Goal: Download file/media

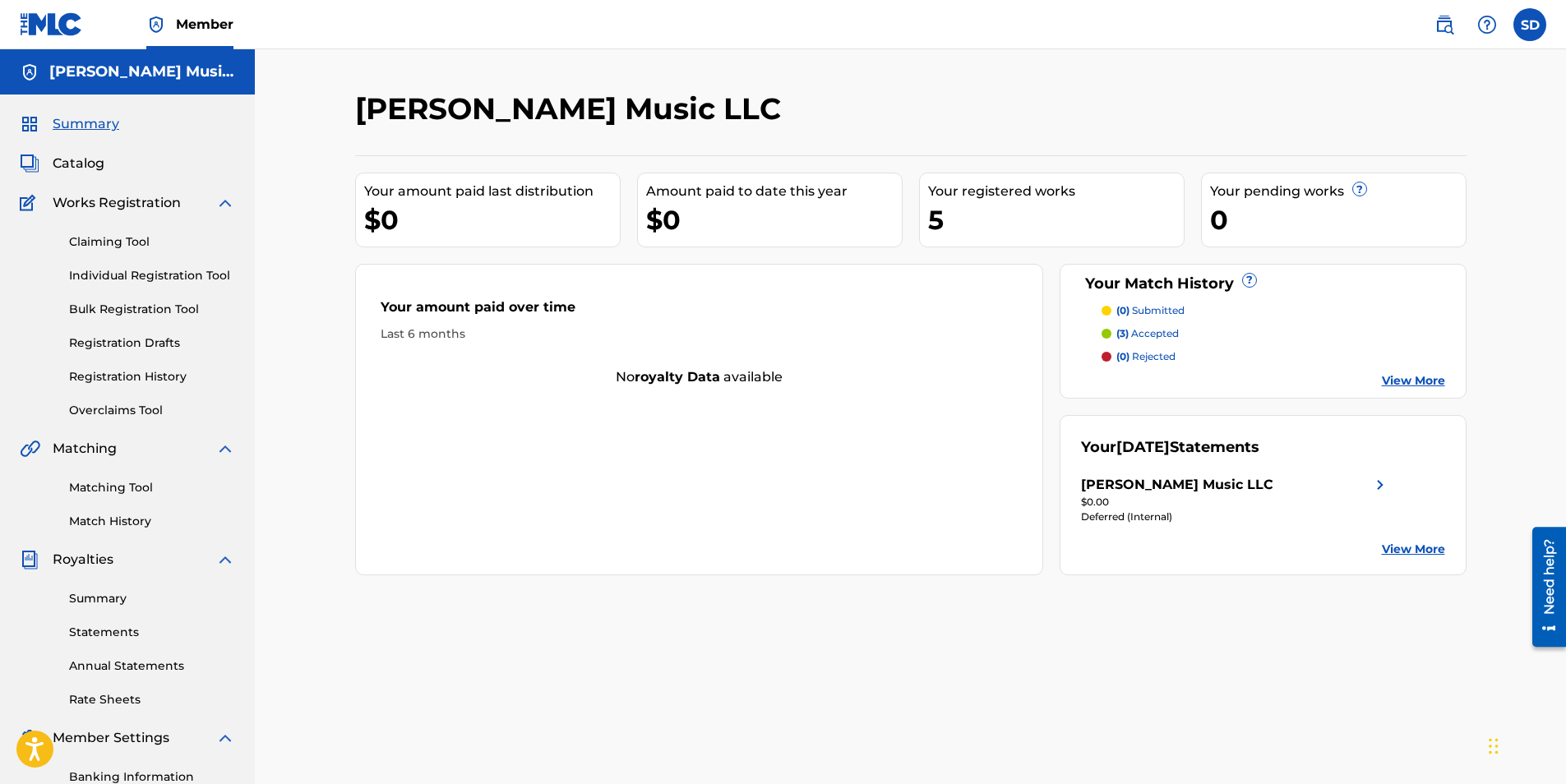
click at [92, 596] on link "Summary" at bounding box center [152, 598] width 166 height 17
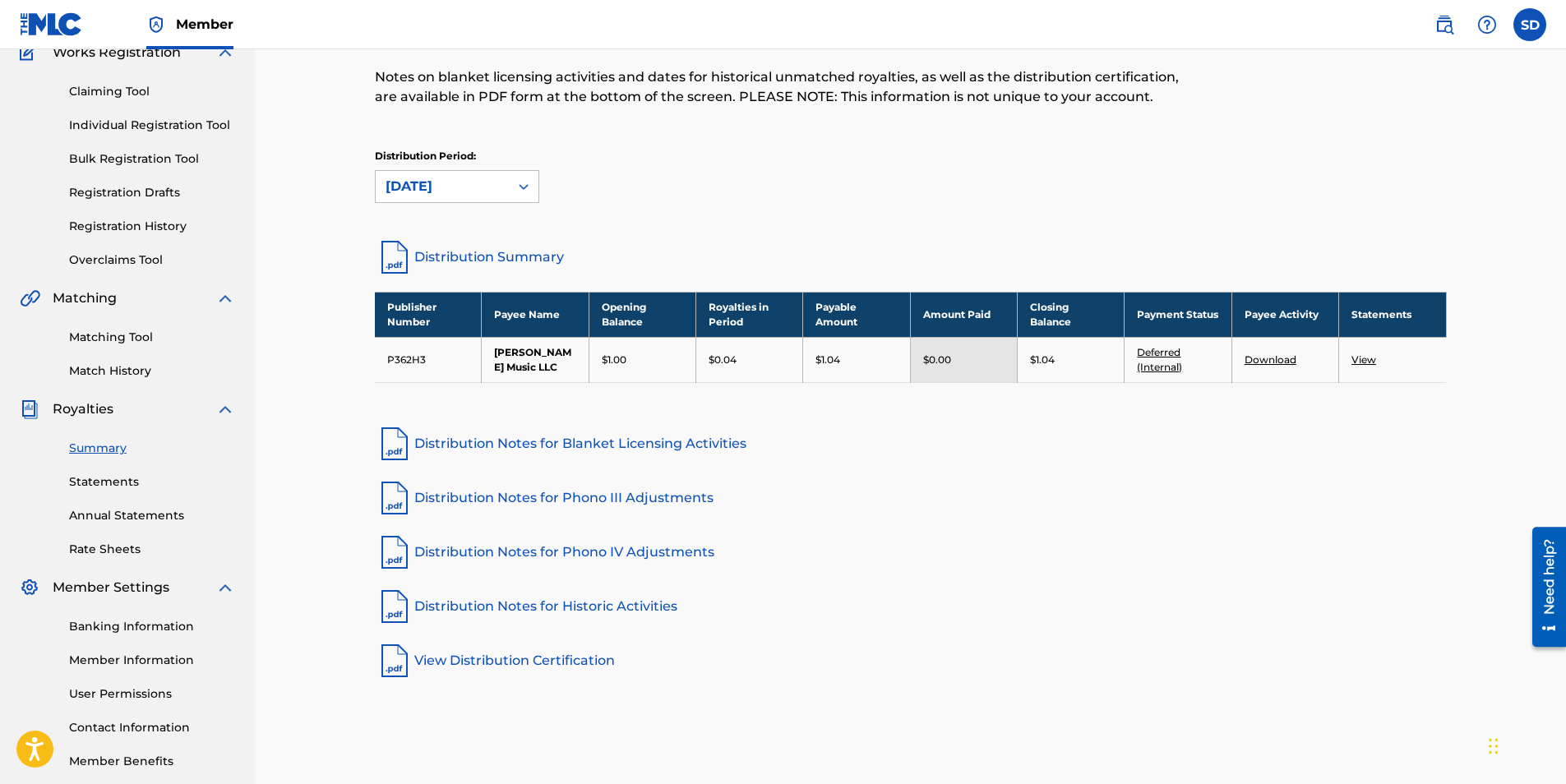
scroll to position [165, 0]
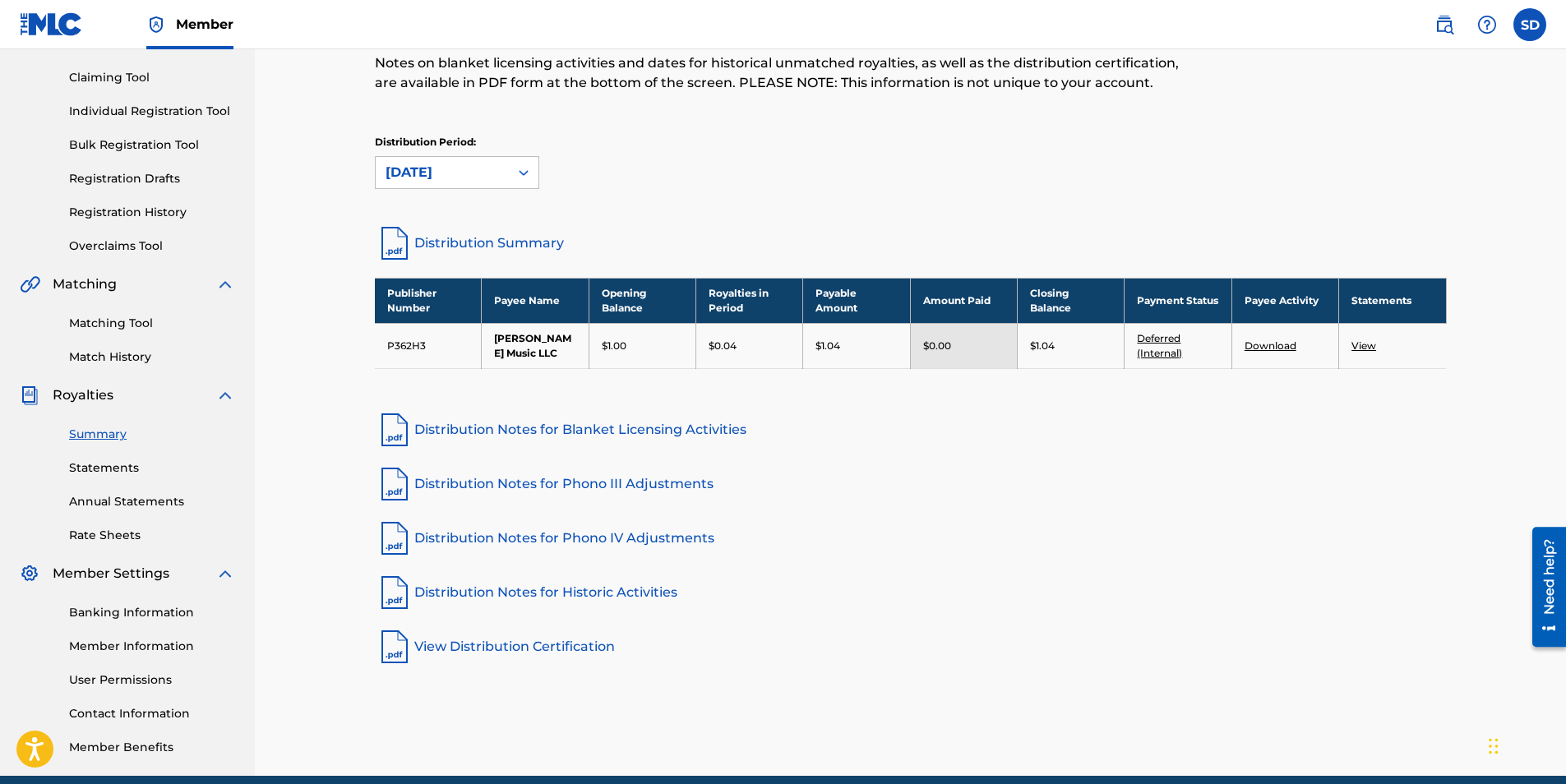
click at [109, 466] on link "Statements" at bounding box center [152, 467] width 166 height 17
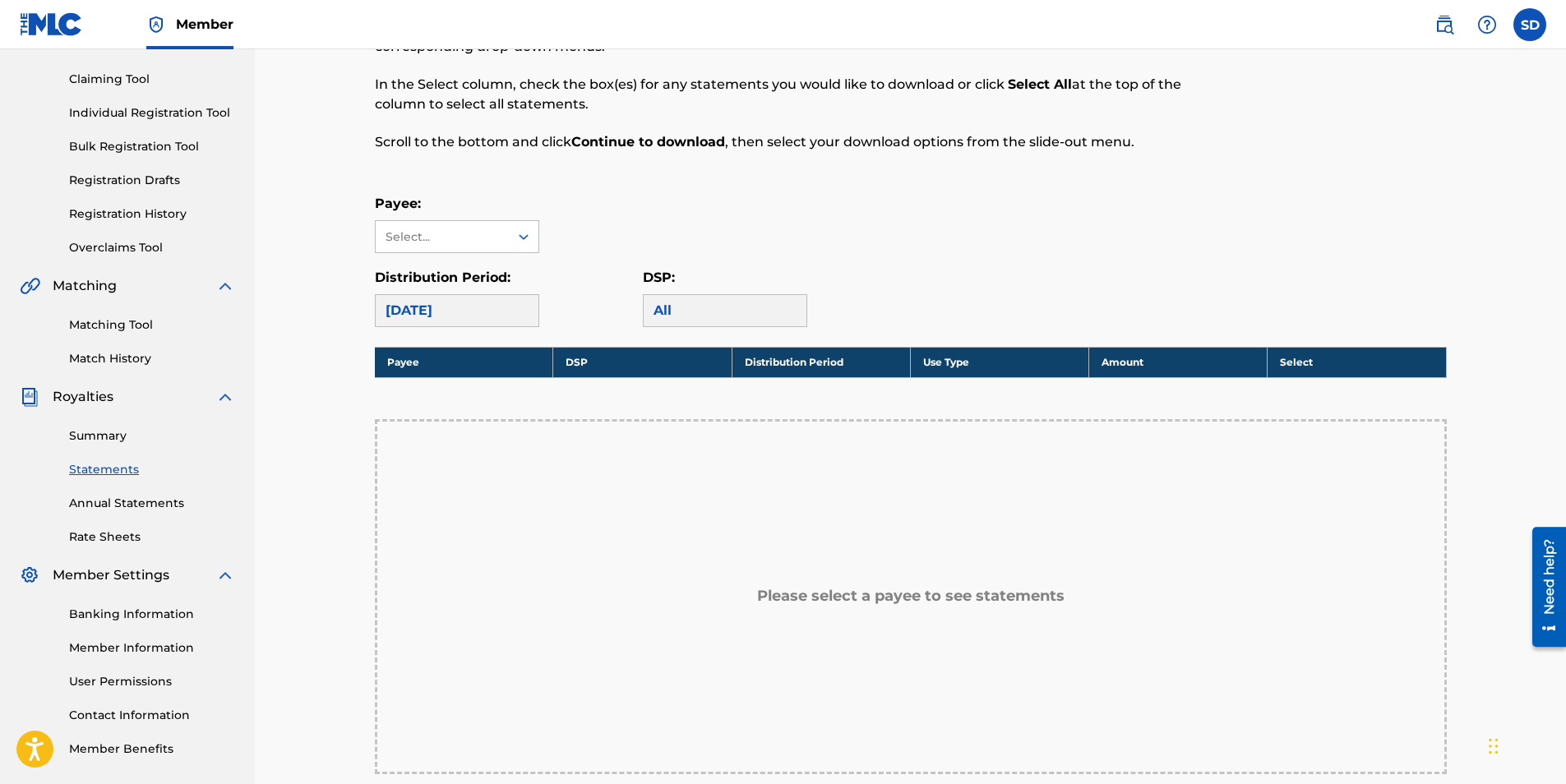
scroll to position [165, 0]
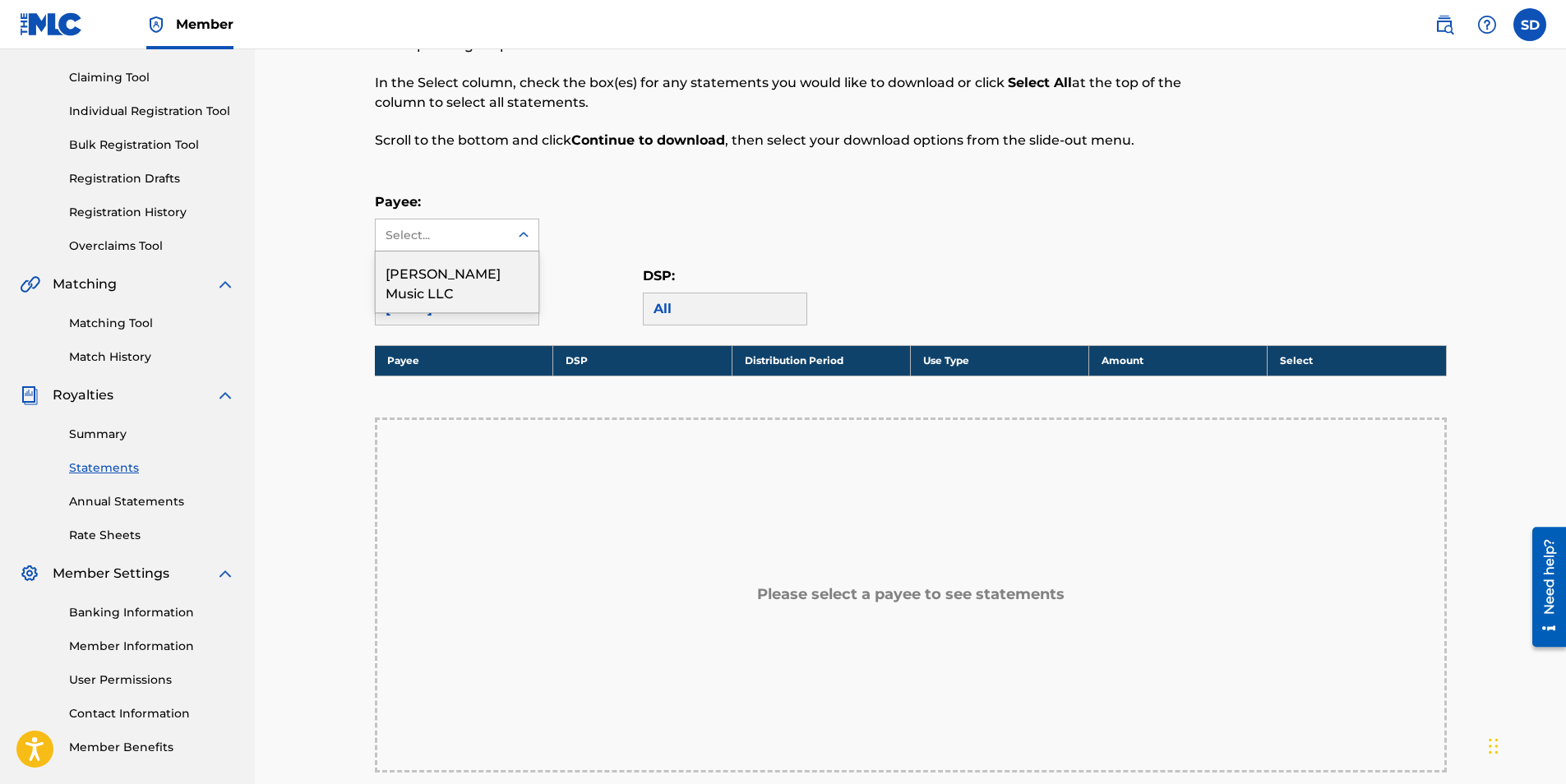
click at [527, 238] on icon at bounding box center [524, 235] width 16 height 16
click at [408, 278] on div "[PERSON_NAME] Music LLC" at bounding box center [457, 282] width 163 height 61
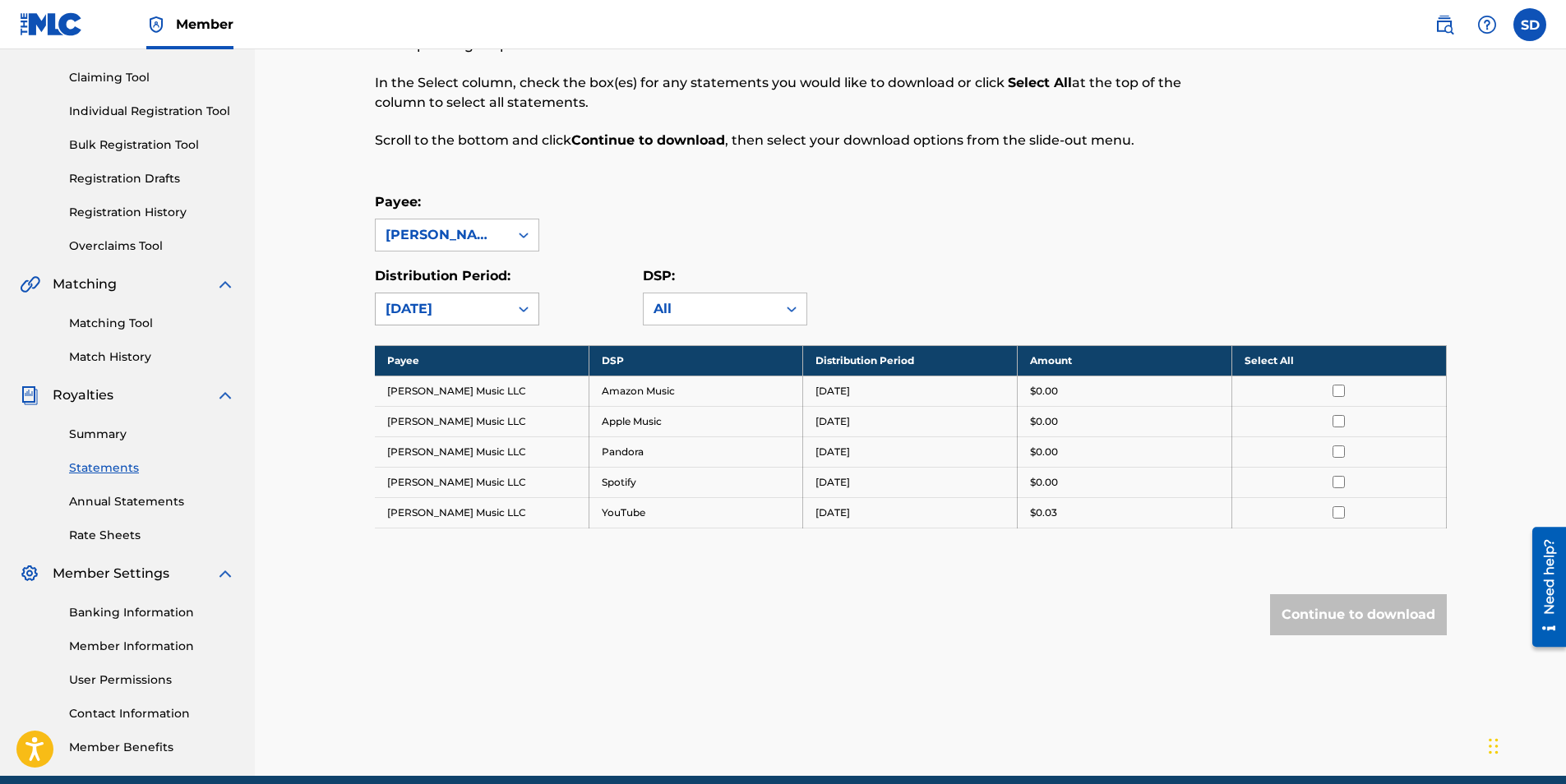
click at [527, 310] on icon at bounding box center [524, 309] width 16 height 16
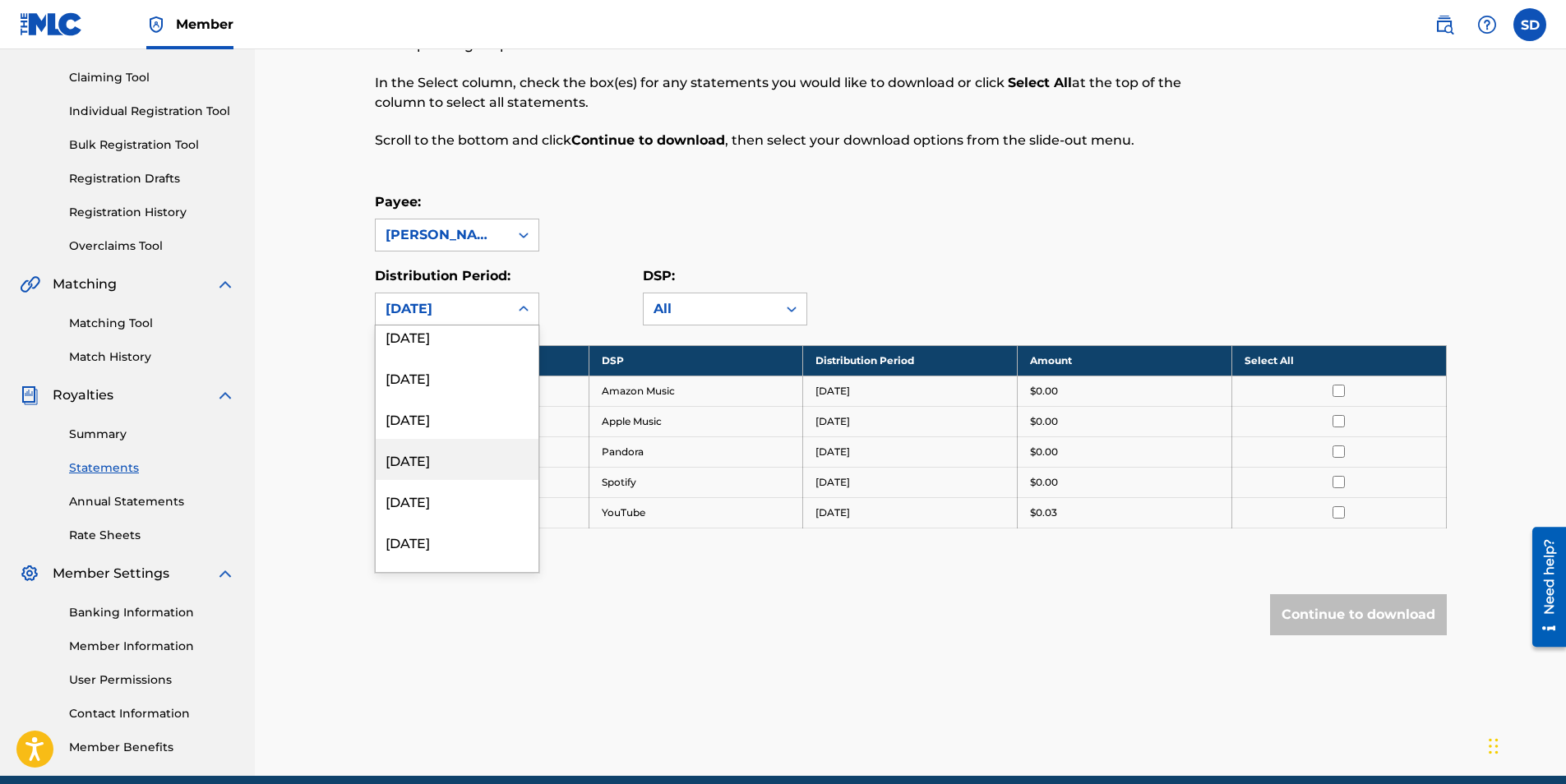
scroll to position [84, 0]
click at [425, 546] on div "[DATE]" at bounding box center [457, 549] width 163 height 41
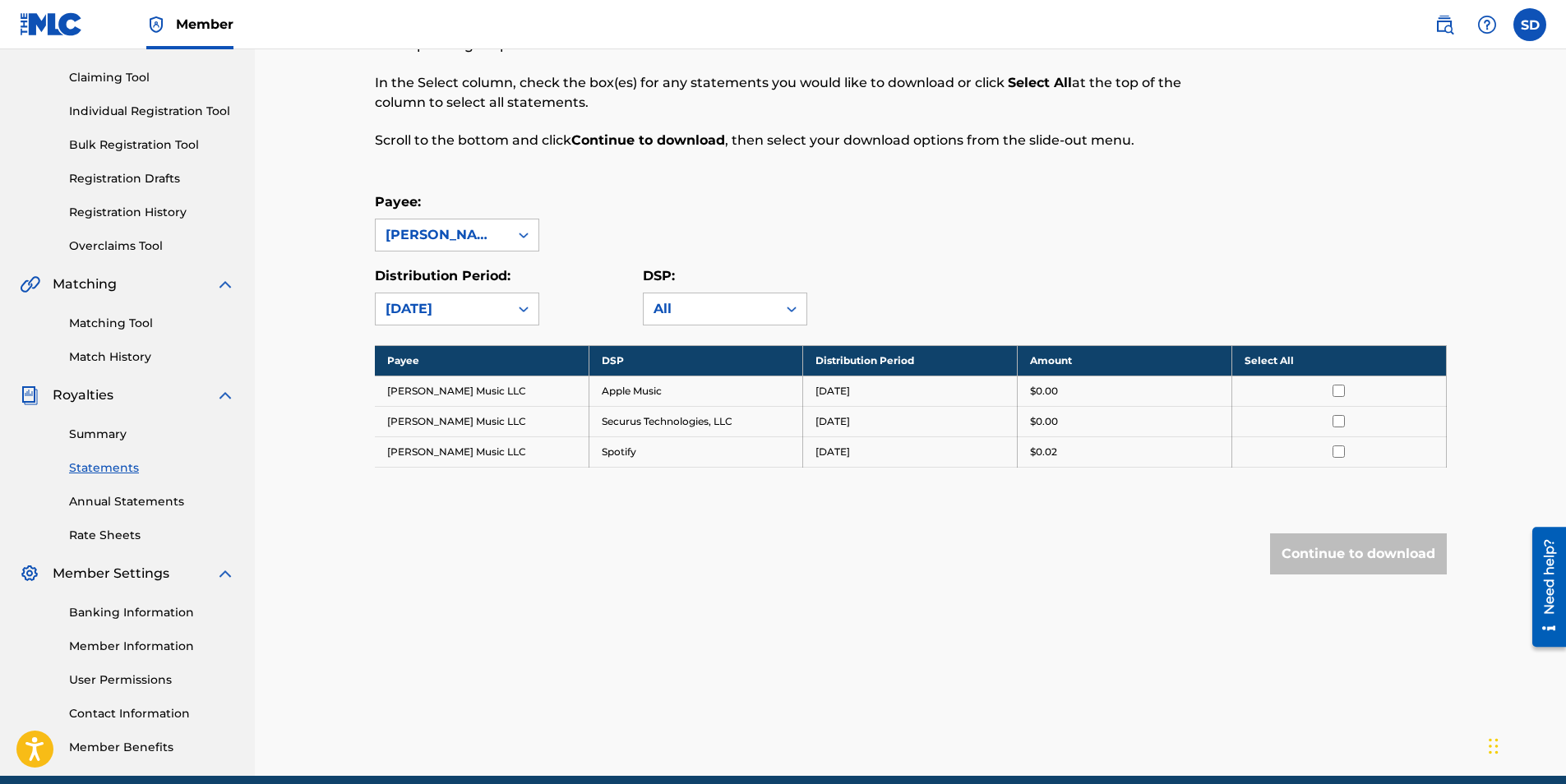
click at [1341, 391] on input "checkbox" at bounding box center [1339, 391] width 12 height 12
click at [1341, 419] on input "checkbox" at bounding box center [1339, 420] width 12 height 12
click at [1336, 454] on input "checkbox" at bounding box center [1339, 451] width 12 height 12
click at [1360, 552] on button "Continue to download" at bounding box center [1358, 553] width 177 height 41
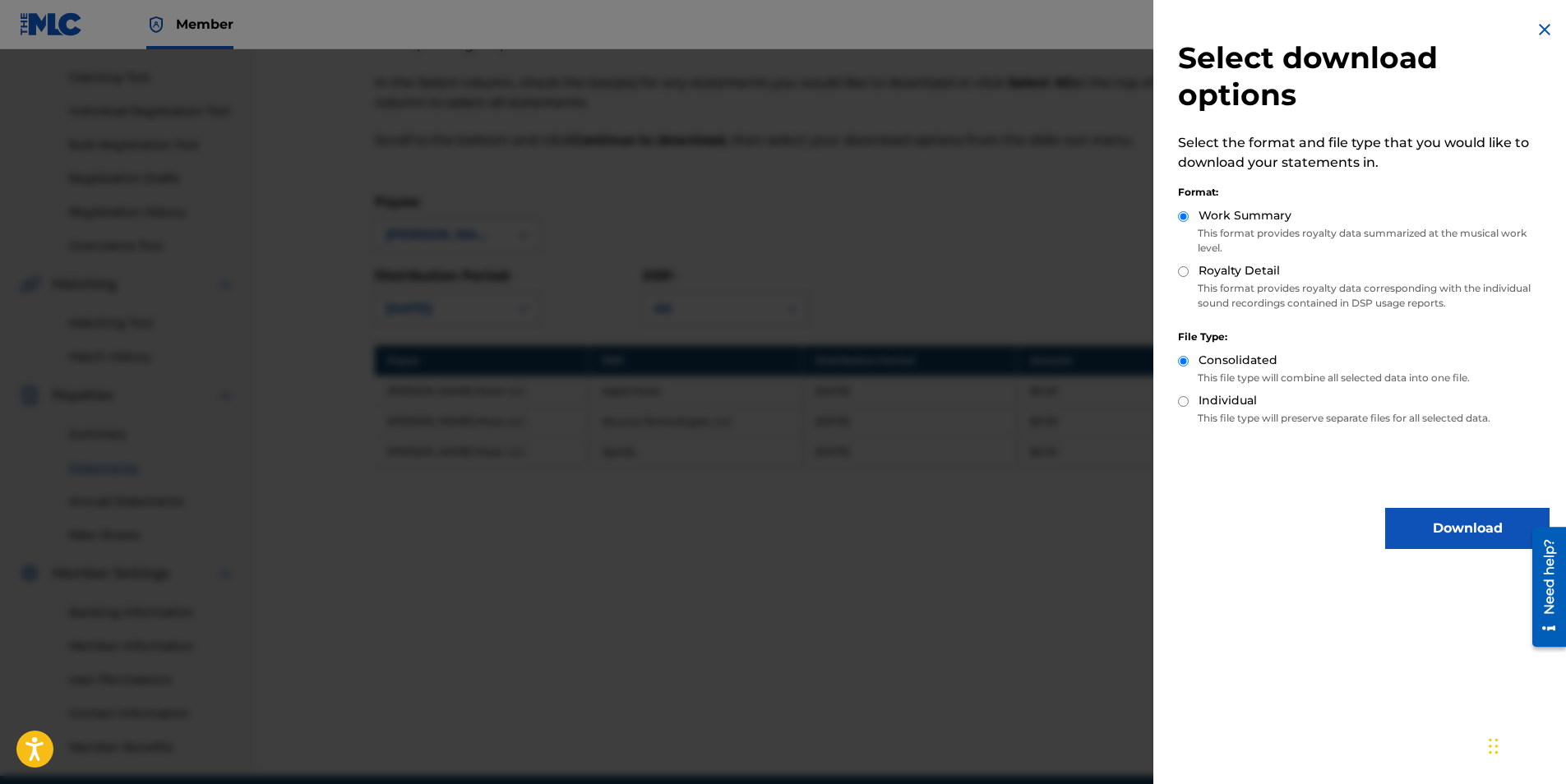
click at [1183, 272] on input "Royalty Detail" at bounding box center [1183, 272] width 11 height 11
radio input "true"
click at [1182, 213] on input "Work Summary" at bounding box center [1183, 216] width 11 height 11
radio input "true"
click at [1182, 270] on input "Royalty Detail" at bounding box center [1183, 272] width 11 height 11
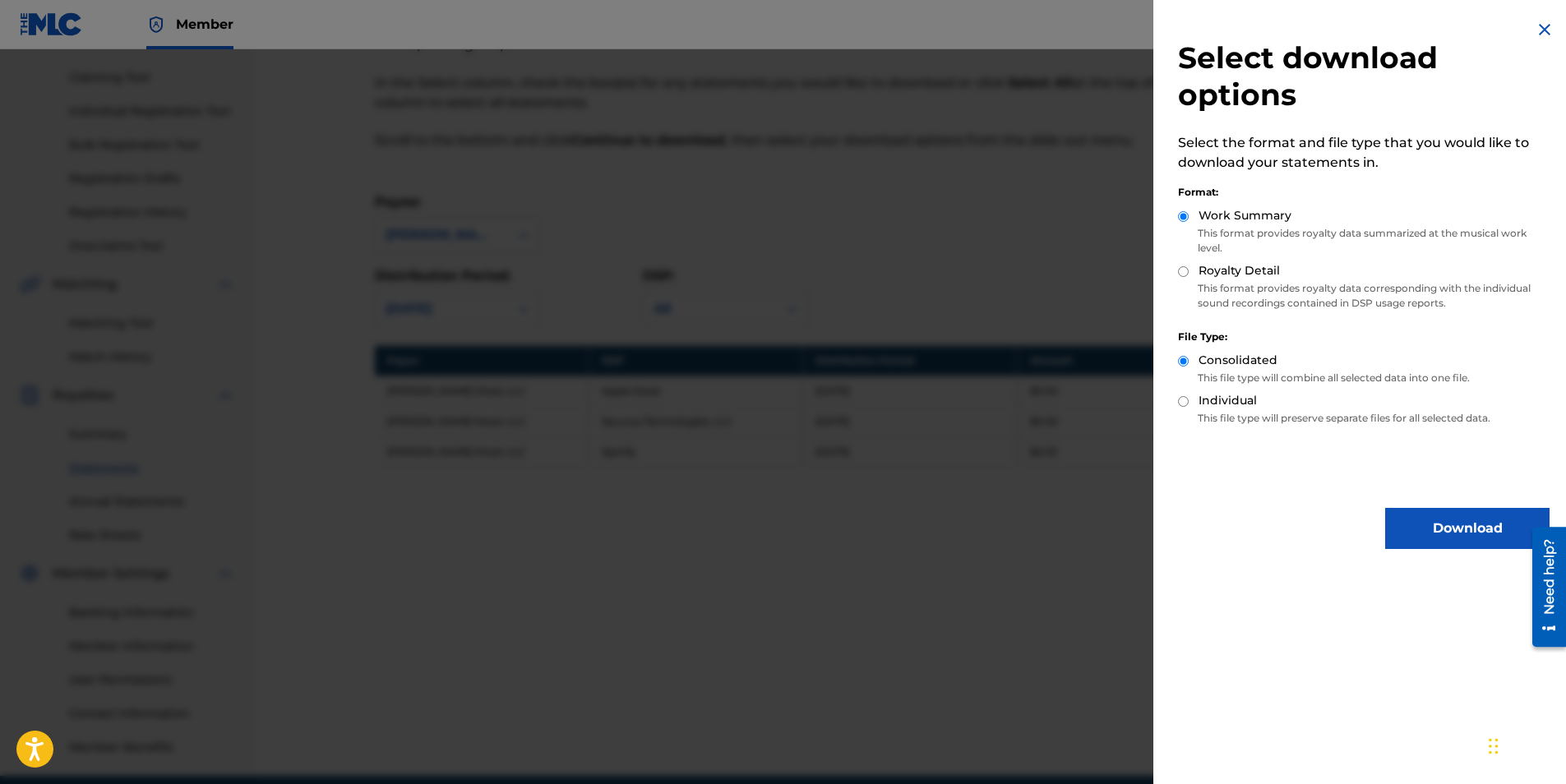
radio input "true"
click at [1426, 520] on button "Download" at bounding box center [1467, 527] width 165 height 41
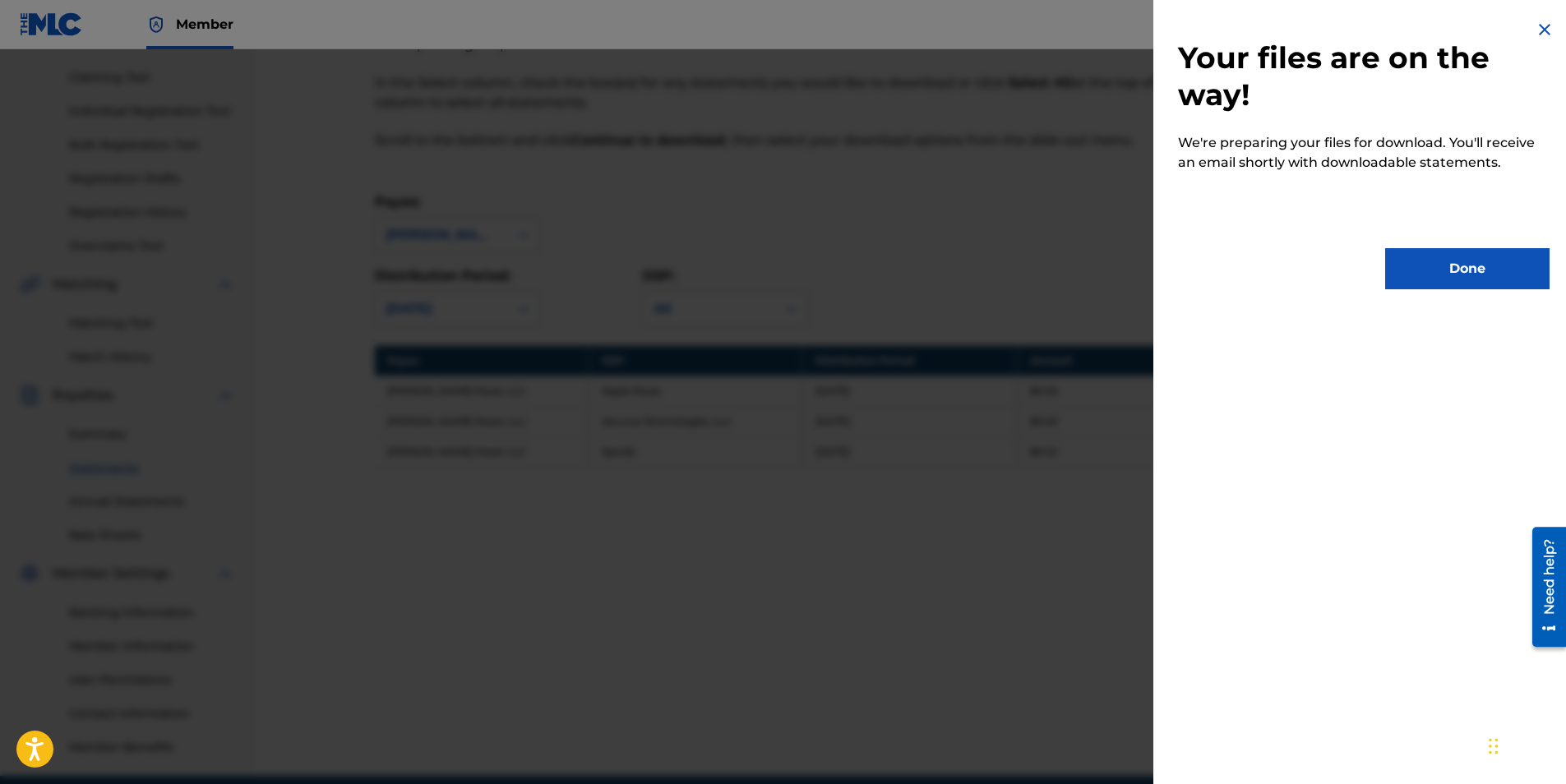
click at [1474, 269] on button "Done" at bounding box center [1467, 268] width 165 height 41
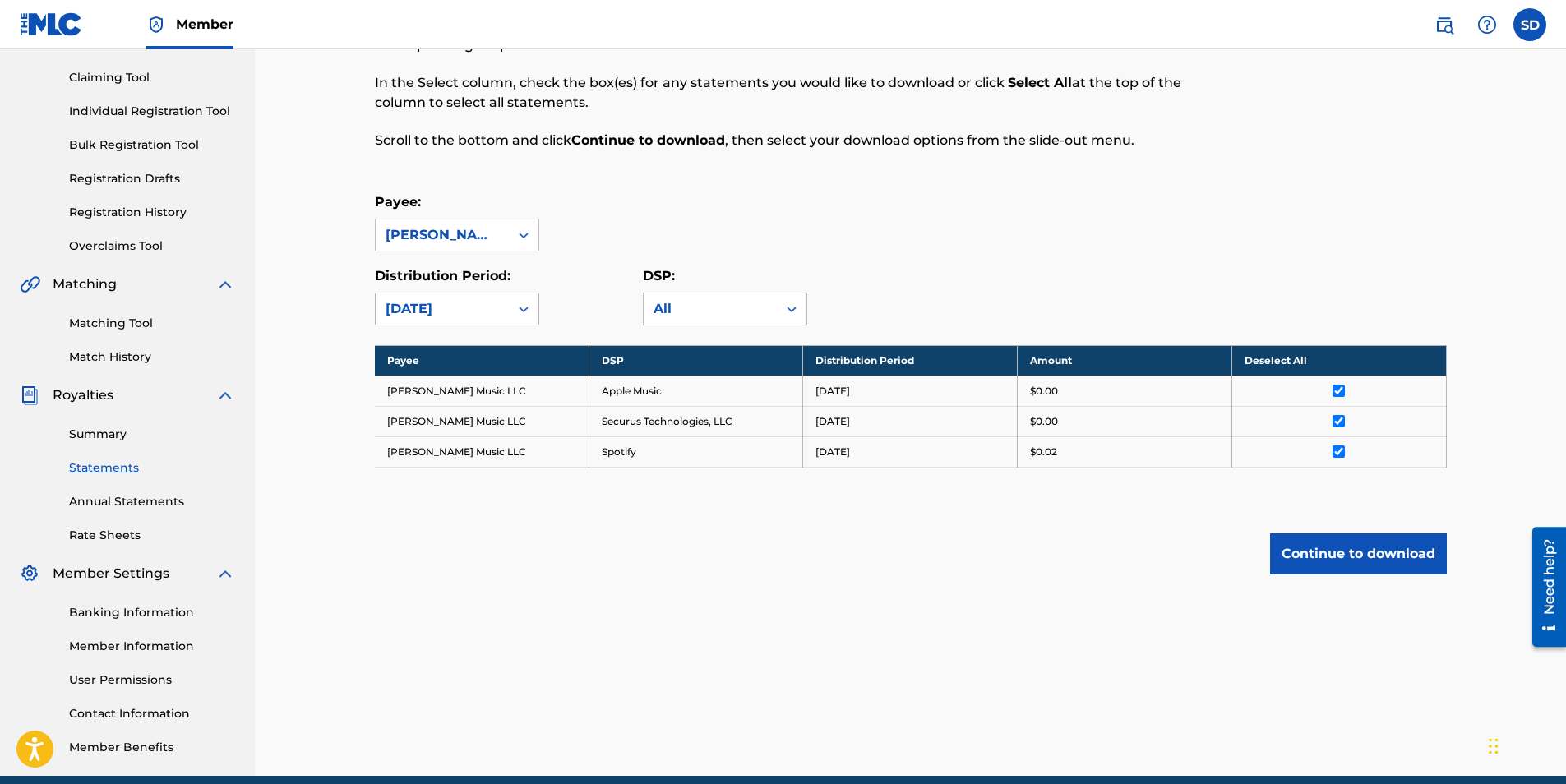
click at [526, 309] on icon at bounding box center [524, 310] width 10 height 6
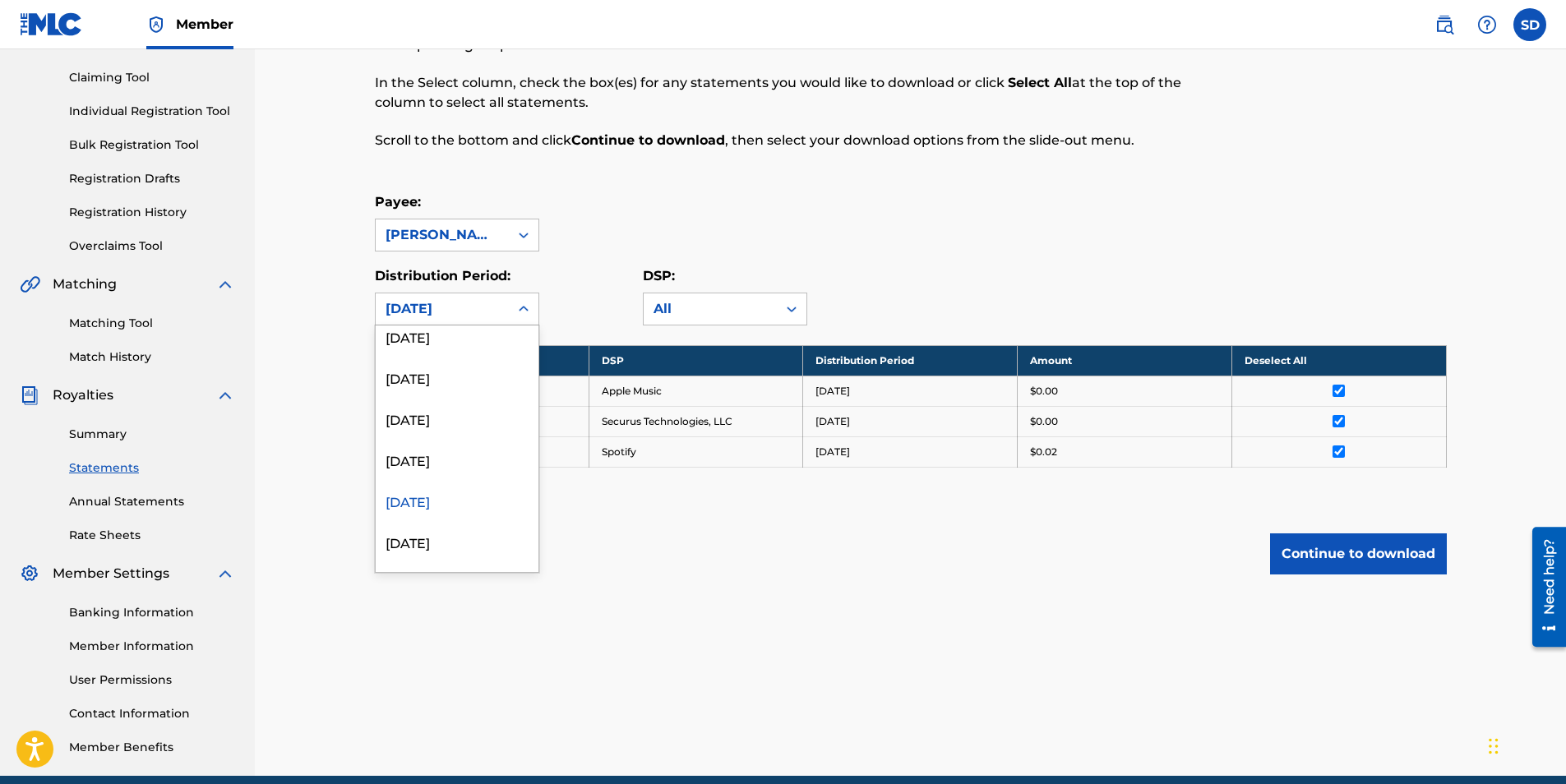
scroll to position [137, 0]
click at [428, 456] on div "[DATE]" at bounding box center [457, 454] width 163 height 41
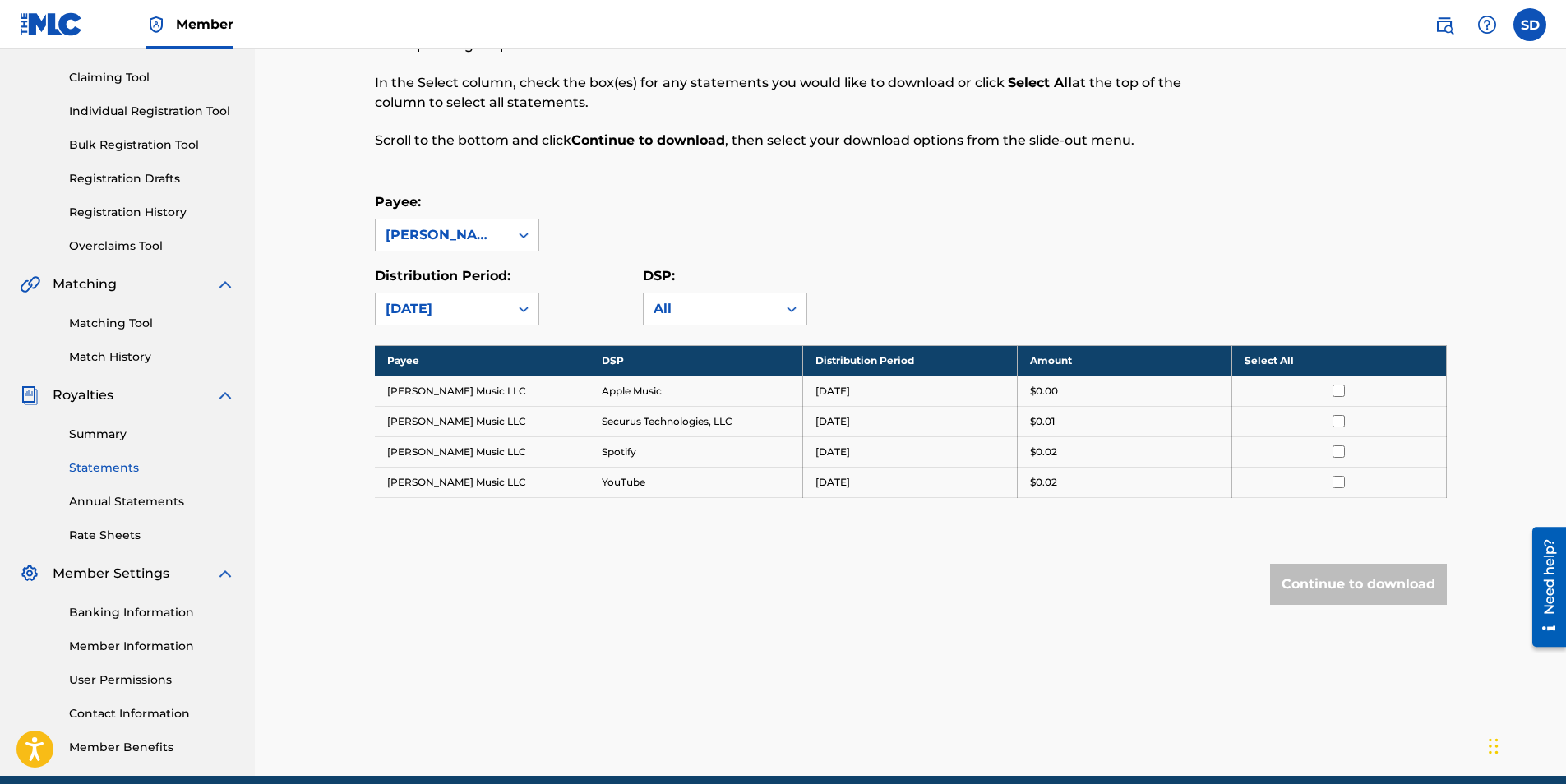
click at [1339, 388] on input "checkbox" at bounding box center [1339, 391] width 12 height 12
click at [1338, 425] on input "checkbox" at bounding box center [1339, 420] width 12 height 12
click at [1338, 447] on input "checkbox" at bounding box center [1339, 451] width 12 height 12
click at [1334, 483] on input "checkbox" at bounding box center [1339, 481] width 12 height 12
click at [1334, 584] on button "Continue to download" at bounding box center [1358, 583] width 177 height 41
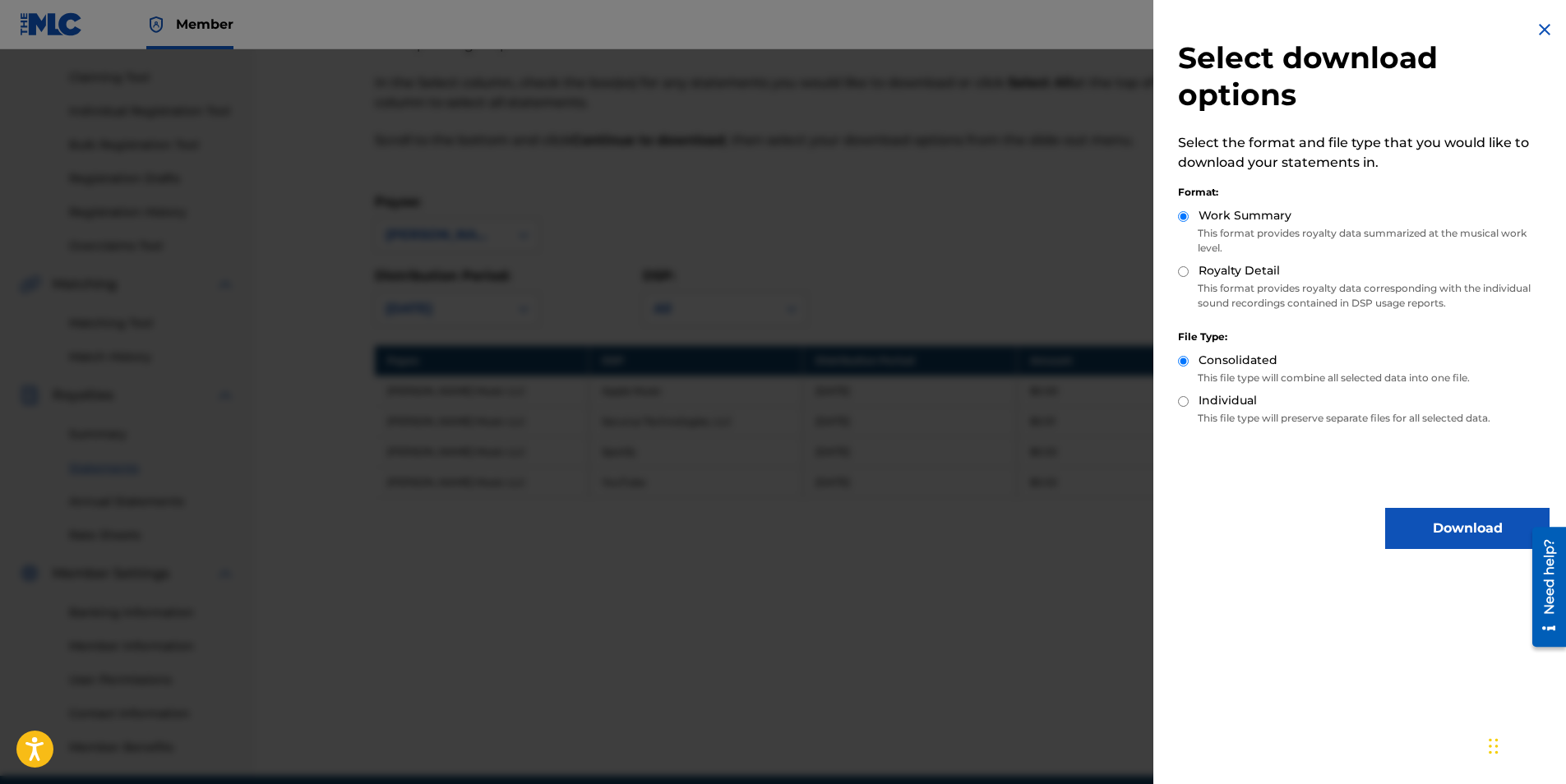
click at [1184, 270] on input "Royalty Detail" at bounding box center [1183, 272] width 11 height 11
radio input "true"
click at [1418, 521] on button "Download" at bounding box center [1467, 527] width 165 height 41
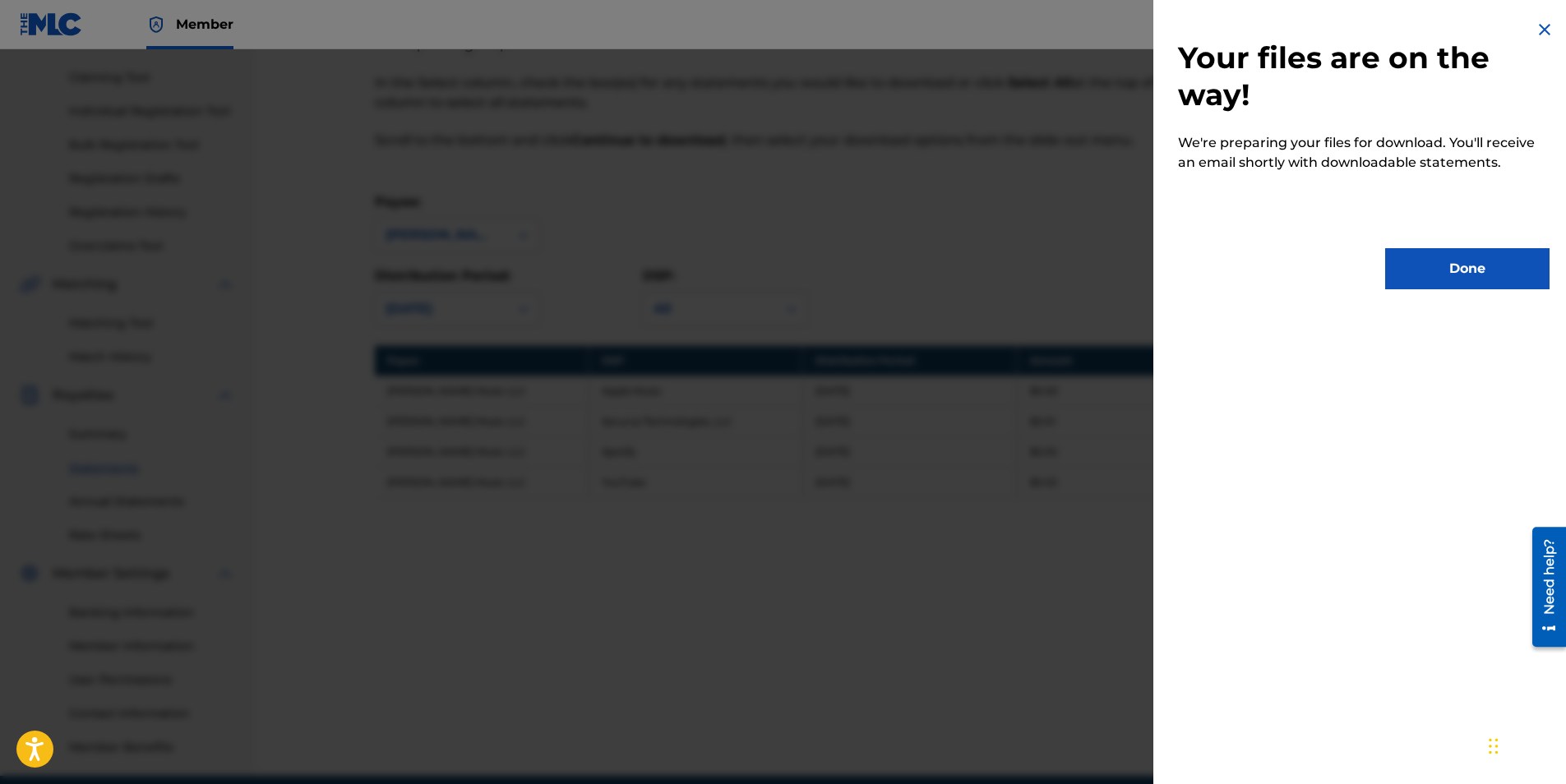
click at [1444, 258] on button "Done" at bounding box center [1467, 268] width 165 height 41
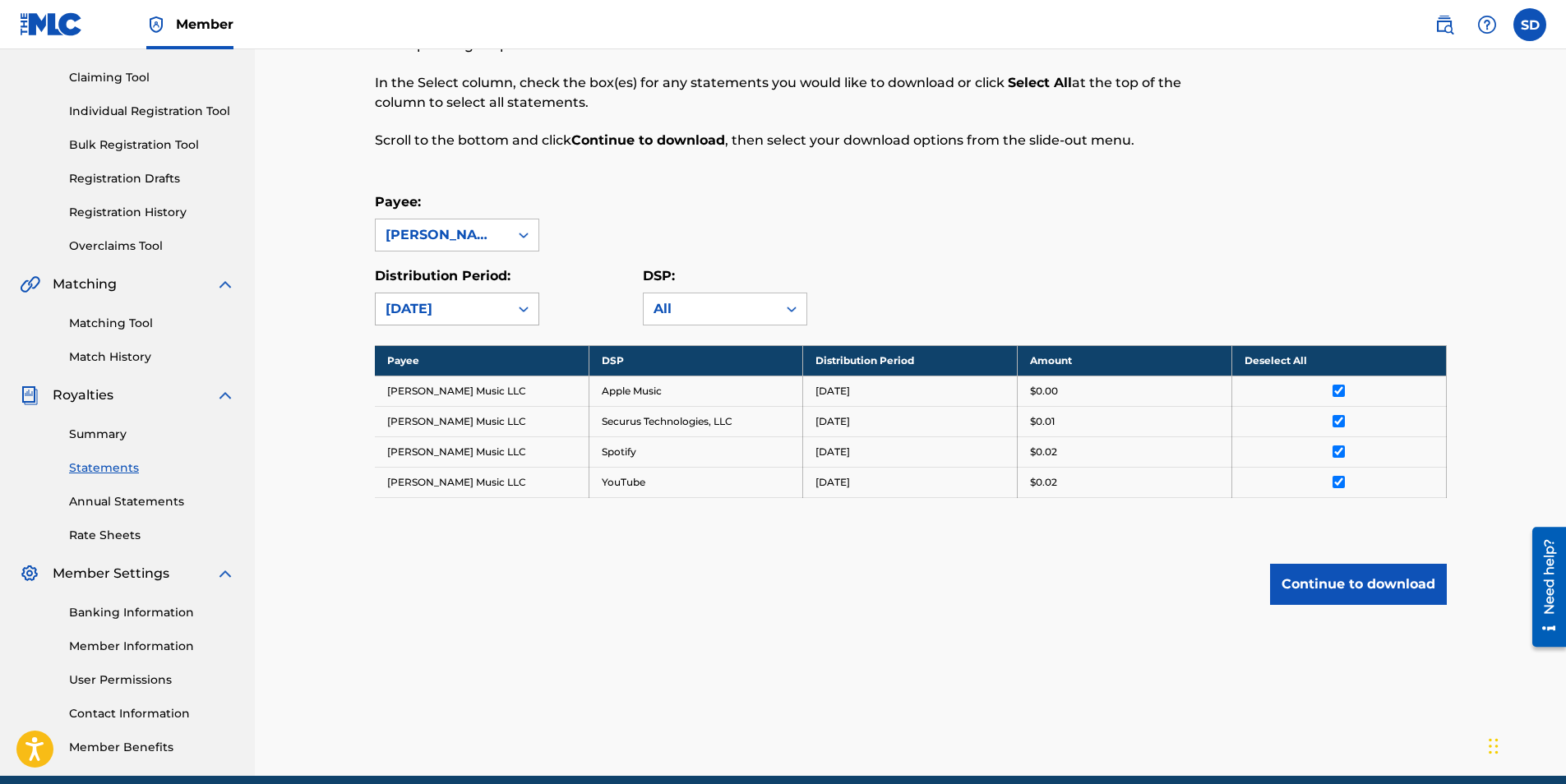
click at [531, 313] on icon at bounding box center [524, 309] width 16 height 16
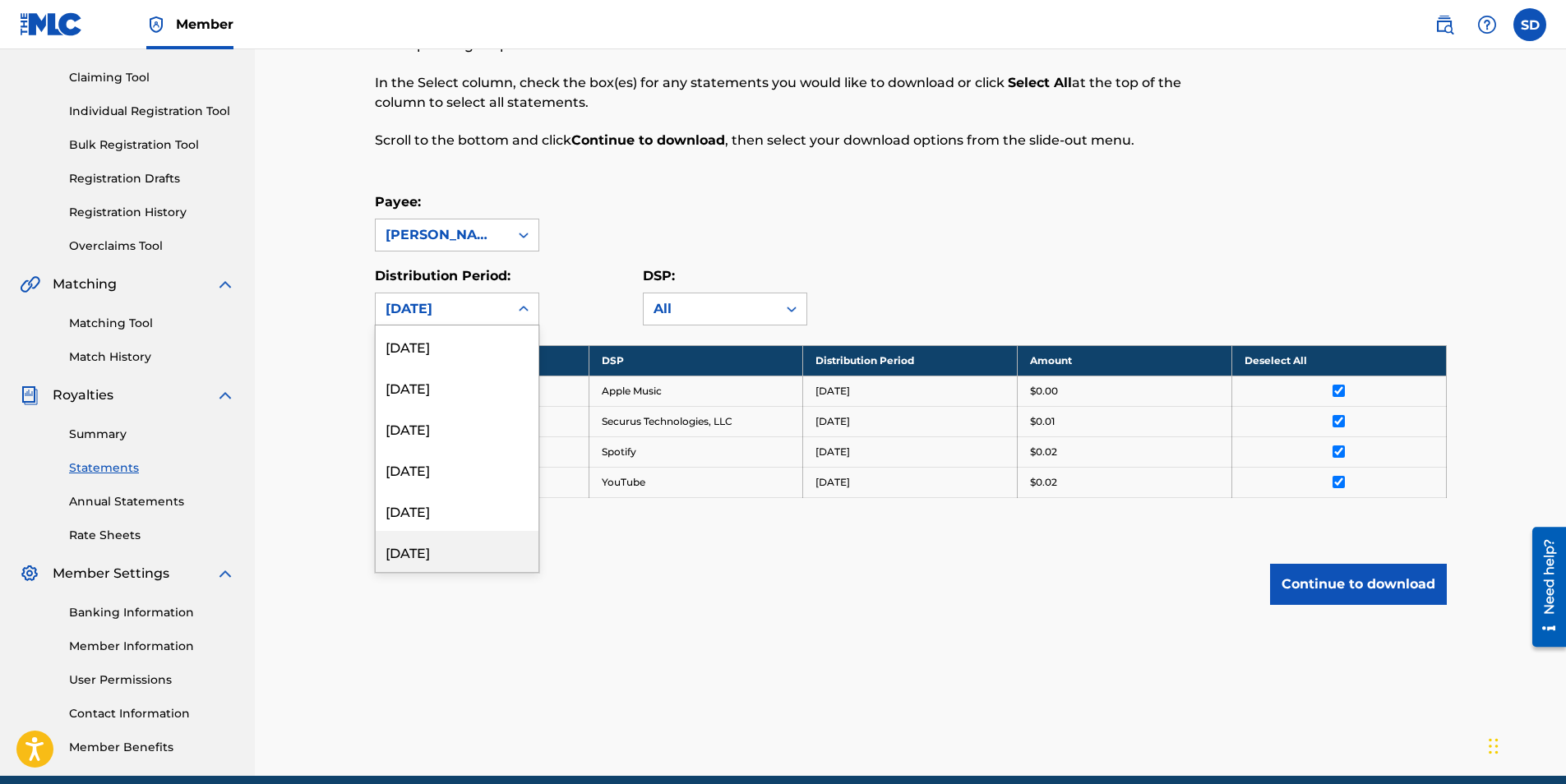
click at [443, 542] on div "[DATE]" at bounding box center [457, 550] width 163 height 41
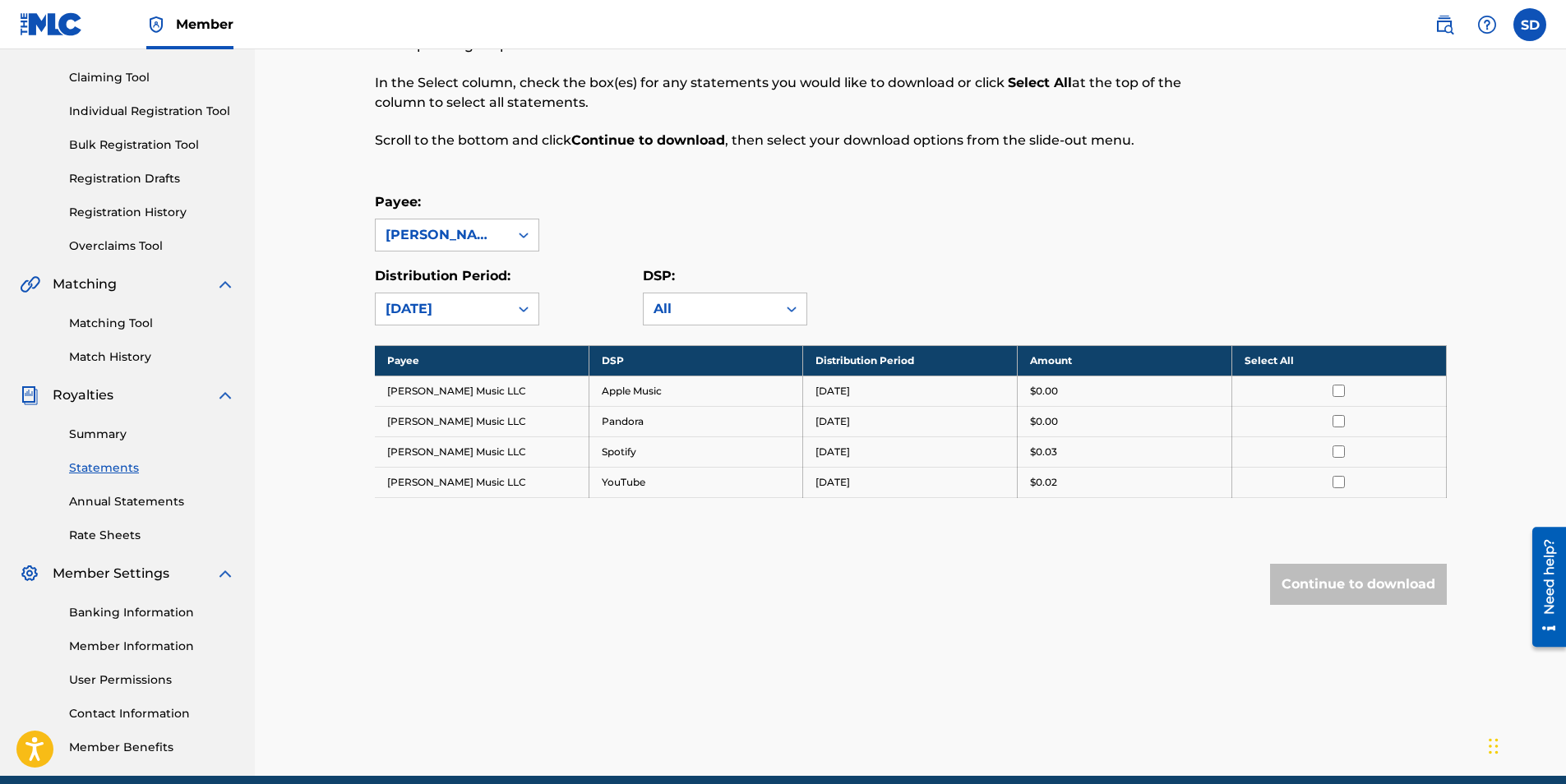
click at [1341, 391] on input "checkbox" at bounding box center [1339, 391] width 12 height 12
click at [1340, 422] on input "checkbox" at bounding box center [1339, 420] width 12 height 12
click at [1340, 448] on input "checkbox" at bounding box center [1339, 451] width 12 height 12
click at [1339, 479] on input "checkbox" at bounding box center [1339, 481] width 12 height 12
click at [1353, 581] on button "Continue to download" at bounding box center [1358, 583] width 177 height 41
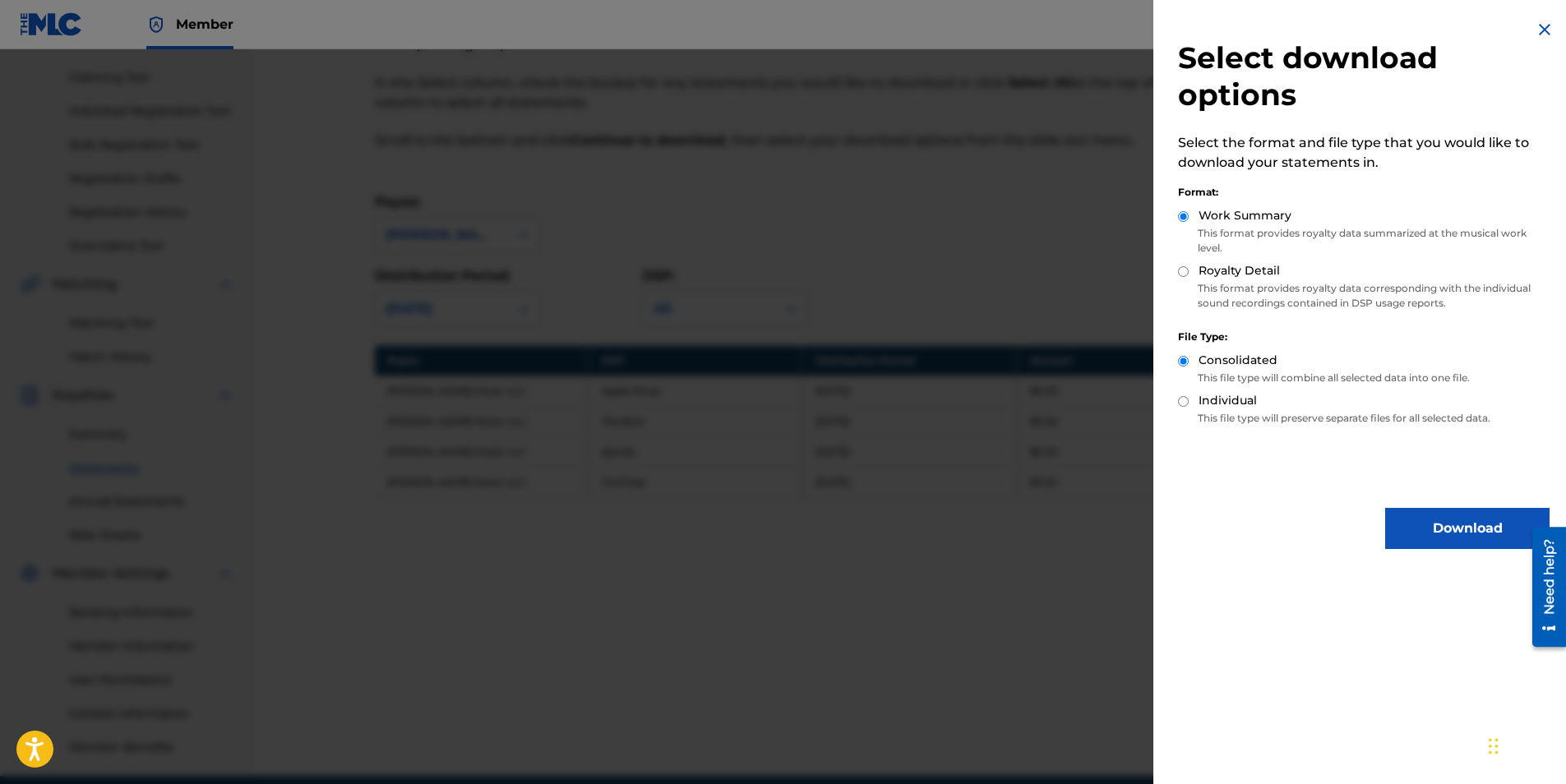
click at [1189, 267] on div "Royalty Detail" at bounding box center [1364, 271] width 372 height 19
click at [1187, 282] on p "This format provides royalty data corresponding with the individual sound recor…" at bounding box center [1364, 296] width 372 height 30
click at [1182, 271] on input "Royalty Detail" at bounding box center [1183, 272] width 11 height 11
radio input "true"
click at [1397, 520] on button "Download" at bounding box center [1467, 527] width 165 height 41
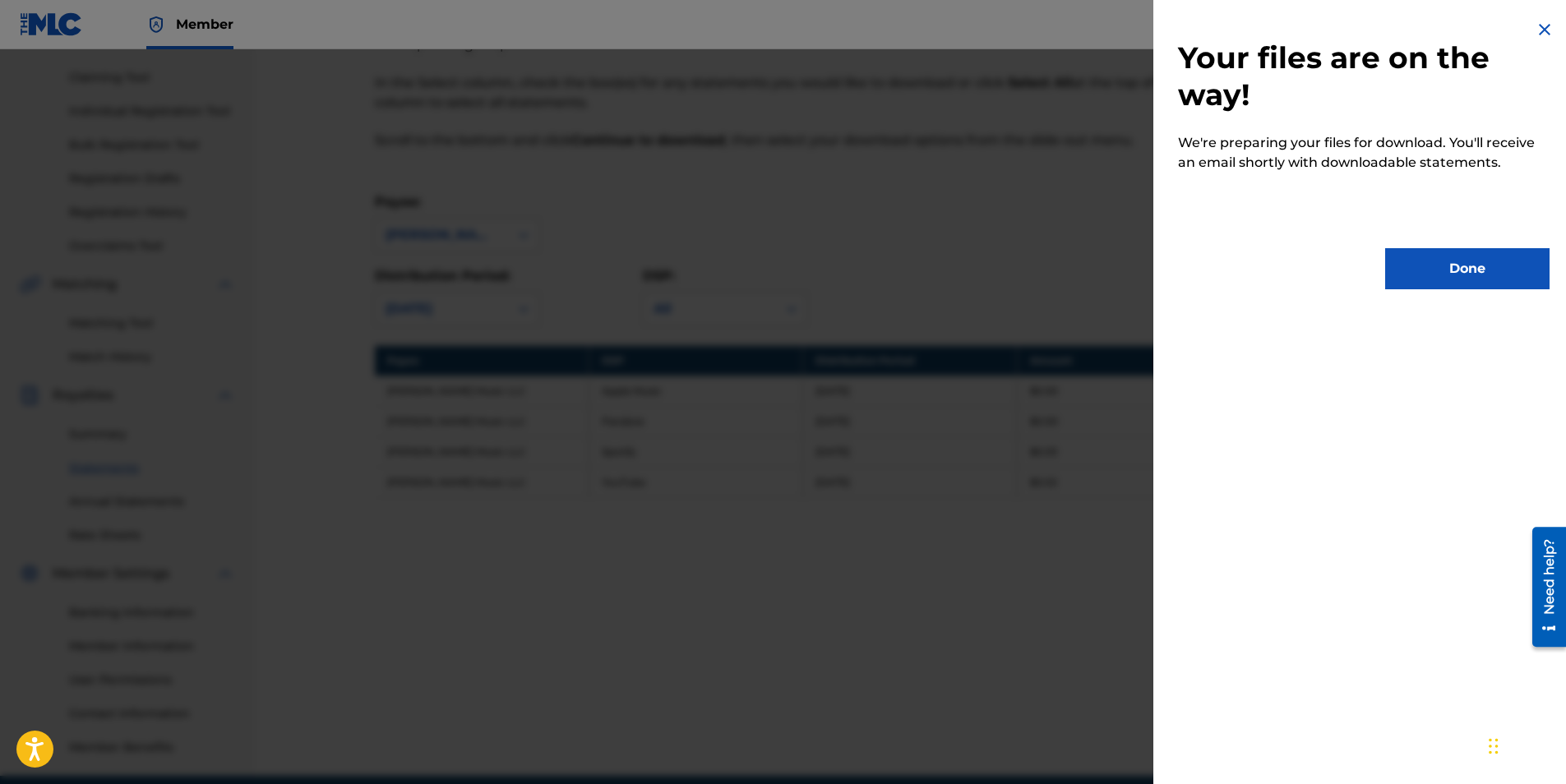
click at [1459, 243] on div "Your files are on the way! We're preparing your files for download. You'll rece…" at bounding box center [1363, 154] width 421 height 309
click at [1449, 266] on button "Done" at bounding box center [1467, 268] width 165 height 41
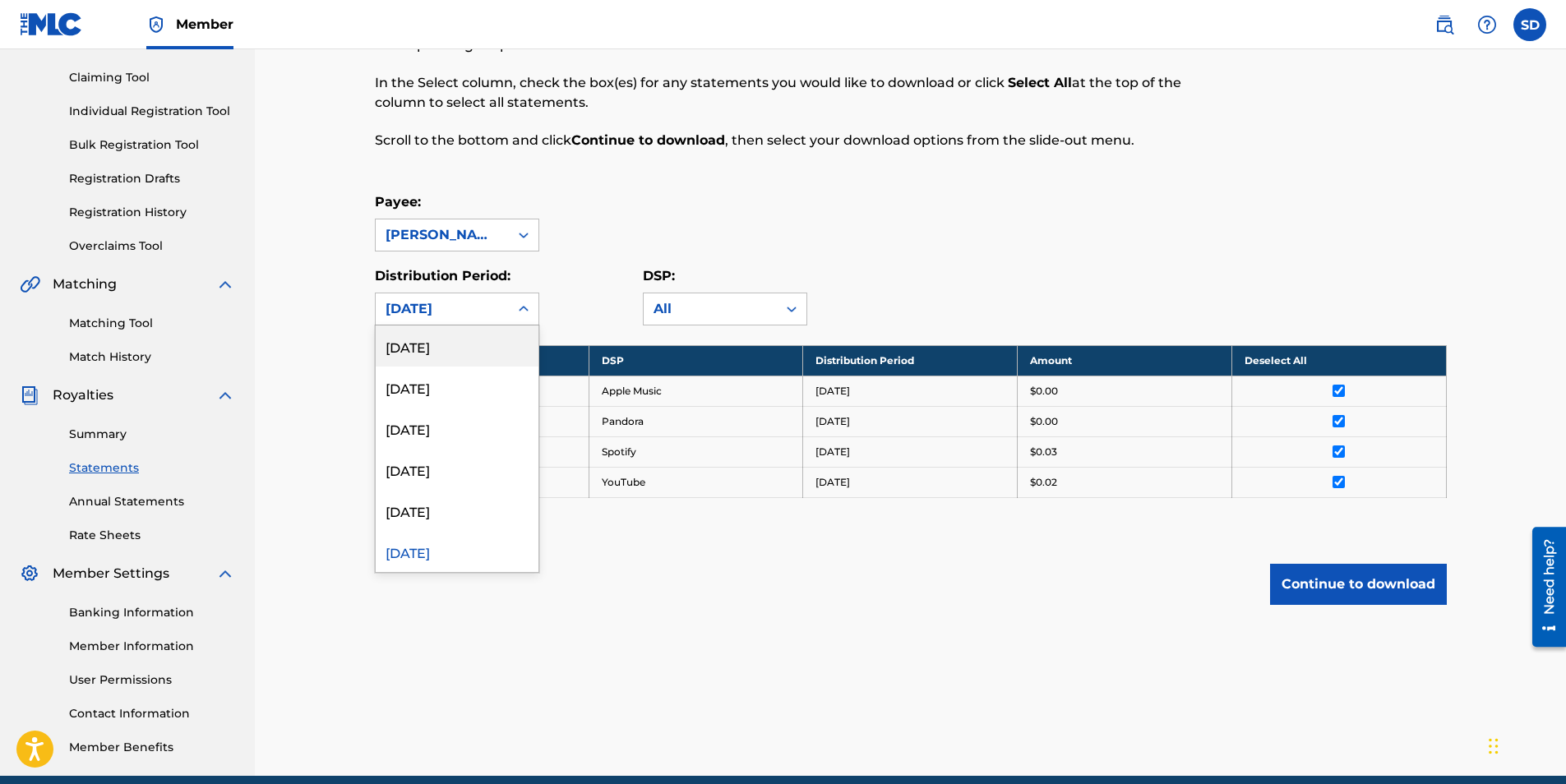
click at [527, 318] on div at bounding box center [524, 310] width 30 height 30
click at [440, 516] on div "[DATE]" at bounding box center [457, 509] width 163 height 41
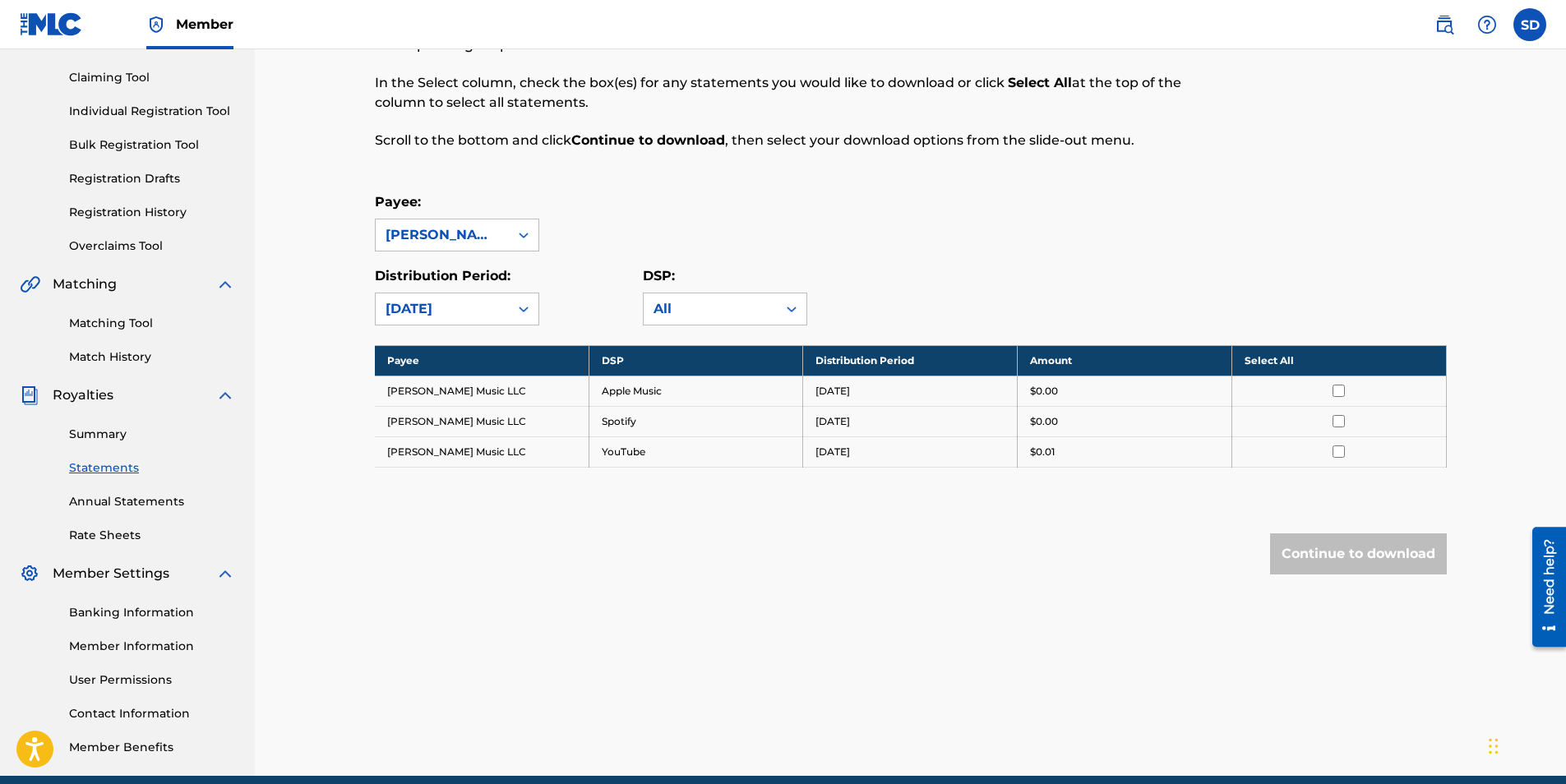
click at [1338, 391] on input "checkbox" at bounding box center [1339, 391] width 12 height 12
click at [1341, 418] on input "checkbox" at bounding box center [1339, 420] width 12 height 12
click at [1341, 452] on input "checkbox" at bounding box center [1339, 451] width 12 height 12
click at [1375, 566] on button "Continue to download" at bounding box center [1358, 553] width 177 height 41
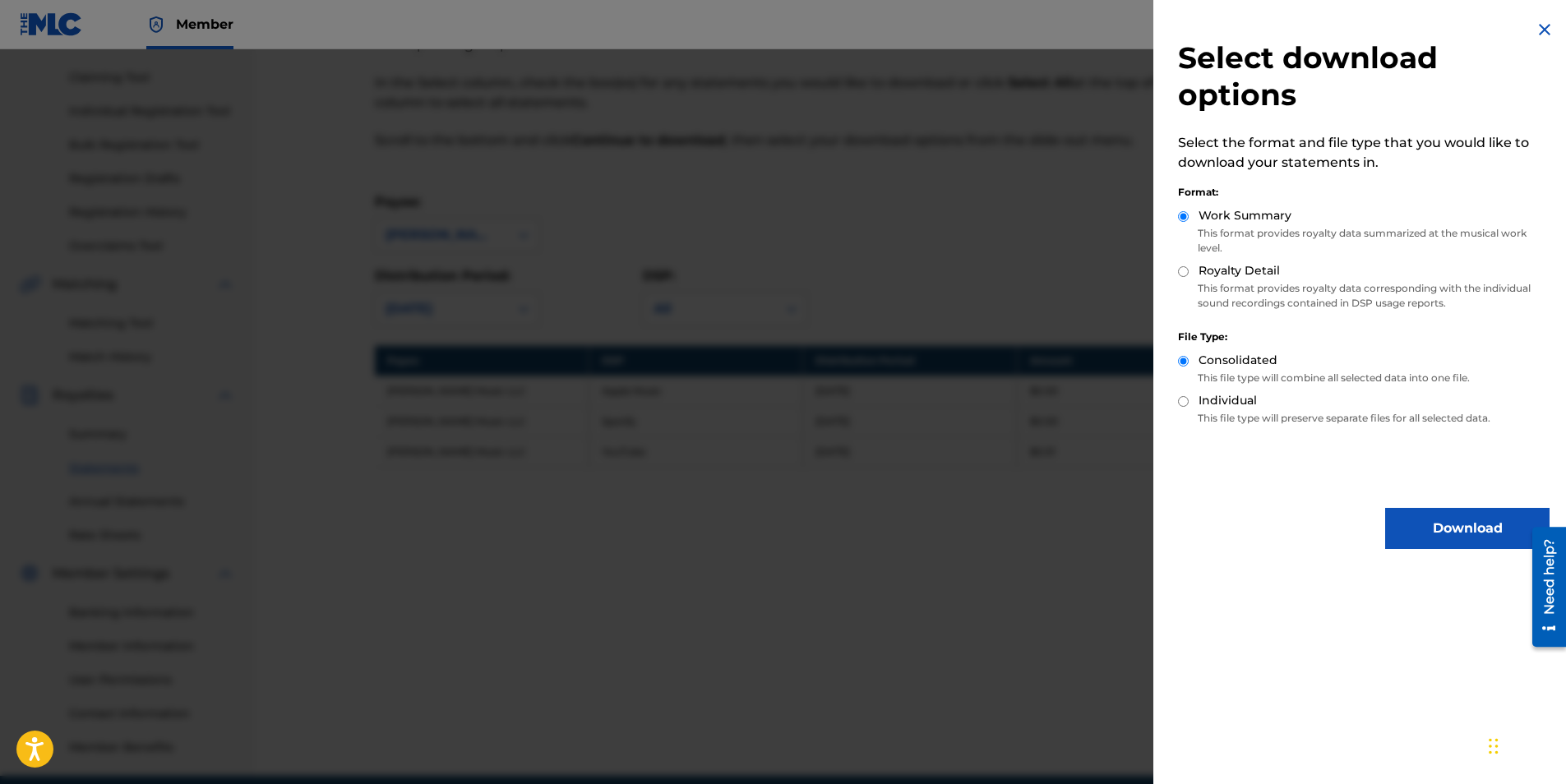
drag, startPoint x: 1186, startPoint y: 277, endPoint x: 1259, endPoint y: 327, distance: 88.5
click at [1185, 278] on div "Royalty Detail" at bounding box center [1364, 271] width 372 height 19
click at [1185, 272] on input "Royalty Detail" at bounding box center [1183, 272] width 11 height 11
radio input "true"
click at [1433, 523] on button "Download" at bounding box center [1467, 527] width 165 height 41
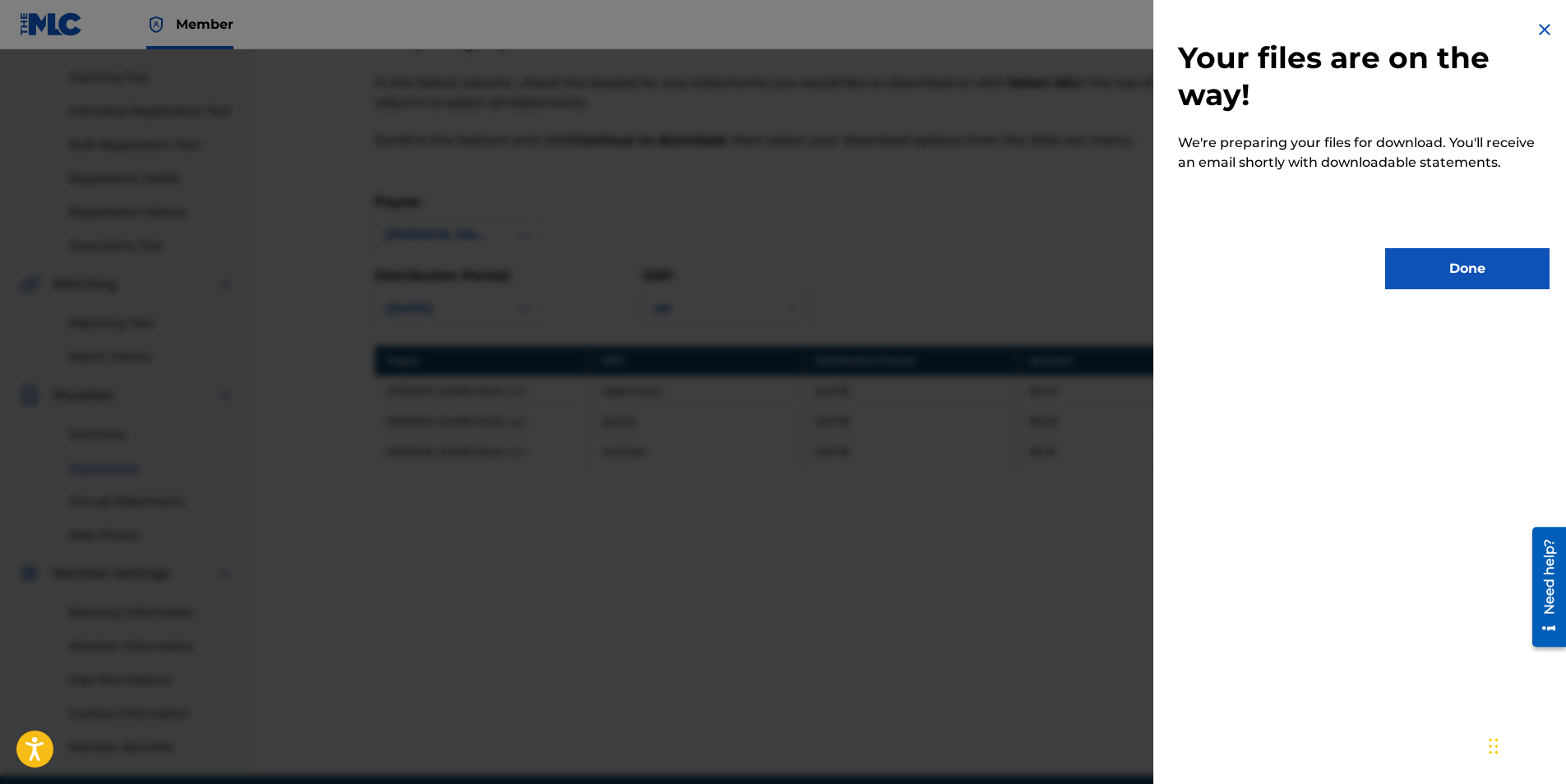
click at [1440, 262] on button "Done" at bounding box center [1467, 268] width 165 height 41
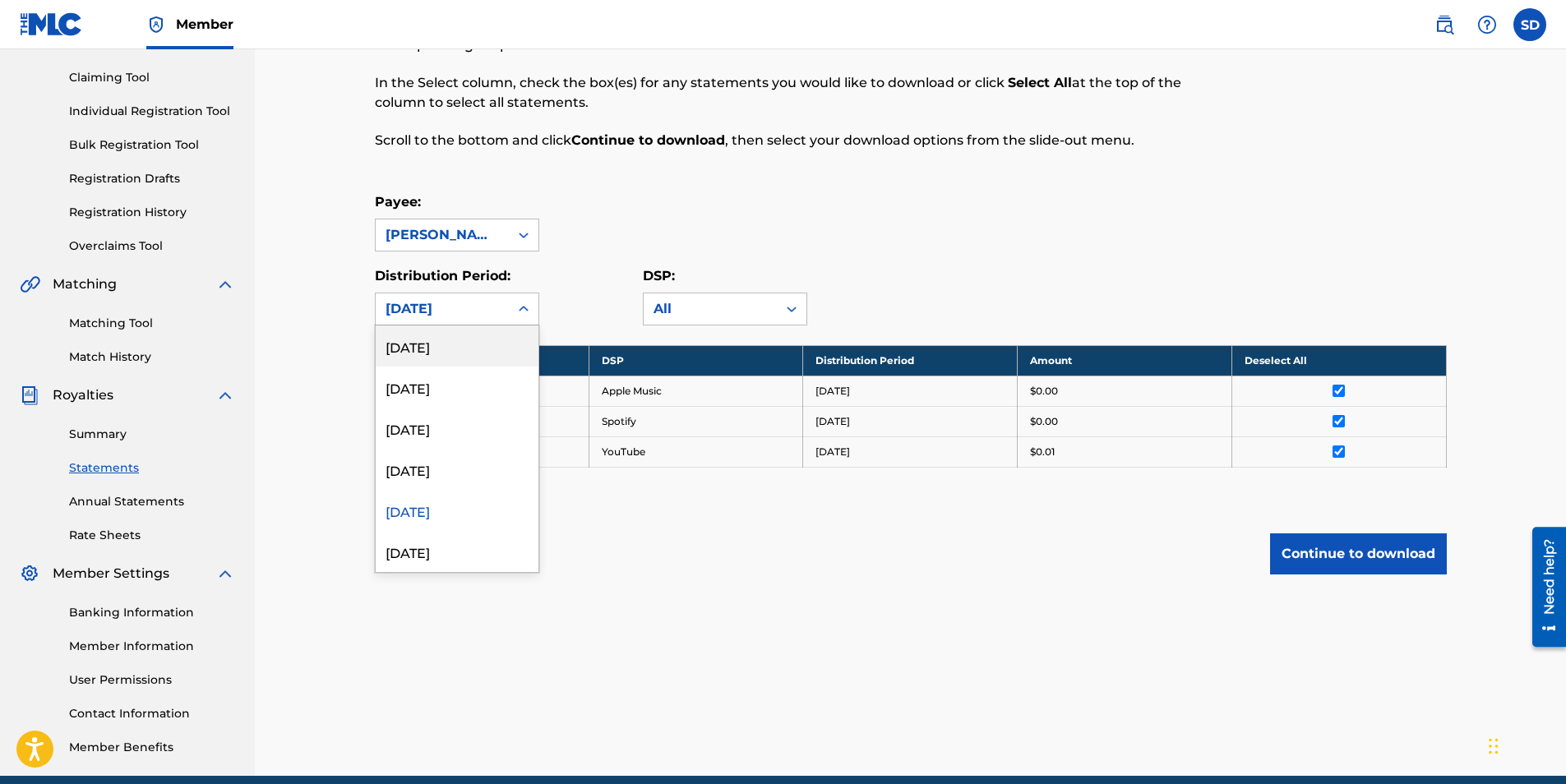
click at [526, 299] on div at bounding box center [524, 310] width 30 height 30
click at [430, 470] on div "[DATE]" at bounding box center [457, 468] width 163 height 41
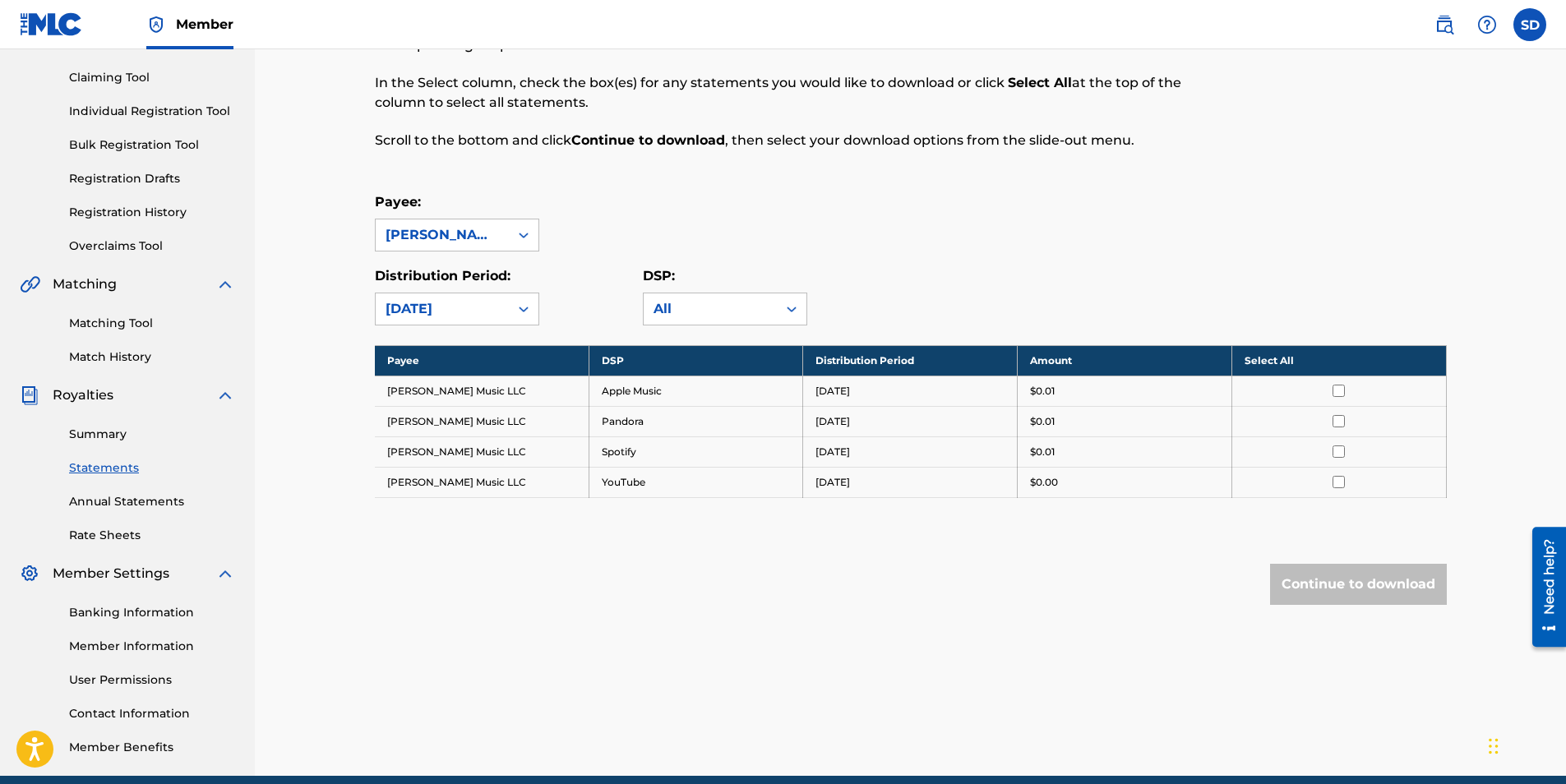
click at [1339, 388] on input "checkbox" at bounding box center [1339, 391] width 12 height 12
click at [1336, 418] on input "checkbox" at bounding box center [1339, 420] width 12 height 12
click at [1338, 448] on input "checkbox" at bounding box center [1339, 451] width 12 height 12
click at [1337, 479] on input "checkbox" at bounding box center [1339, 481] width 12 height 12
click at [1346, 581] on button "Continue to download" at bounding box center [1358, 583] width 177 height 41
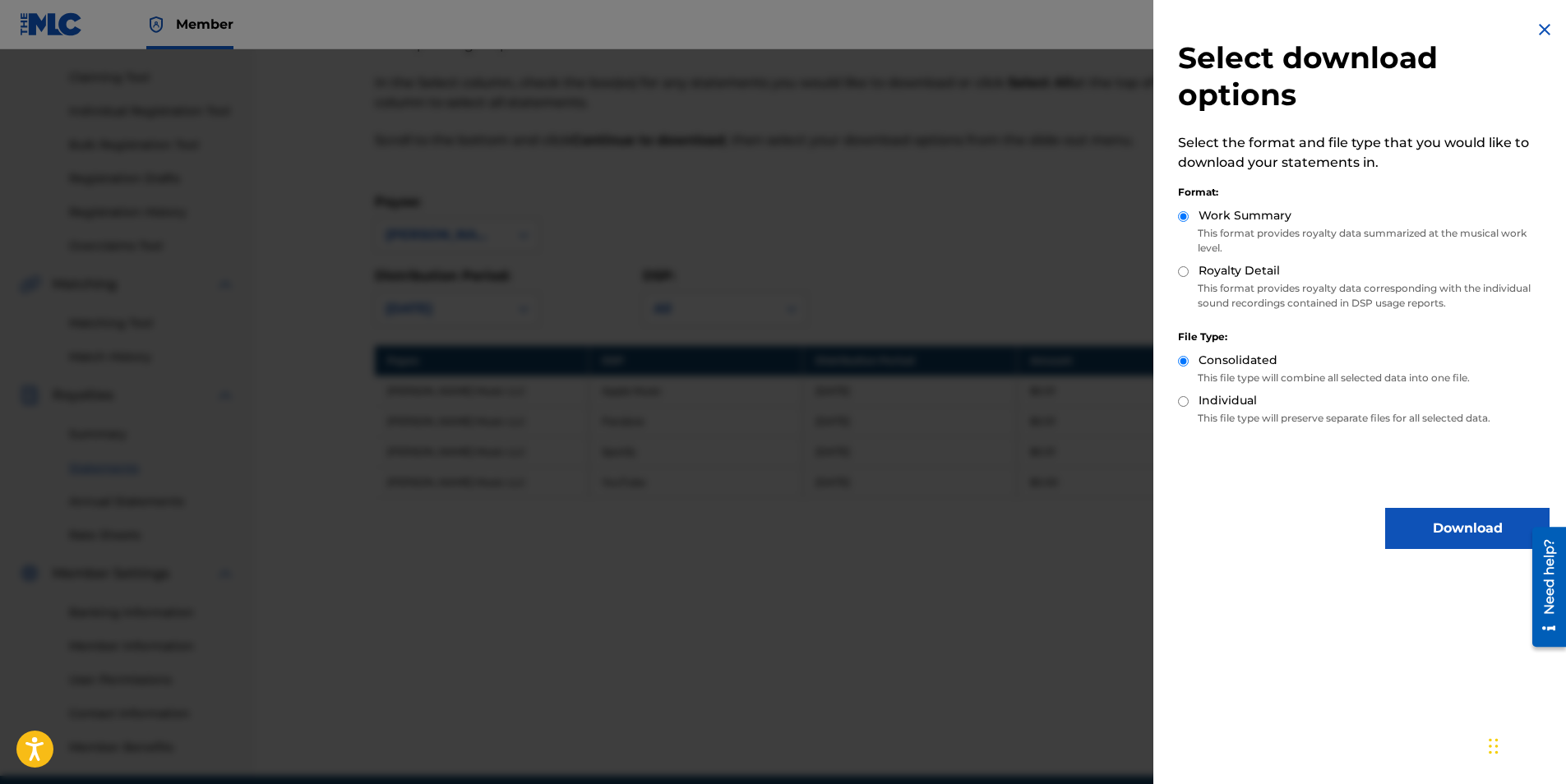
click at [1183, 271] on input "Royalty Detail" at bounding box center [1183, 272] width 11 height 11
radio input "true"
click at [1433, 534] on button "Download" at bounding box center [1467, 527] width 165 height 41
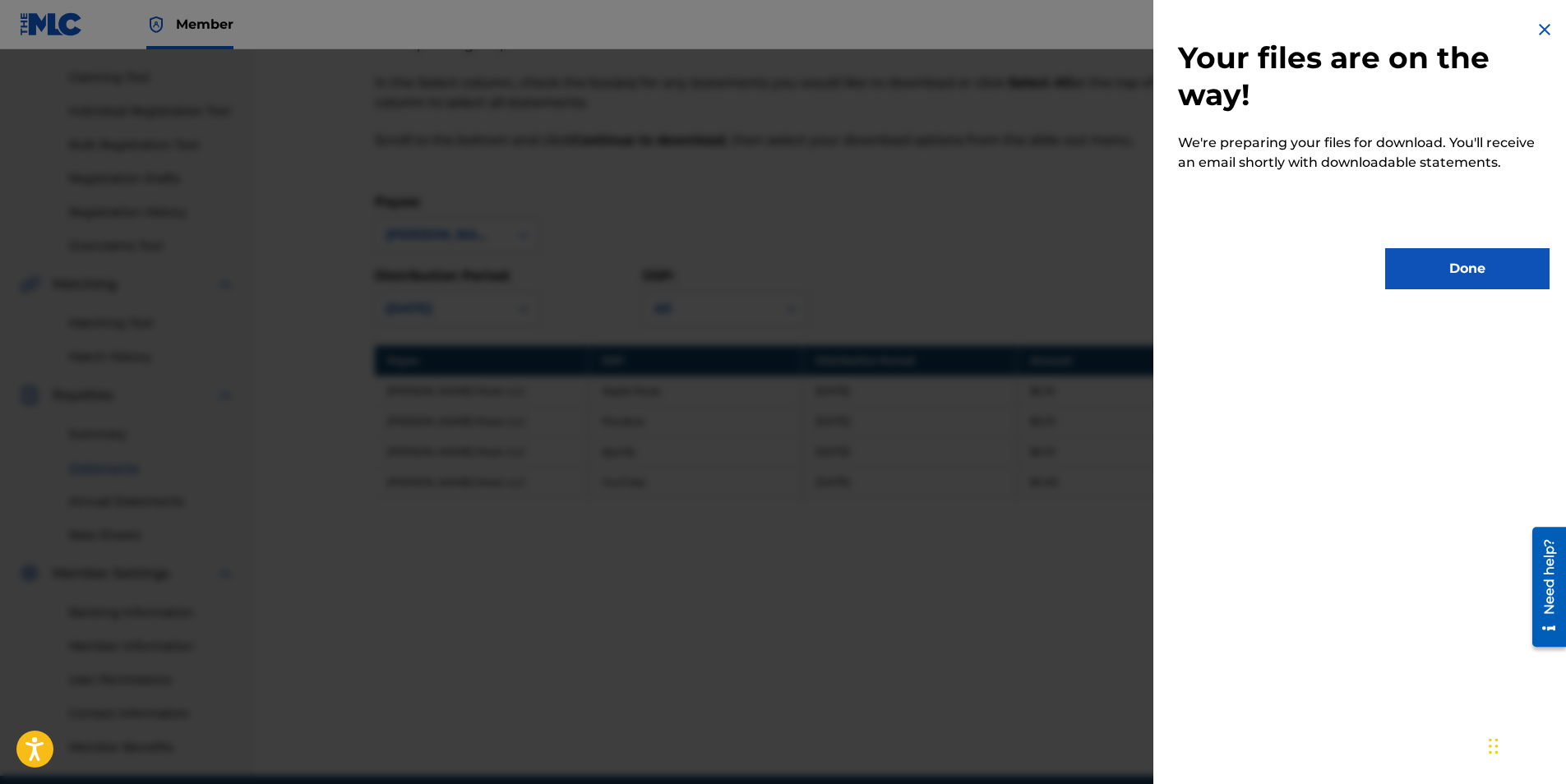
click at [1438, 274] on button "Done" at bounding box center [1467, 268] width 165 height 41
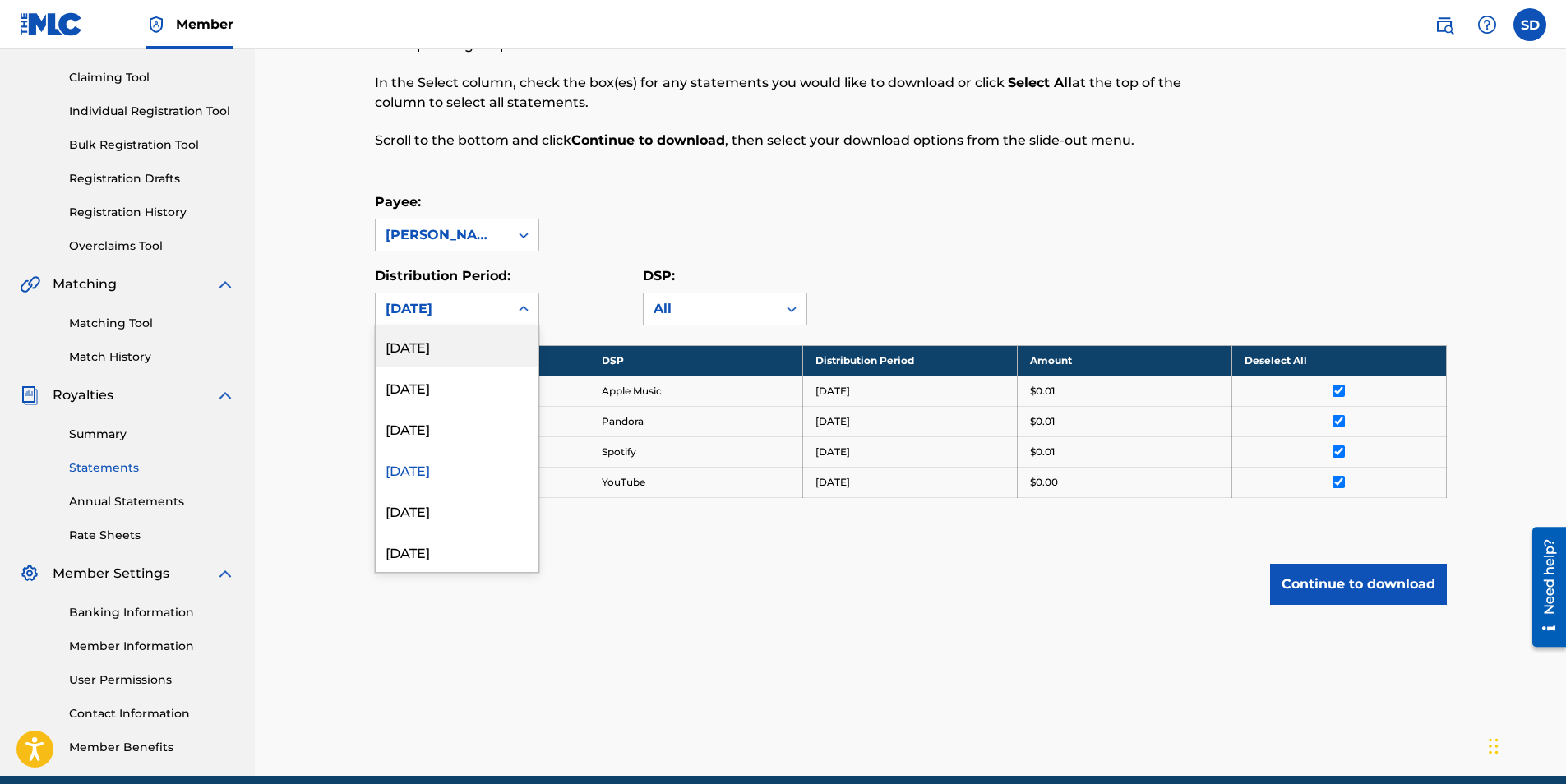
click at [526, 311] on icon at bounding box center [524, 309] width 16 height 16
click at [424, 427] on div "[DATE]" at bounding box center [457, 427] width 163 height 41
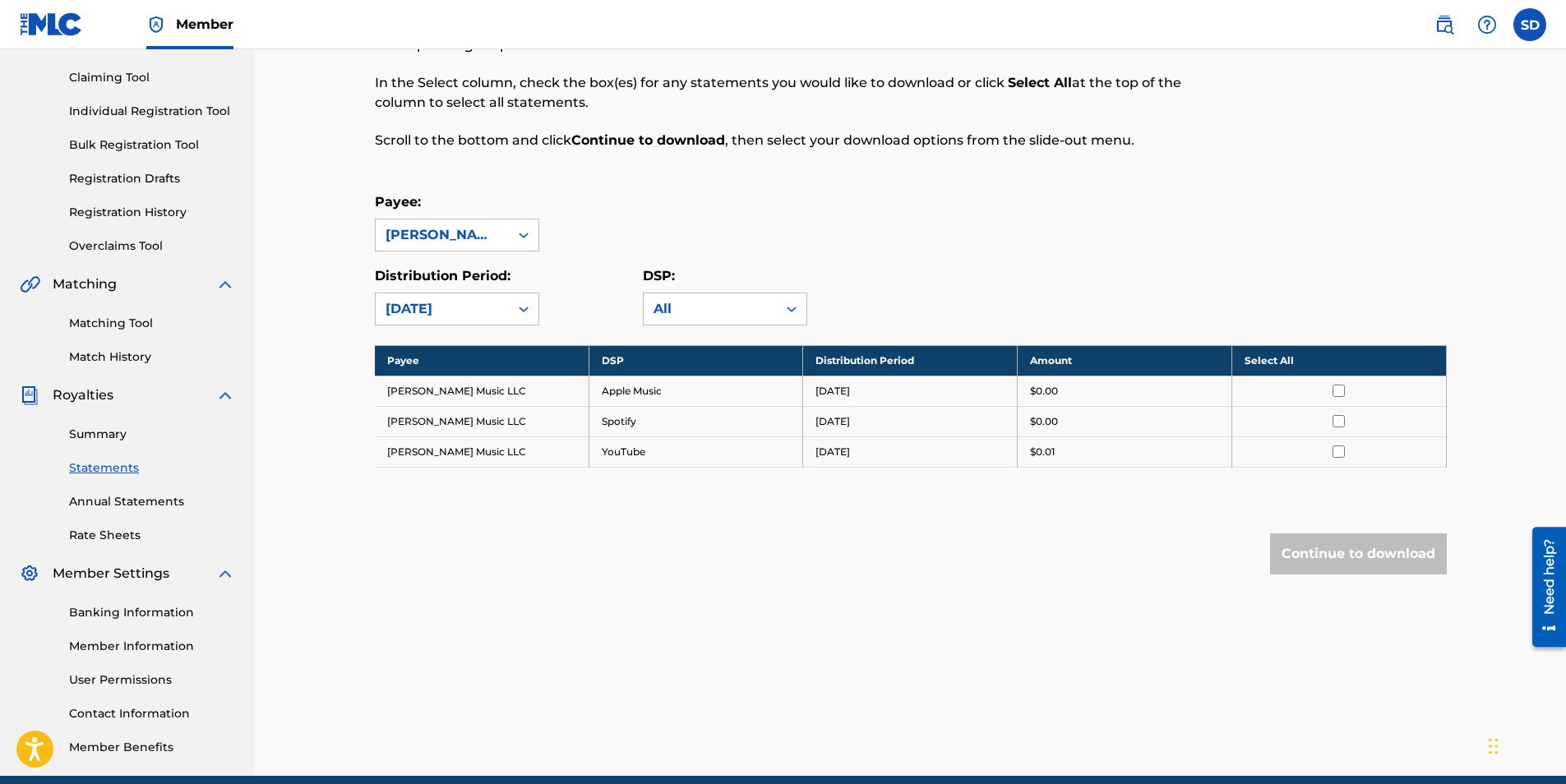
click at [1340, 391] on input "checkbox" at bounding box center [1339, 391] width 12 height 12
click at [1342, 413] on td at bounding box center [1338, 420] width 215 height 30
click at [1340, 416] on input "checkbox" at bounding box center [1339, 420] width 12 height 12
click at [1341, 453] on input "checkbox" at bounding box center [1339, 451] width 12 height 12
click at [1352, 563] on button "Continue to download" at bounding box center [1358, 553] width 177 height 41
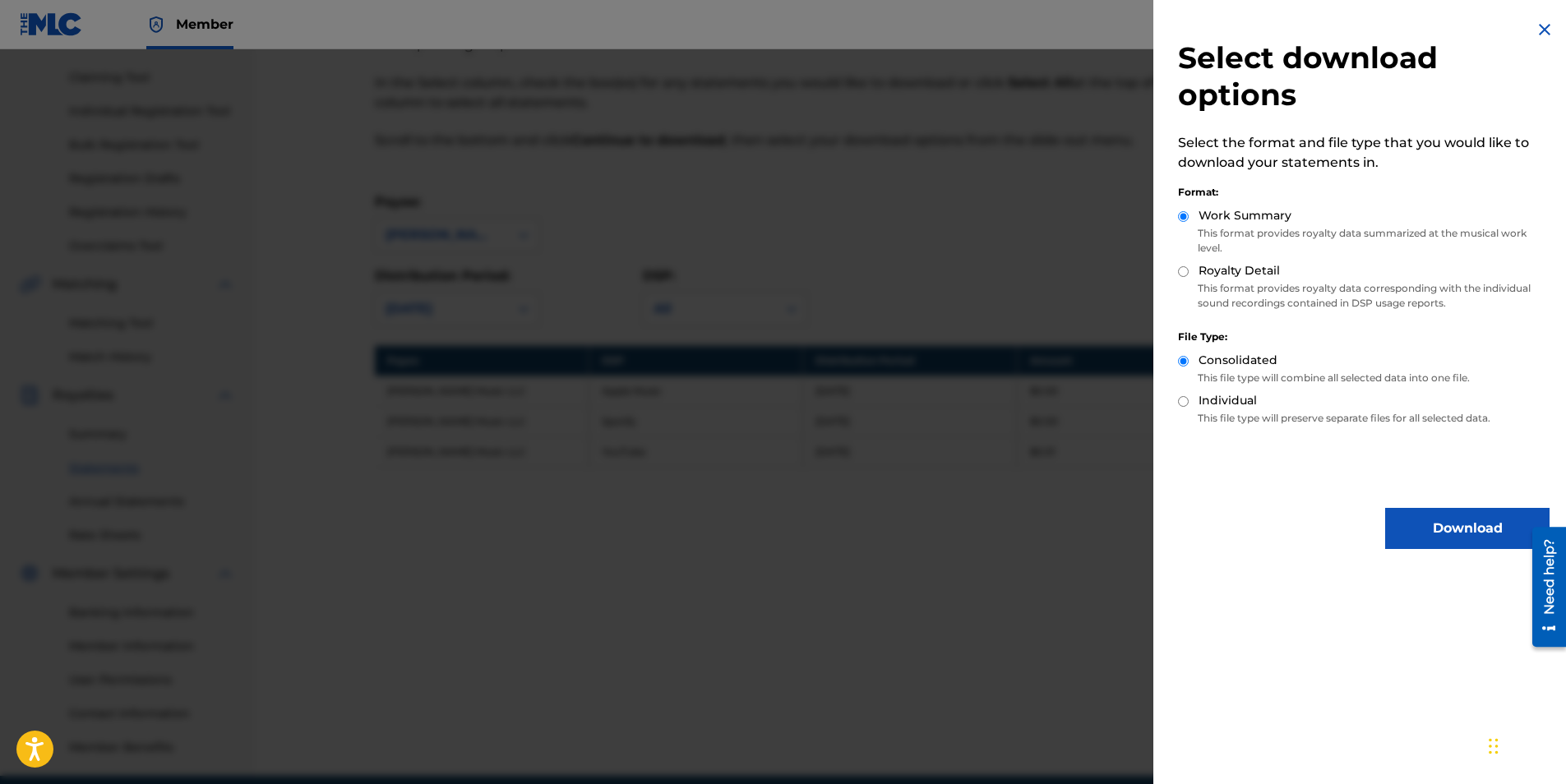
click at [1185, 269] on input "Royalty Detail" at bounding box center [1183, 272] width 11 height 11
radio input "true"
click at [1421, 523] on button "Download" at bounding box center [1467, 527] width 165 height 41
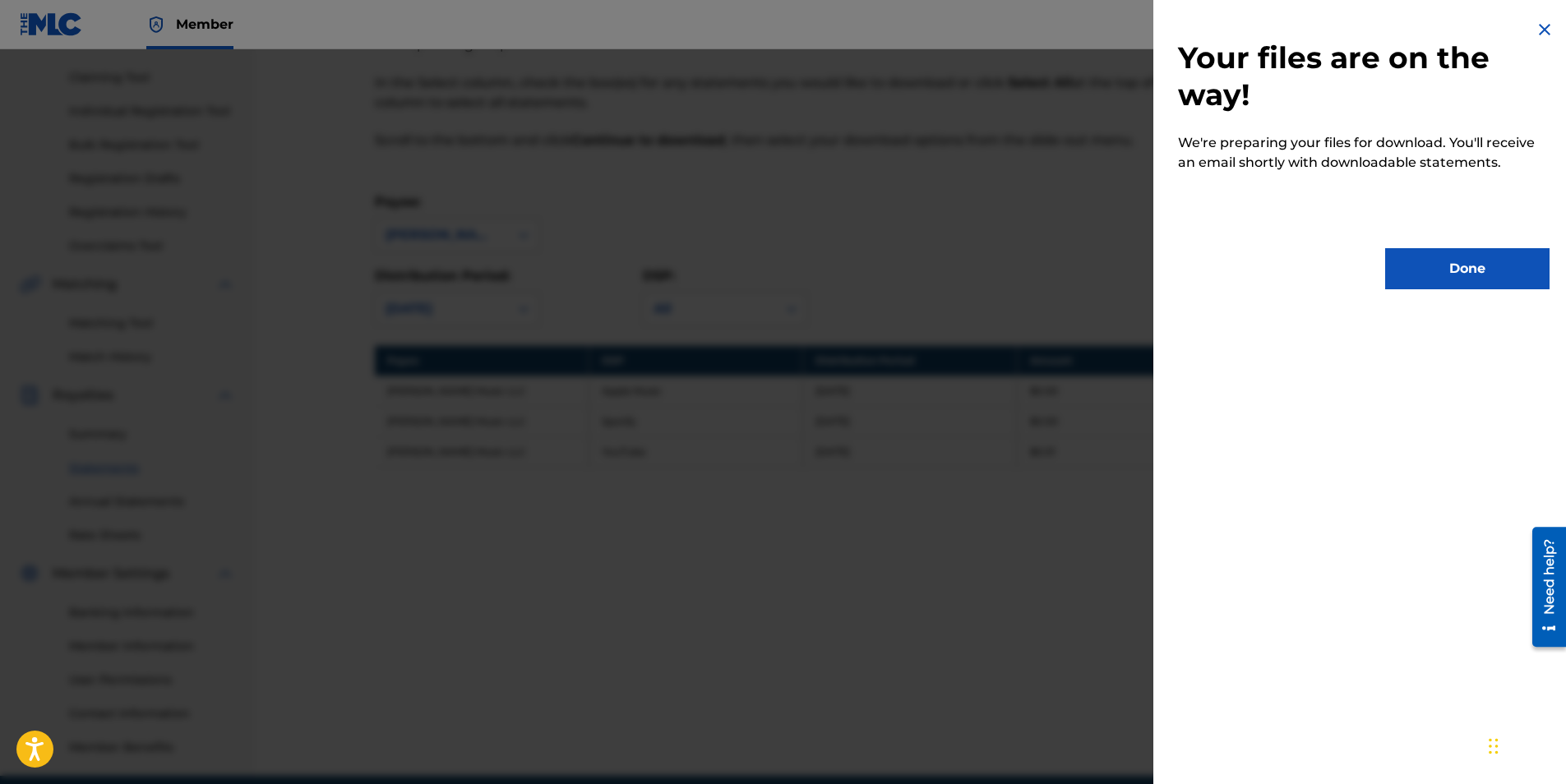
click at [1431, 258] on button "Done" at bounding box center [1467, 268] width 165 height 41
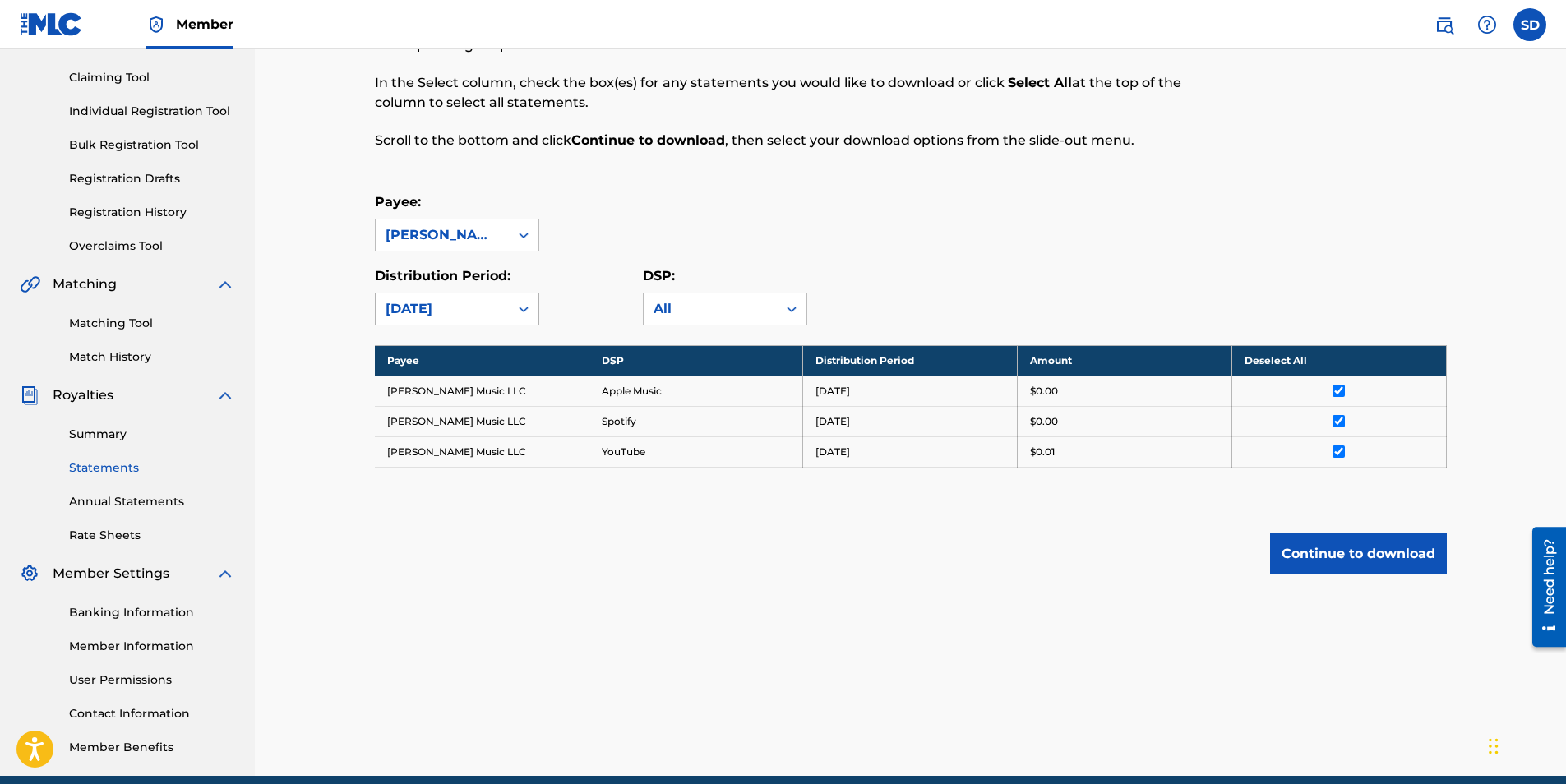
click at [518, 303] on icon at bounding box center [524, 309] width 16 height 16
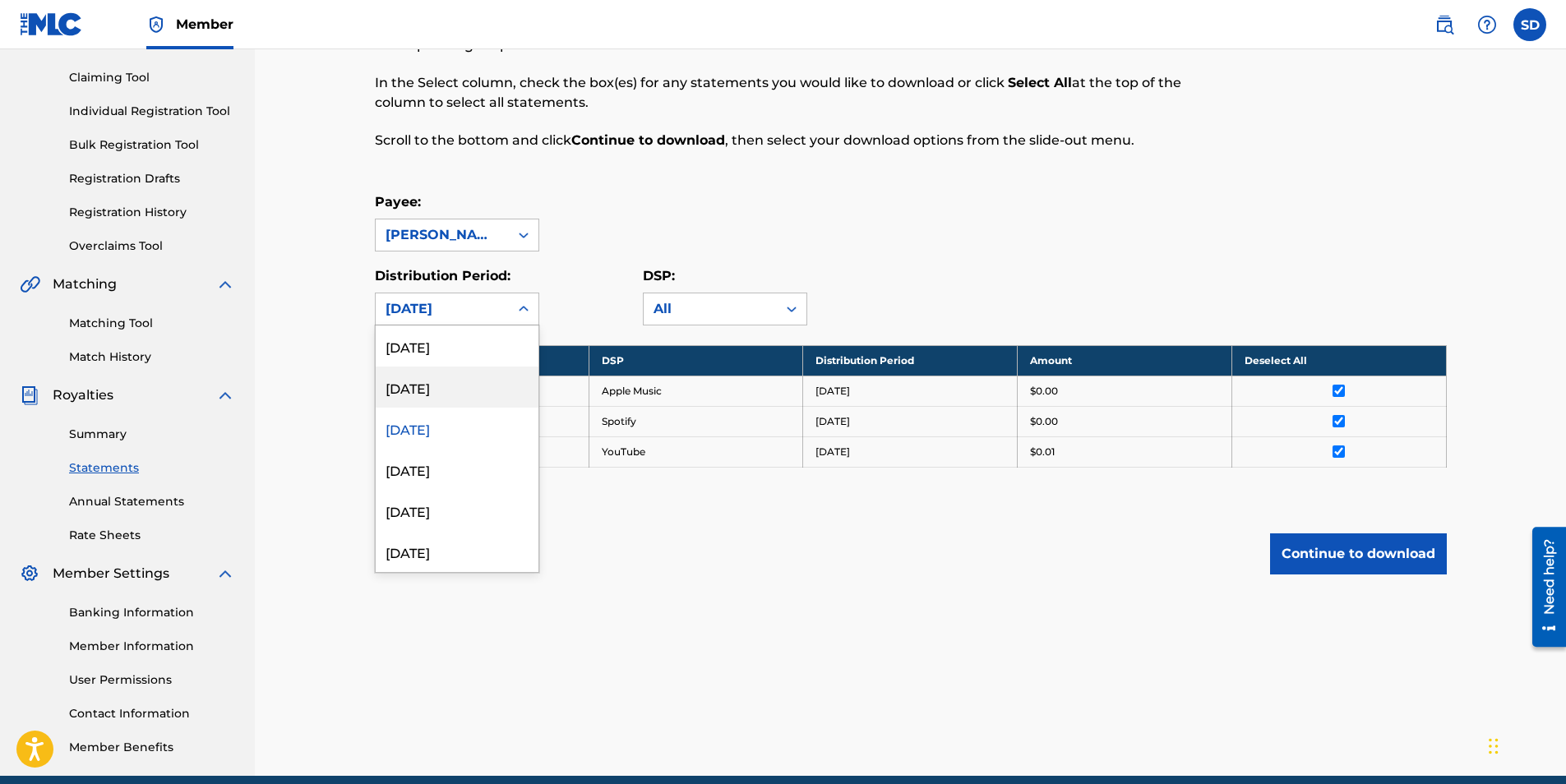
click at [427, 392] on div "[DATE]" at bounding box center [457, 387] width 163 height 41
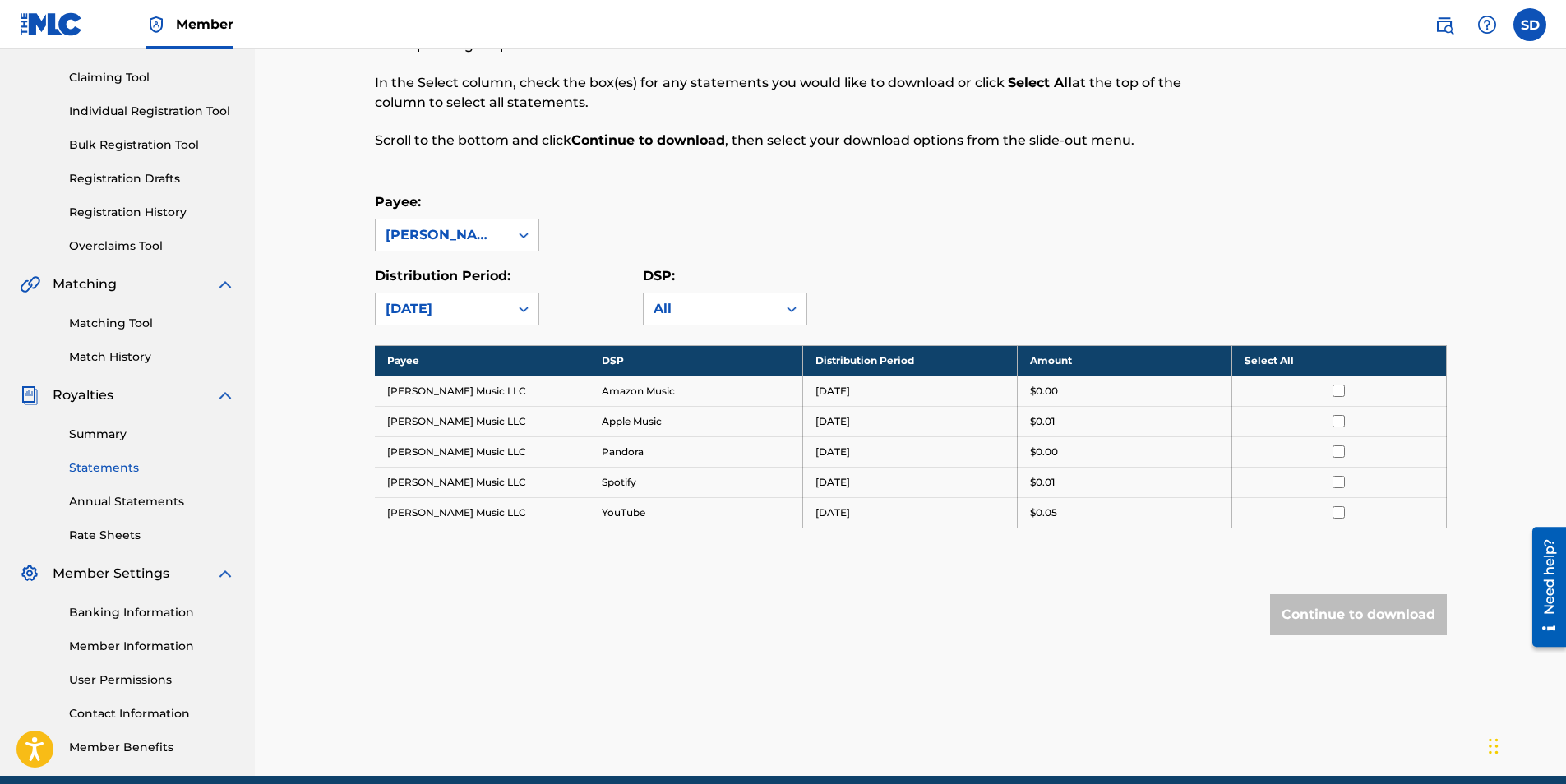
click at [1338, 392] on input "checkbox" at bounding box center [1339, 391] width 12 height 12
click at [1337, 419] on input "checkbox" at bounding box center [1339, 420] width 12 height 12
click at [1337, 447] on input "checkbox" at bounding box center [1339, 451] width 12 height 12
click at [1340, 480] on input "checkbox" at bounding box center [1339, 481] width 12 height 12
click at [1338, 514] on input "checkbox" at bounding box center [1339, 512] width 12 height 12
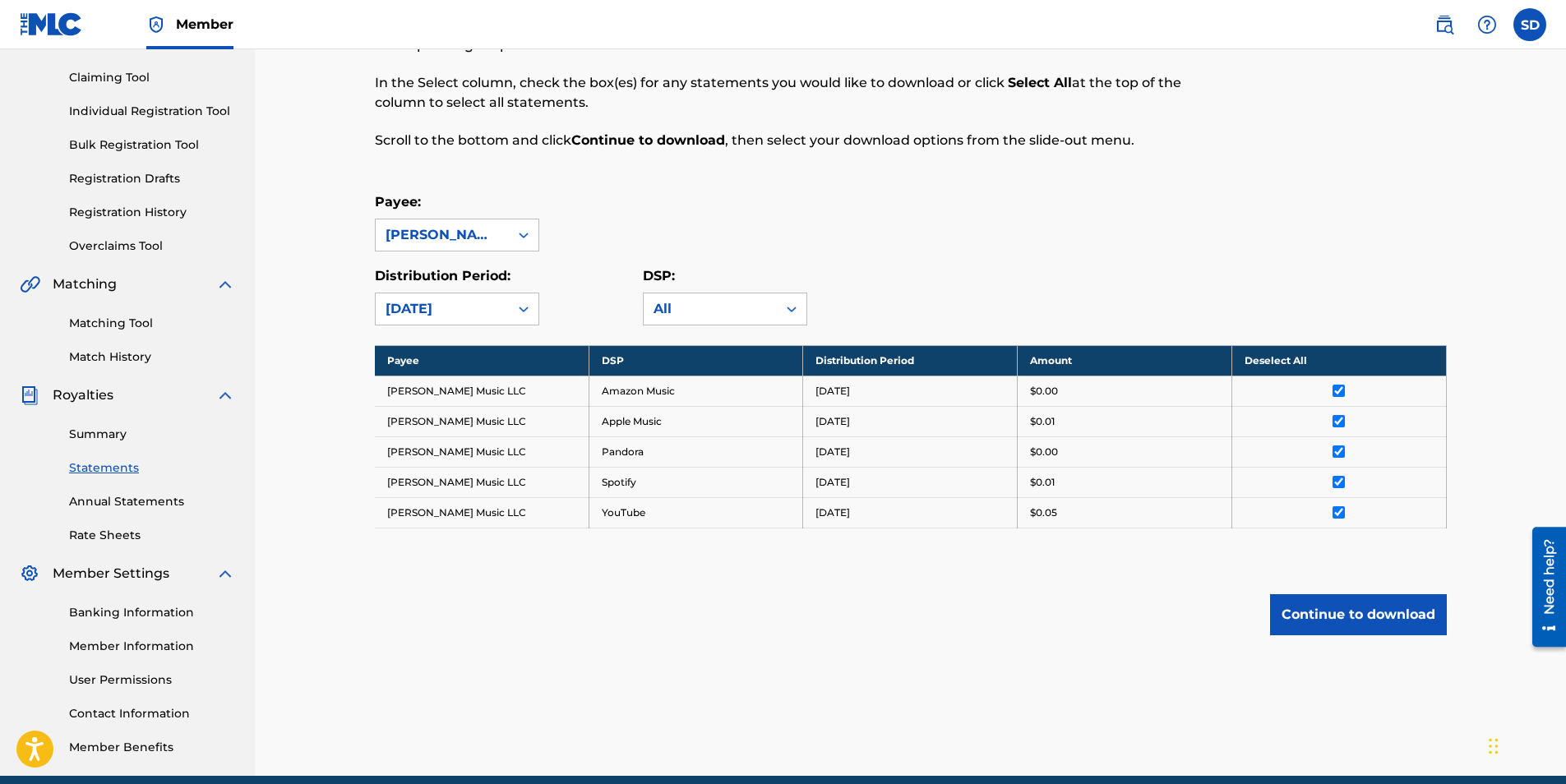
click at [1347, 616] on button "Continue to download" at bounding box center [1358, 614] width 177 height 41
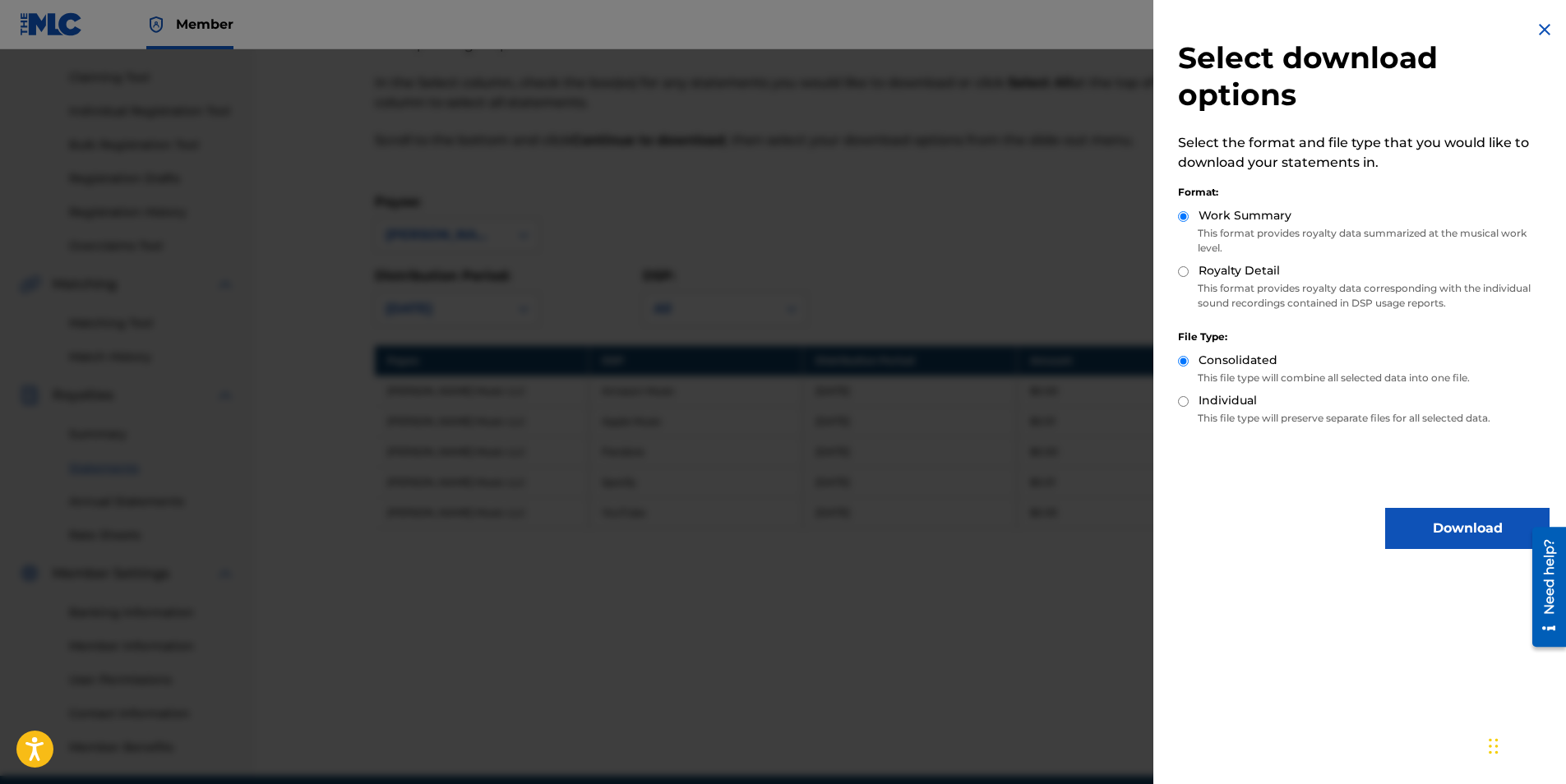
click at [1184, 271] on input "Royalty Detail" at bounding box center [1183, 272] width 11 height 11
radio input "true"
click at [1451, 552] on div "Select download options Select the format and file type that you would like to …" at bounding box center [1363, 284] width 421 height 568
click at [1448, 539] on button "Download" at bounding box center [1467, 527] width 165 height 41
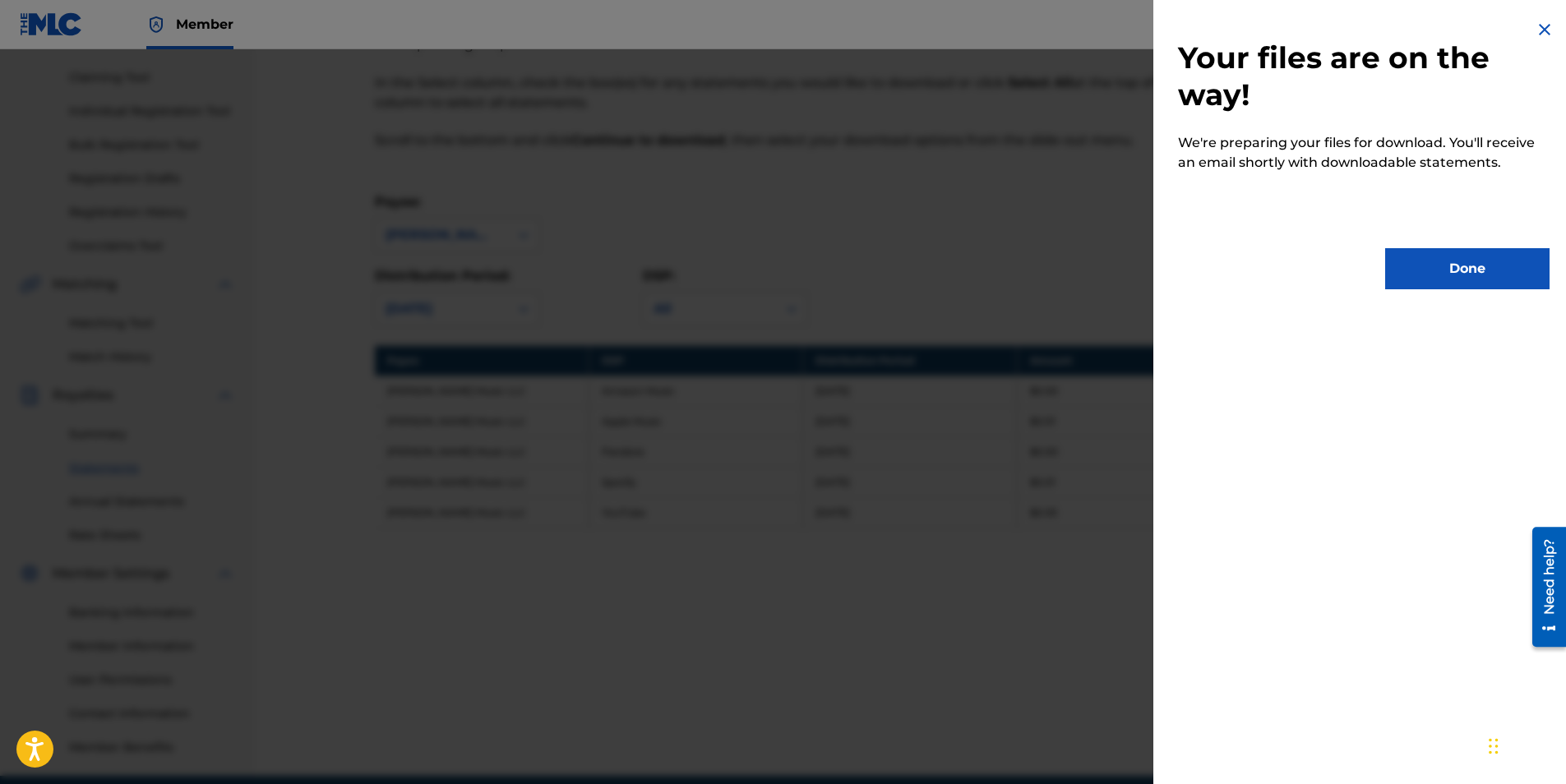
click at [1416, 253] on button "Done" at bounding box center [1467, 268] width 165 height 41
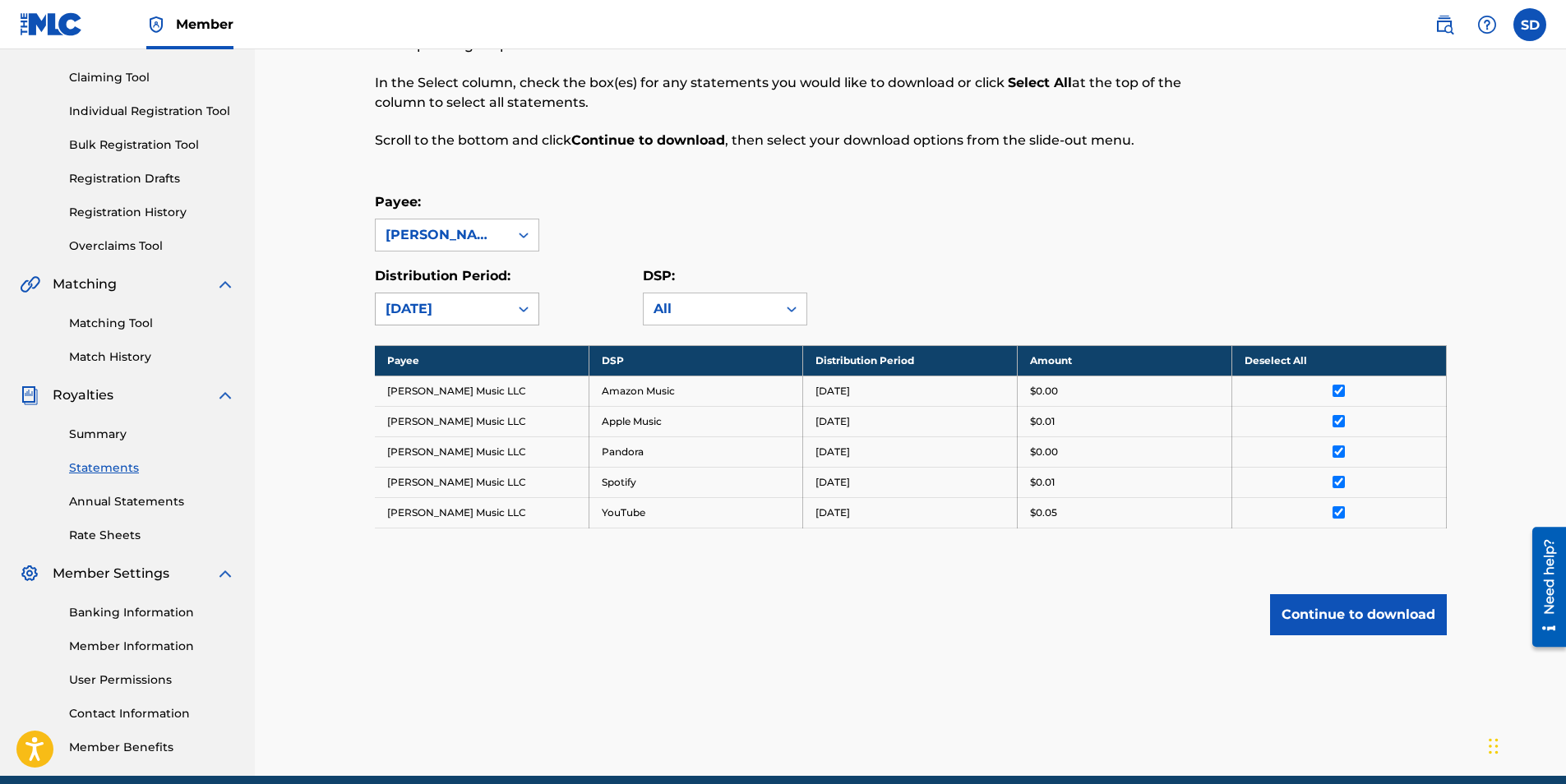
click at [527, 310] on icon at bounding box center [524, 310] width 10 height 6
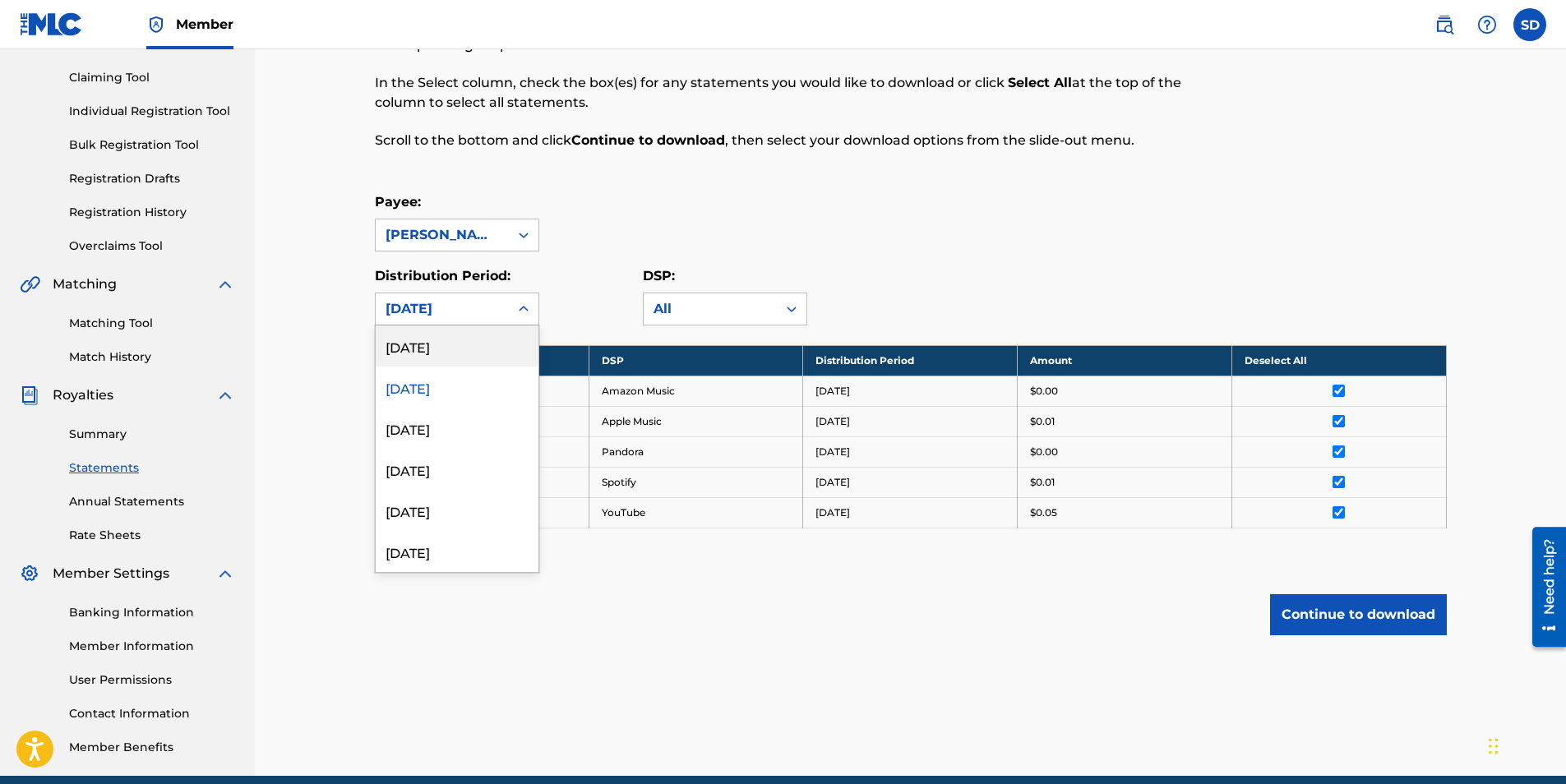
click at [478, 341] on div "[DATE]" at bounding box center [457, 346] width 163 height 41
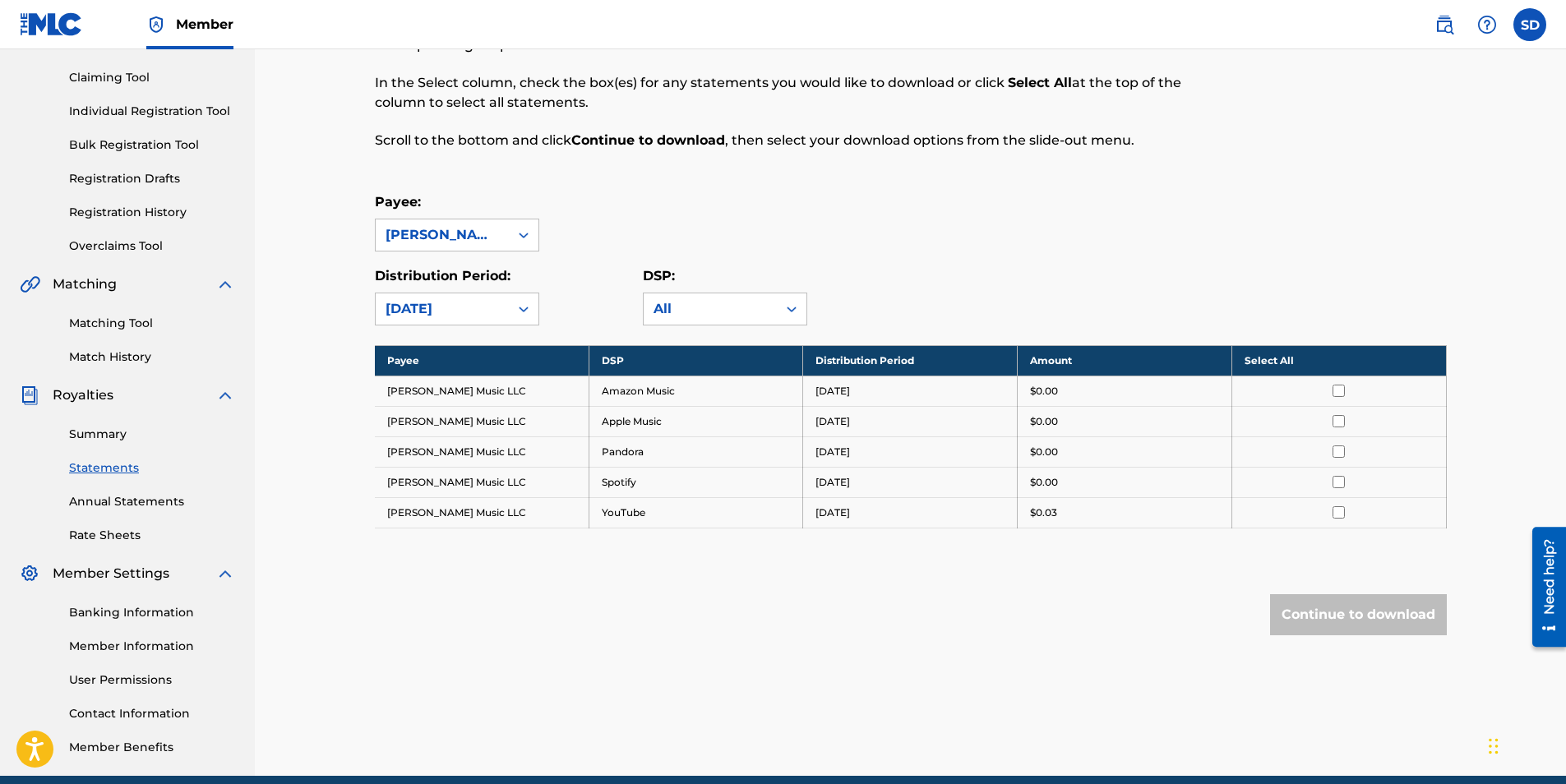
click at [1342, 387] on input "checkbox" at bounding box center [1339, 391] width 12 height 12
click at [1340, 419] on input "checkbox" at bounding box center [1339, 420] width 12 height 12
click at [1336, 451] on input "checkbox" at bounding box center [1339, 451] width 12 height 12
click at [1341, 477] on input "checkbox" at bounding box center [1339, 481] width 12 height 12
click at [1340, 512] on input "checkbox" at bounding box center [1339, 512] width 12 height 12
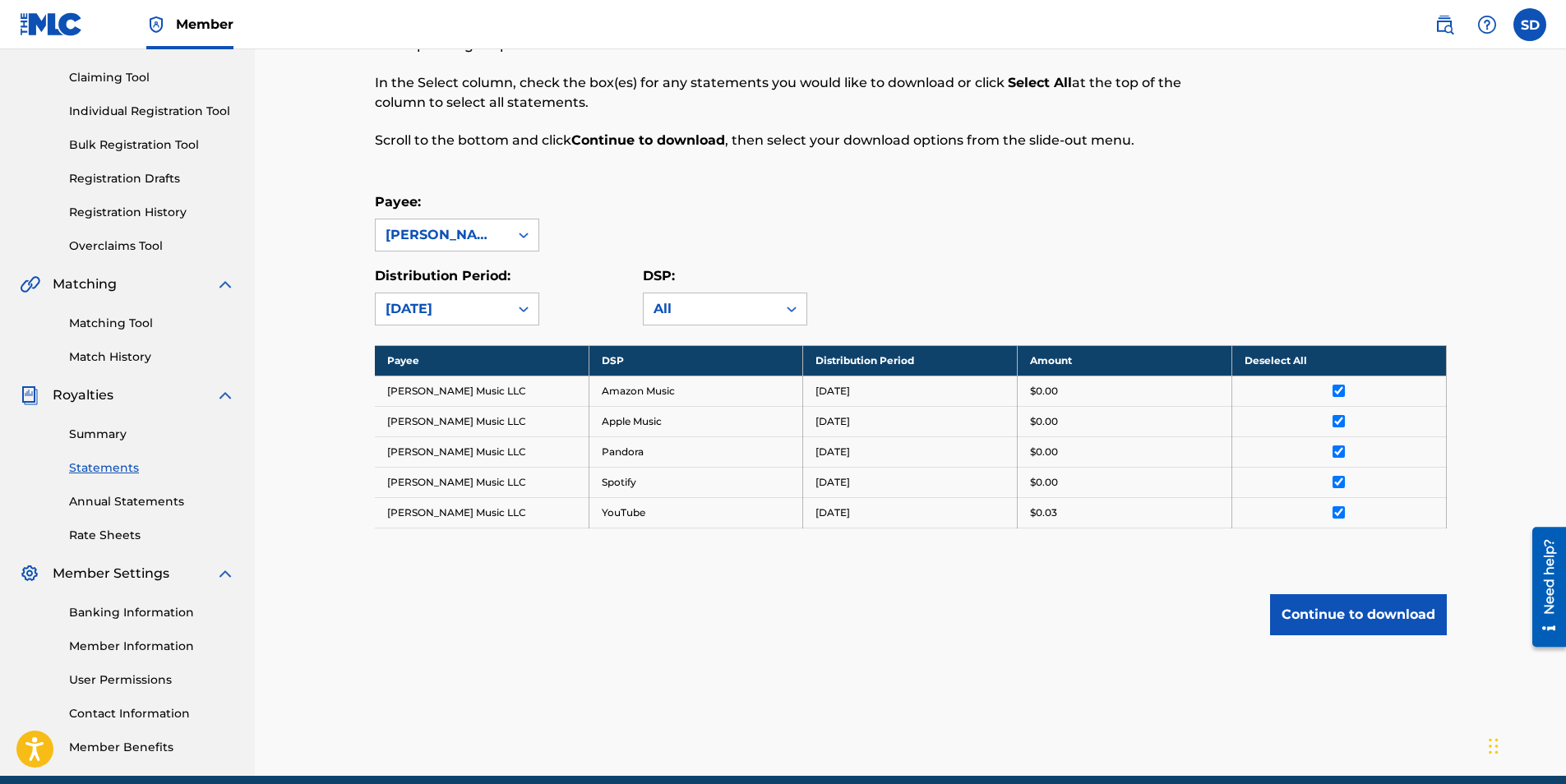
click at [1343, 609] on button "Continue to download" at bounding box center [1358, 614] width 177 height 41
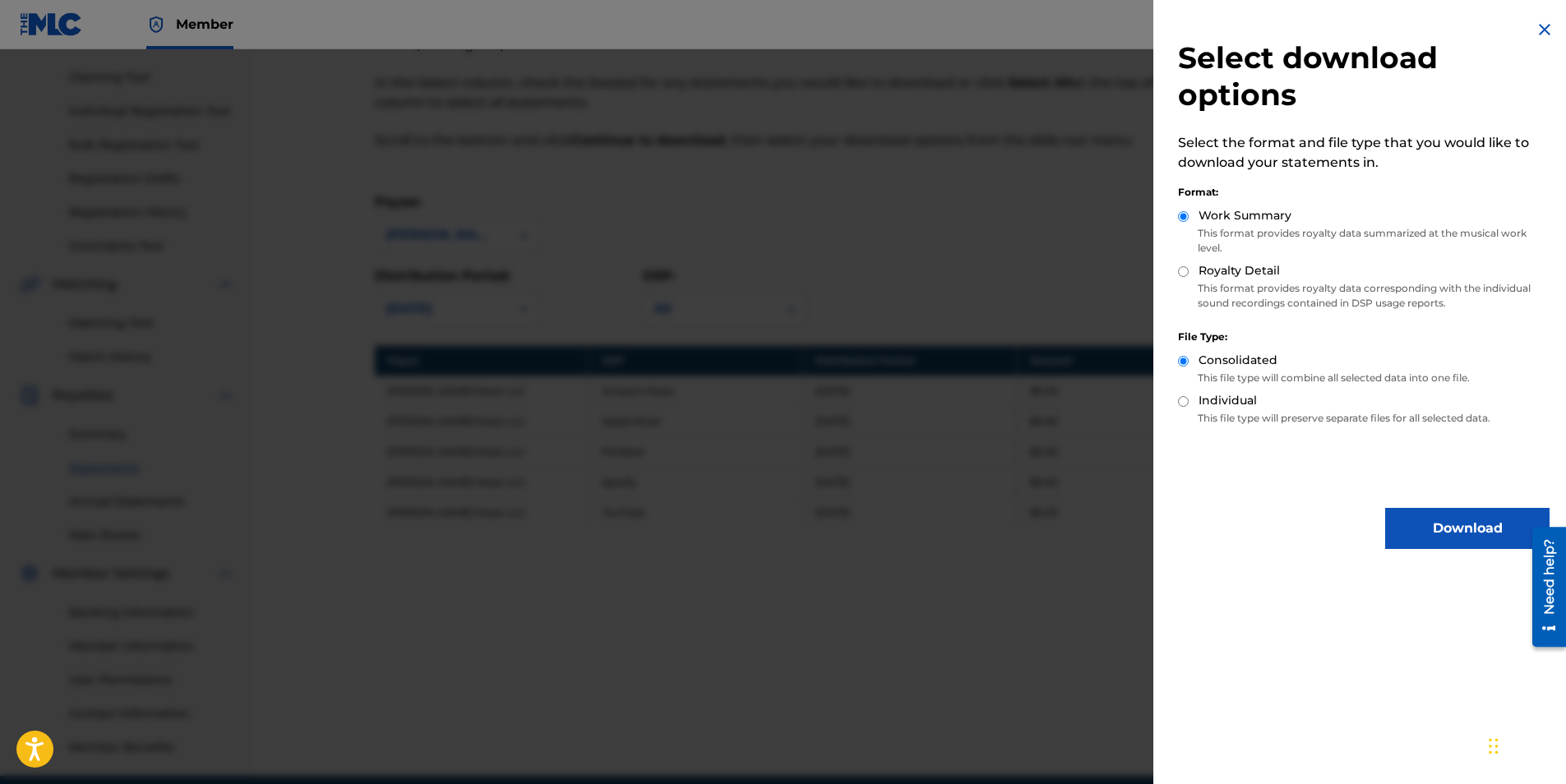
click at [1182, 274] on input "Royalty Detail" at bounding box center [1183, 272] width 11 height 11
radio input "true"
click at [1418, 522] on button "Download" at bounding box center [1467, 527] width 165 height 41
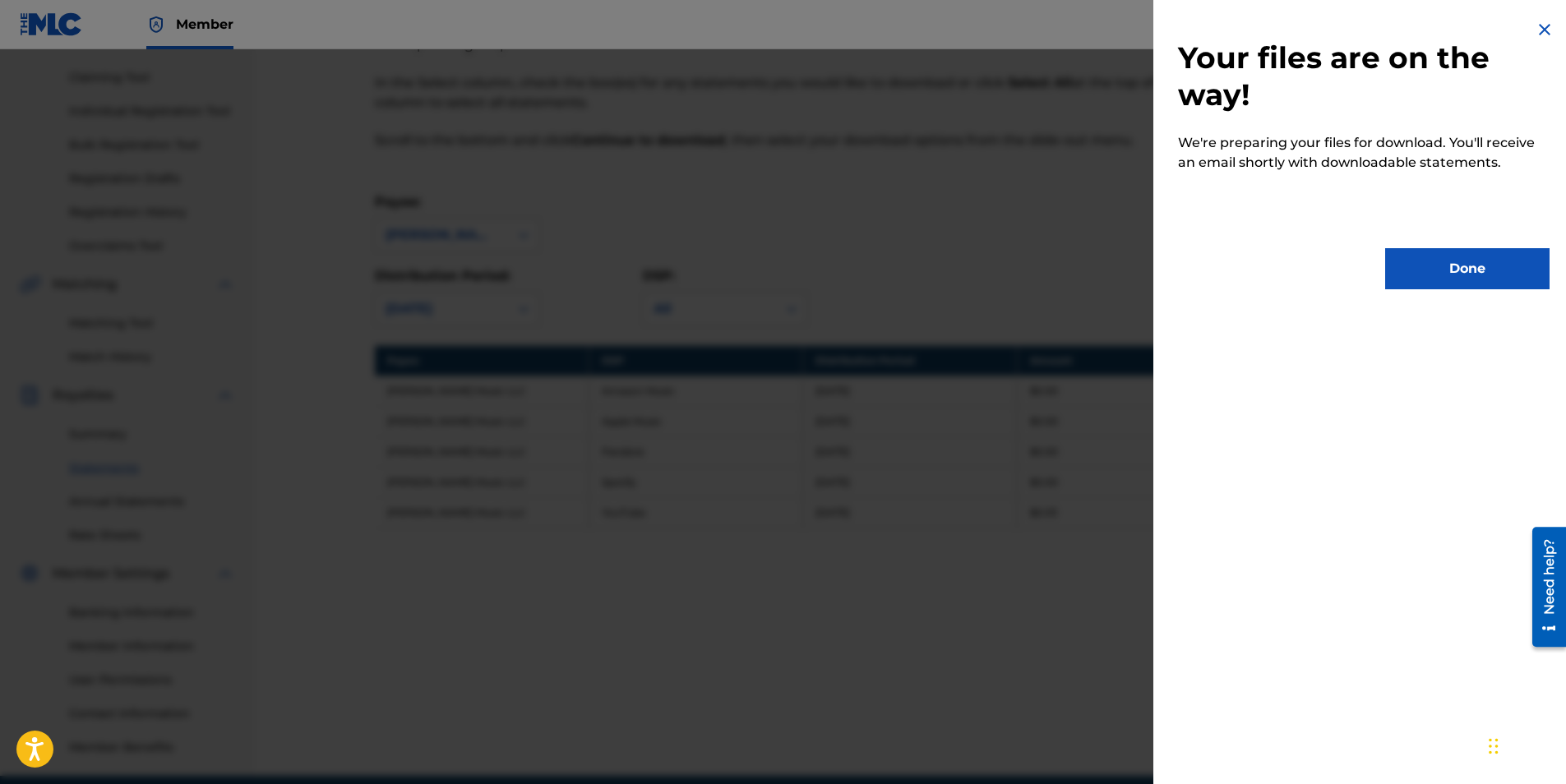
click at [1427, 277] on button "Done" at bounding box center [1467, 268] width 165 height 41
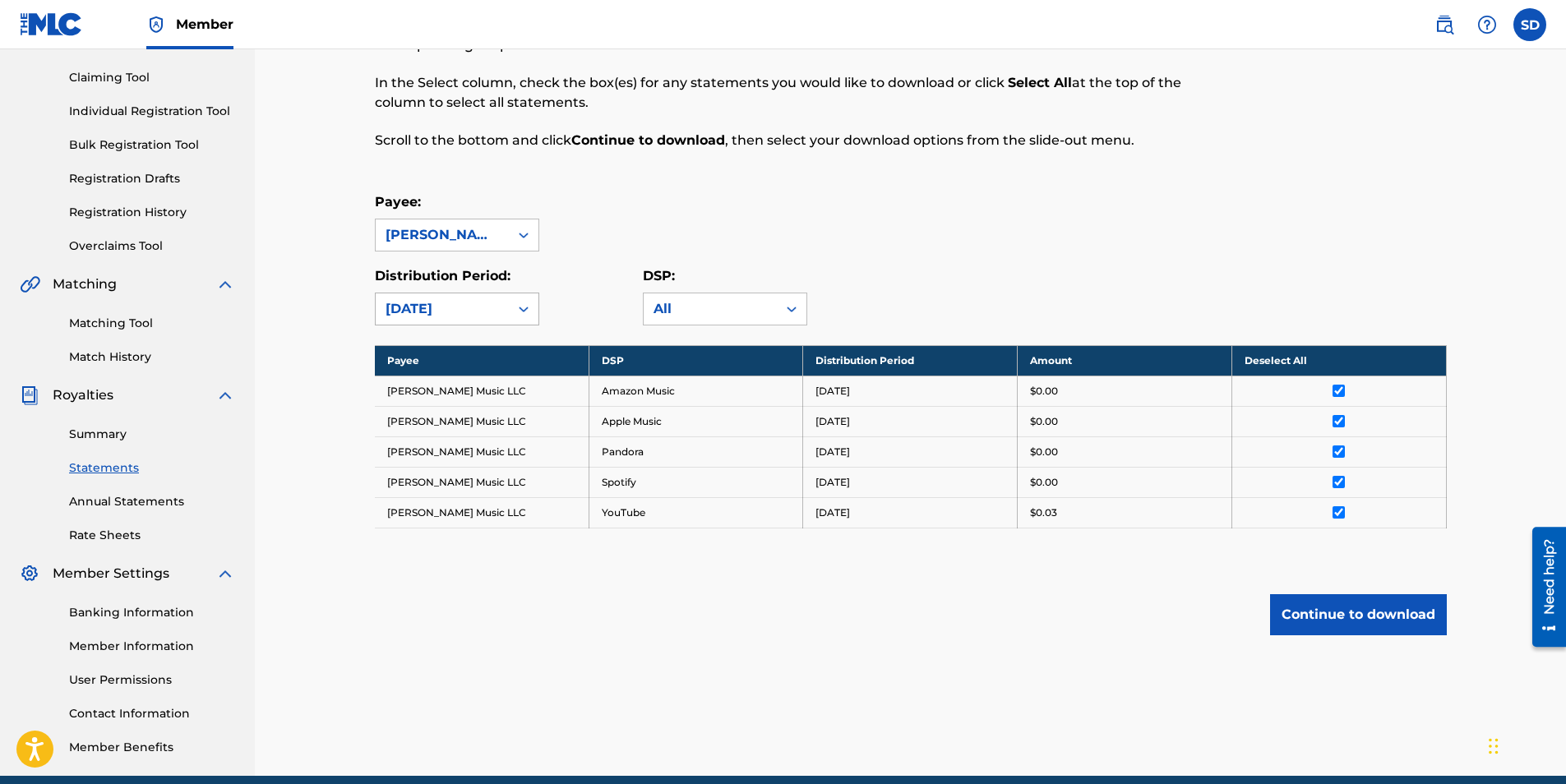
click at [527, 307] on icon at bounding box center [524, 309] width 16 height 16
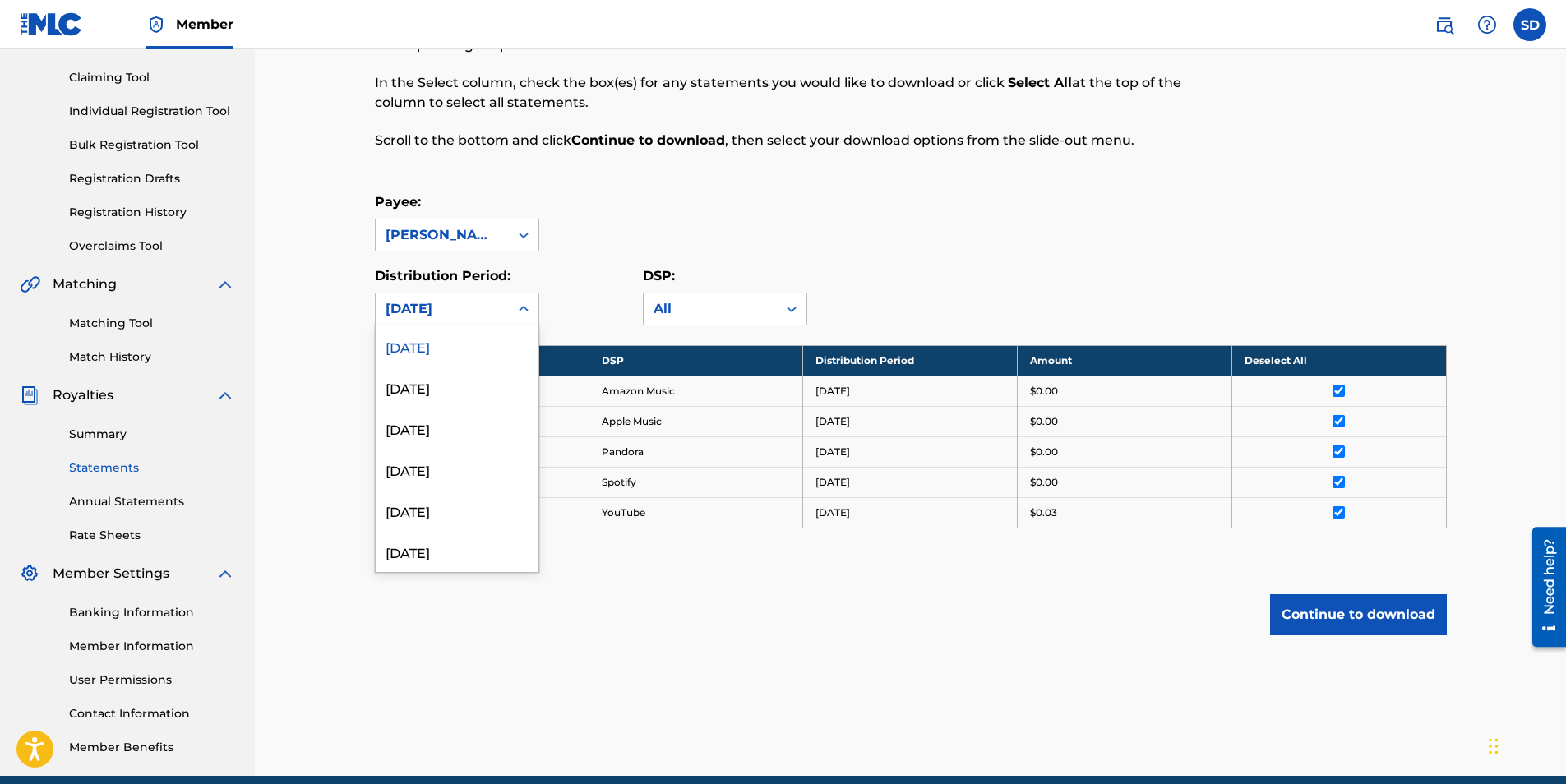
click at [595, 249] on div "Payee: [PERSON_NAME] Music LLC" at bounding box center [910, 222] width 1072 height 59
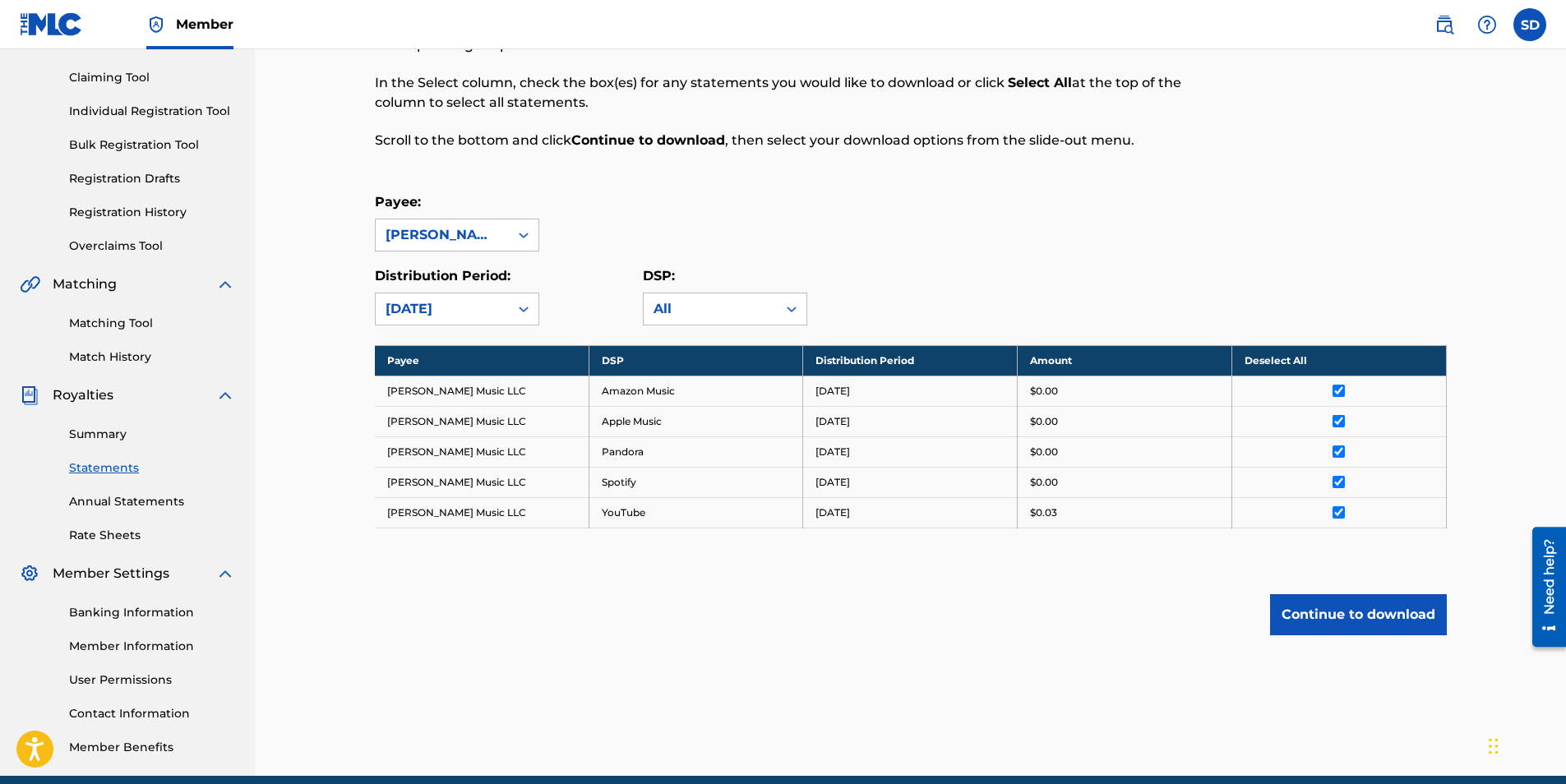
click at [101, 533] on link "Rate Sheets" at bounding box center [152, 534] width 166 height 17
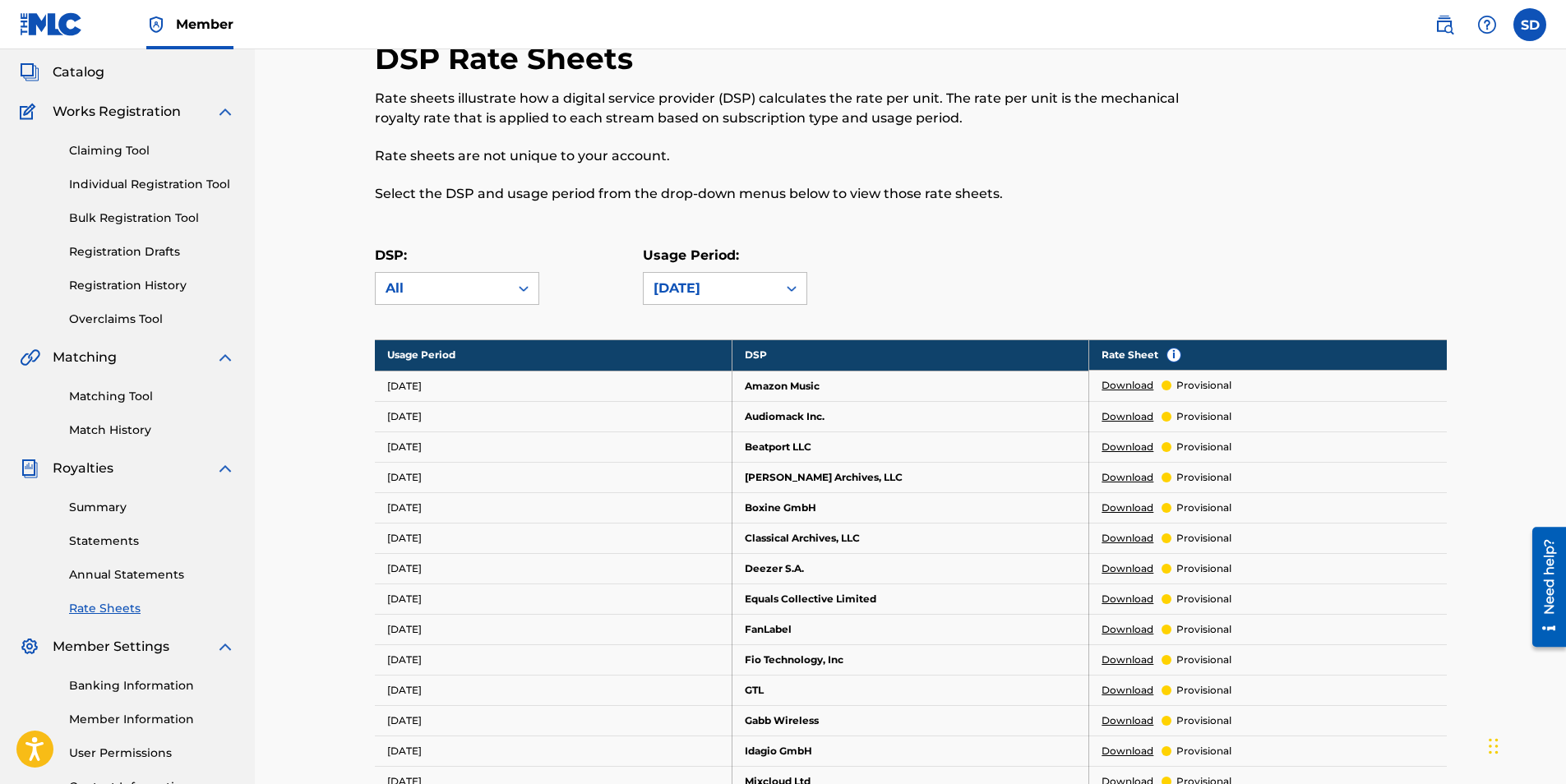
scroll to position [109, 0]
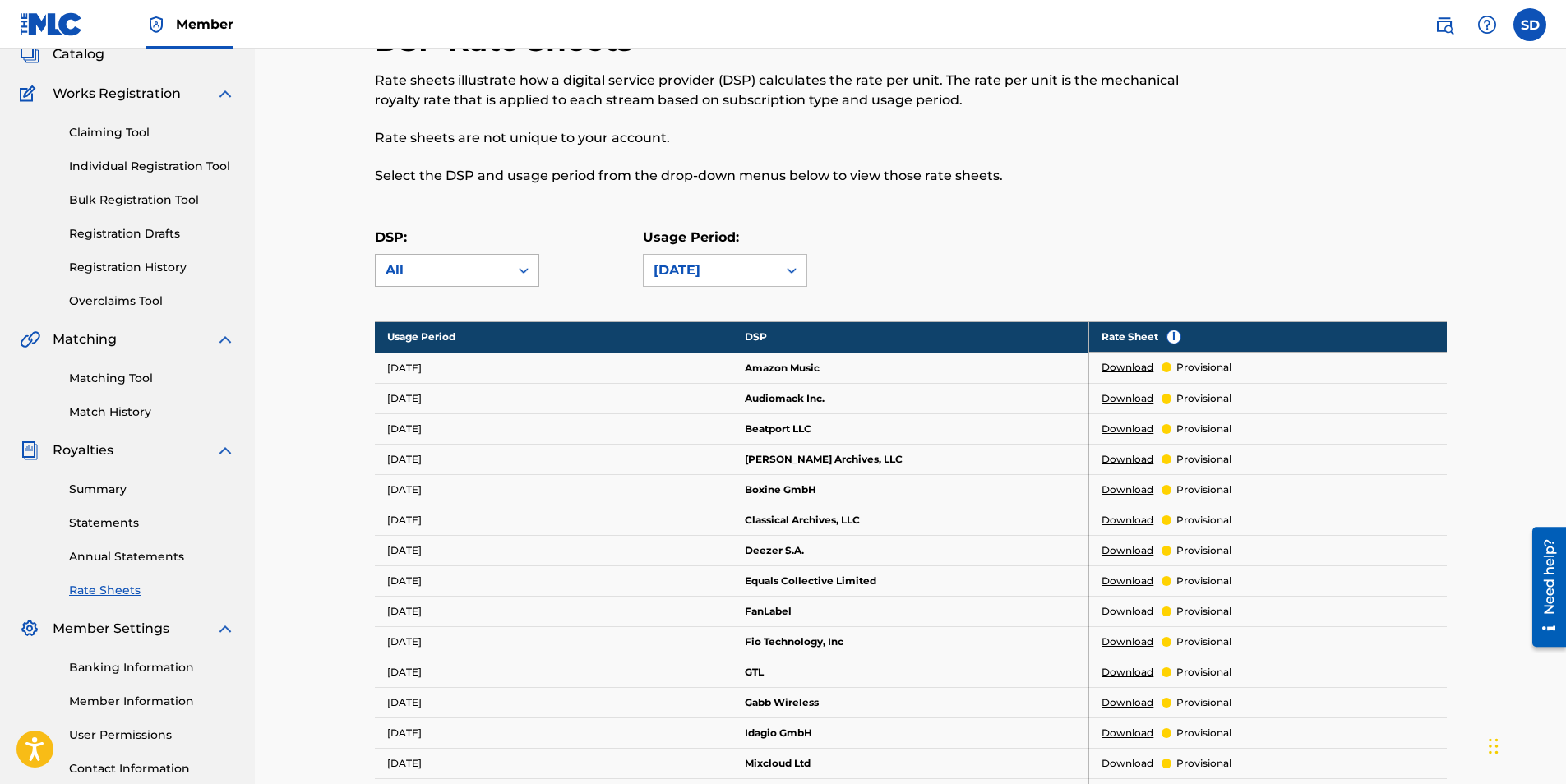
click at [522, 271] on icon at bounding box center [524, 271] width 10 height 6
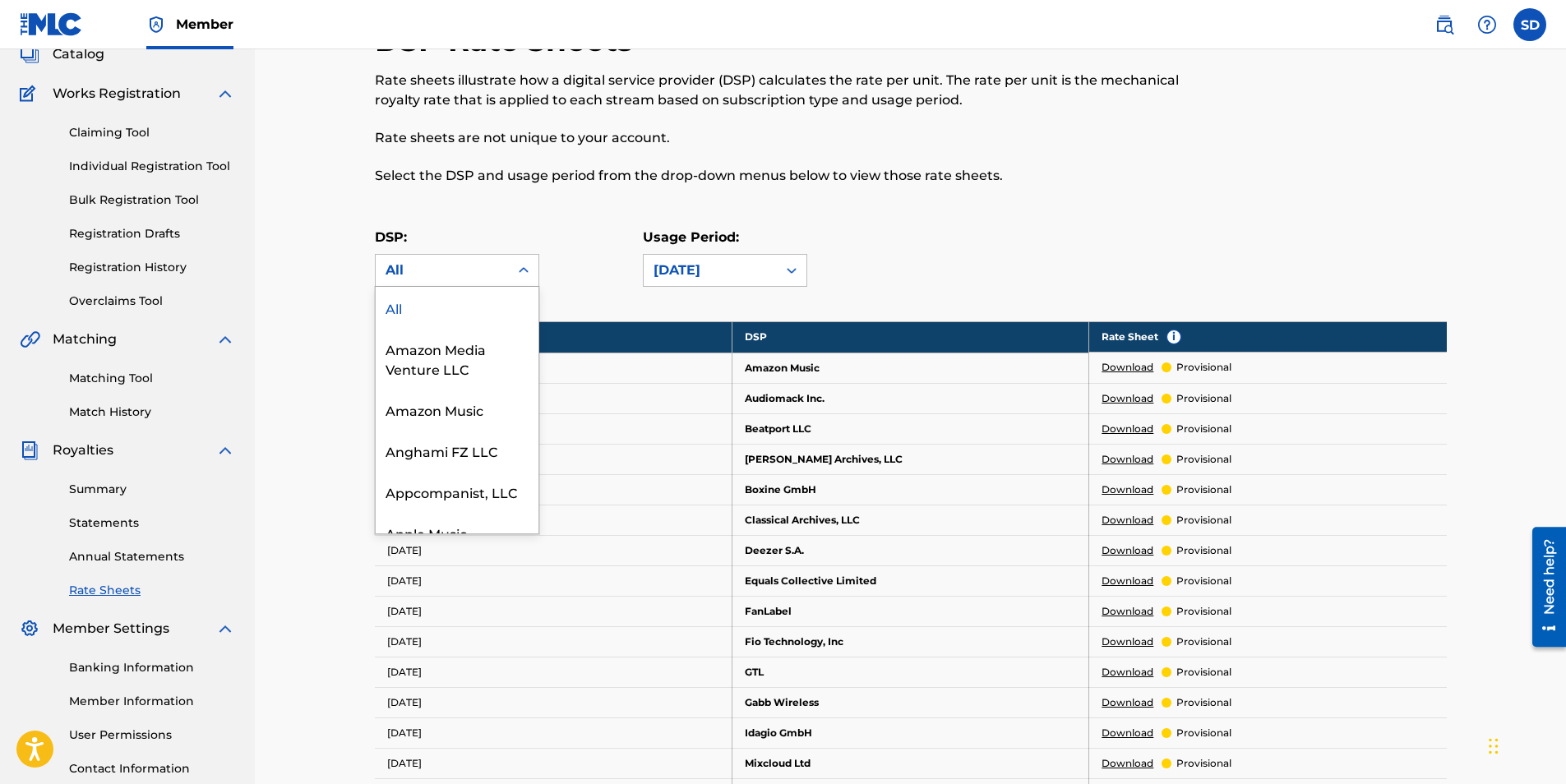
click at [609, 195] on div "DSP Rate Sheets Rate sheets illustrate how a digital service provider (DSP) cal…" at bounding box center [787, 113] width 825 height 183
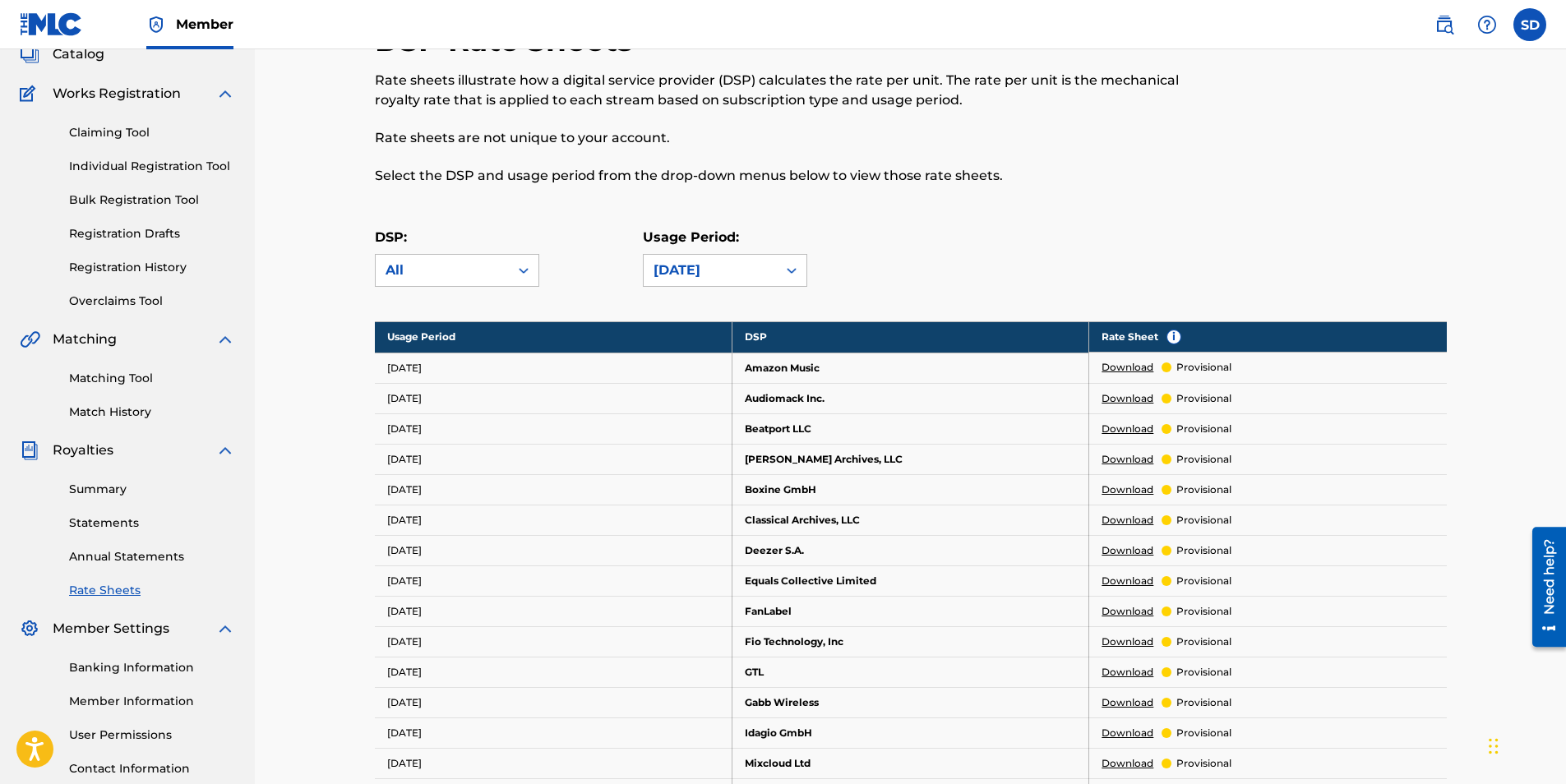
click at [94, 486] on link "Summary" at bounding box center [152, 488] width 166 height 17
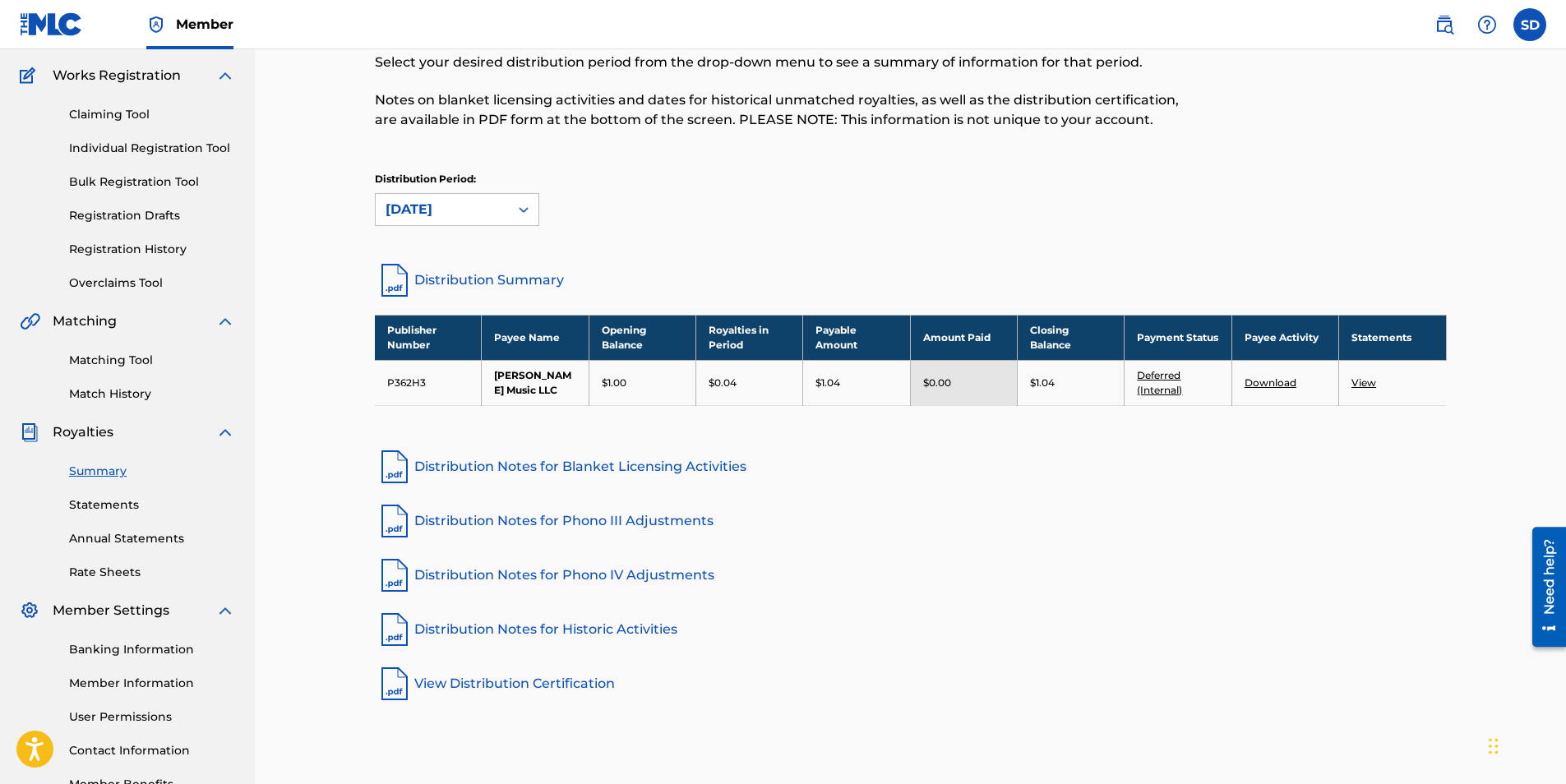
scroll to position [137, 0]
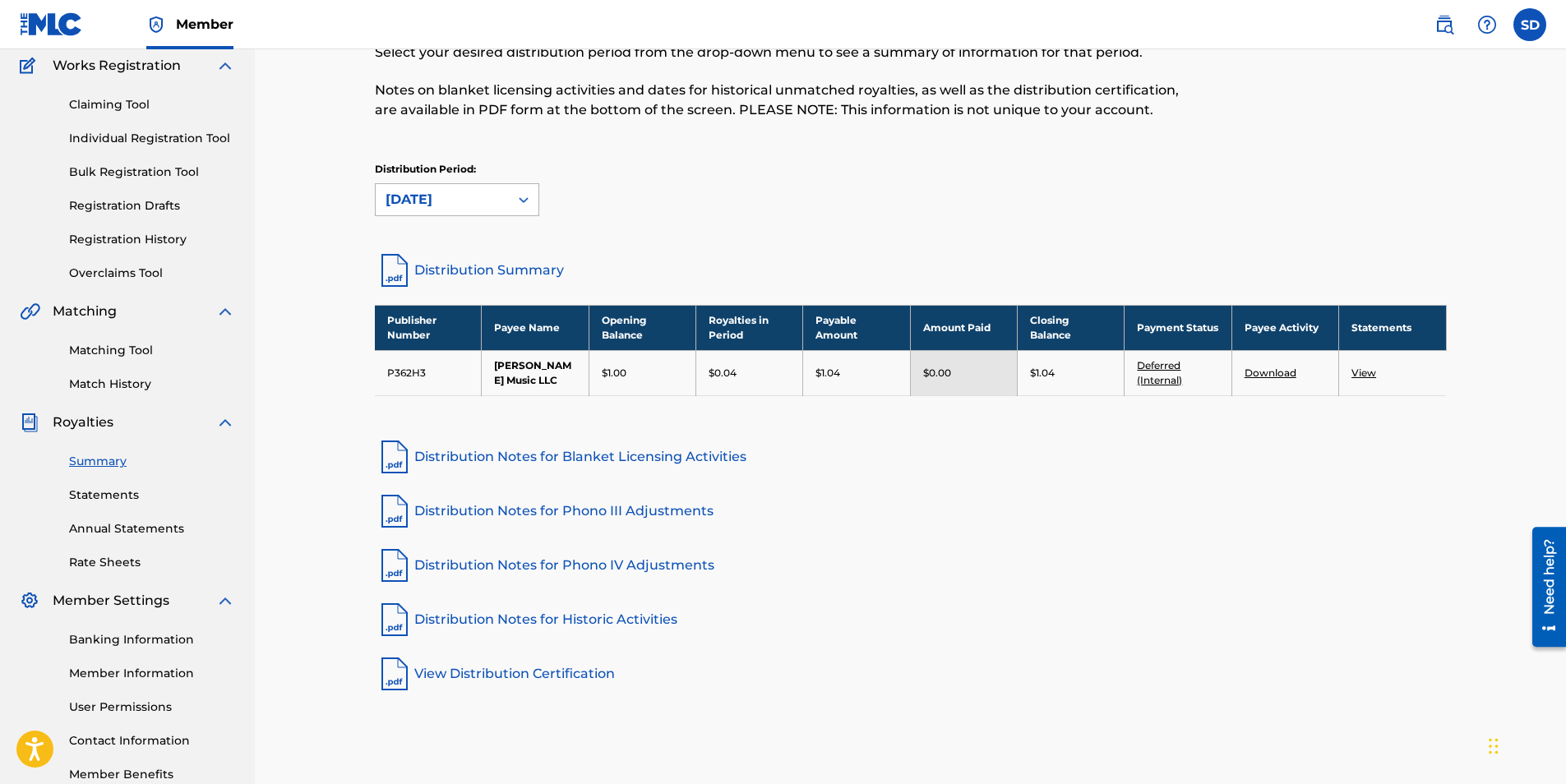
click at [536, 201] on div at bounding box center [524, 200] width 30 height 30
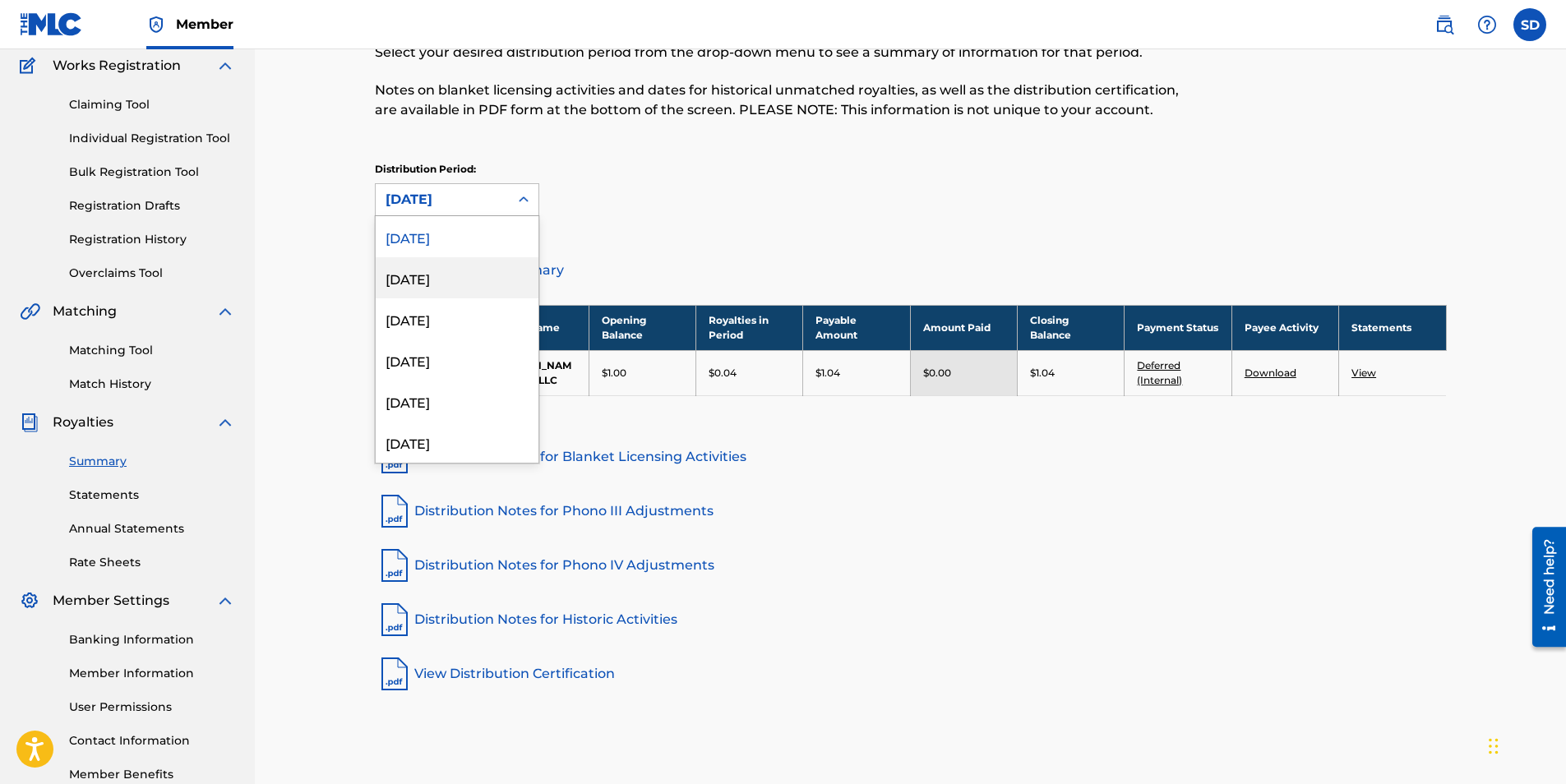
click at [438, 285] on div "[DATE]" at bounding box center [457, 278] width 163 height 41
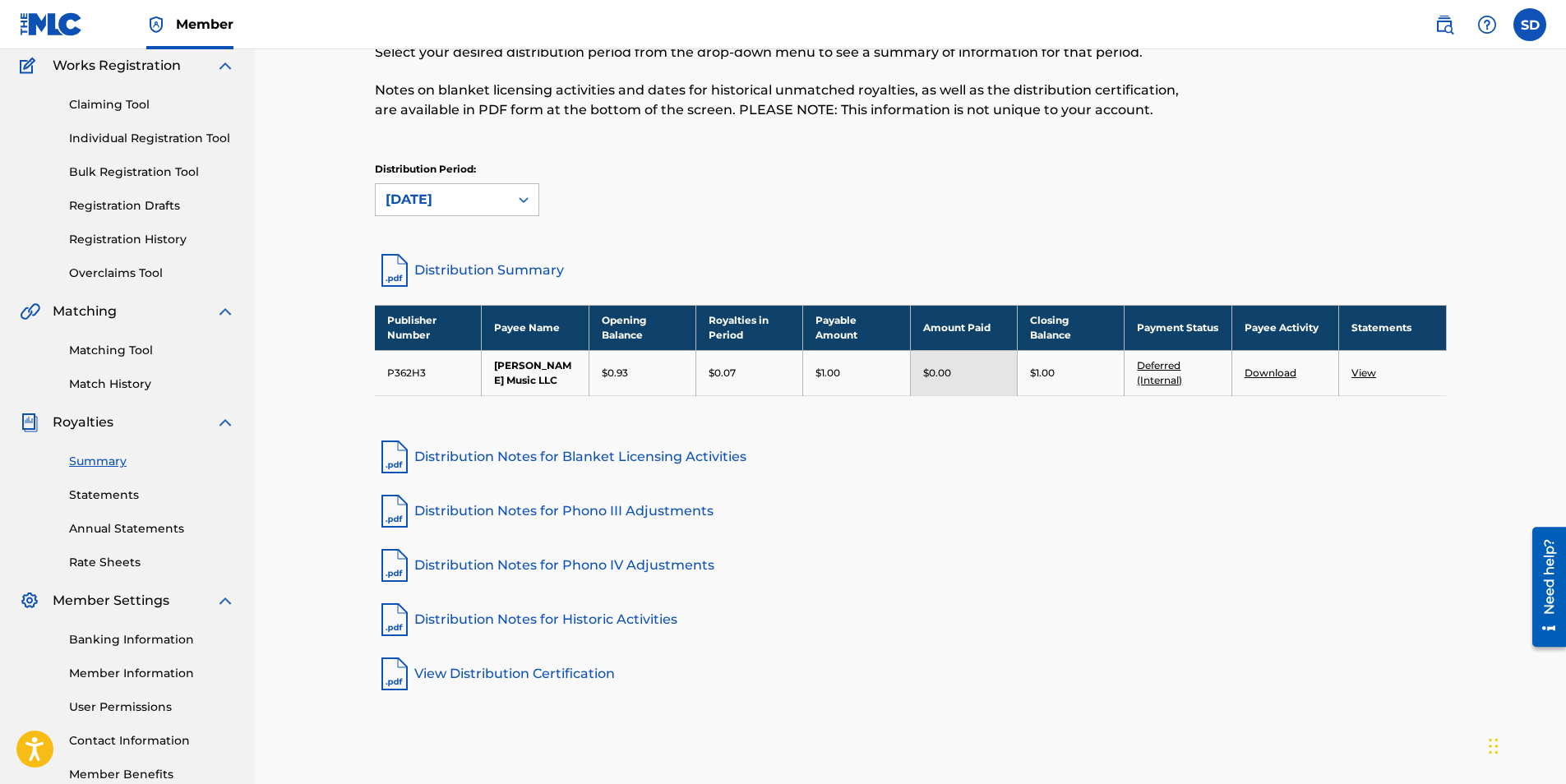
click at [523, 198] on icon at bounding box center [524, 200] width 16 height 16
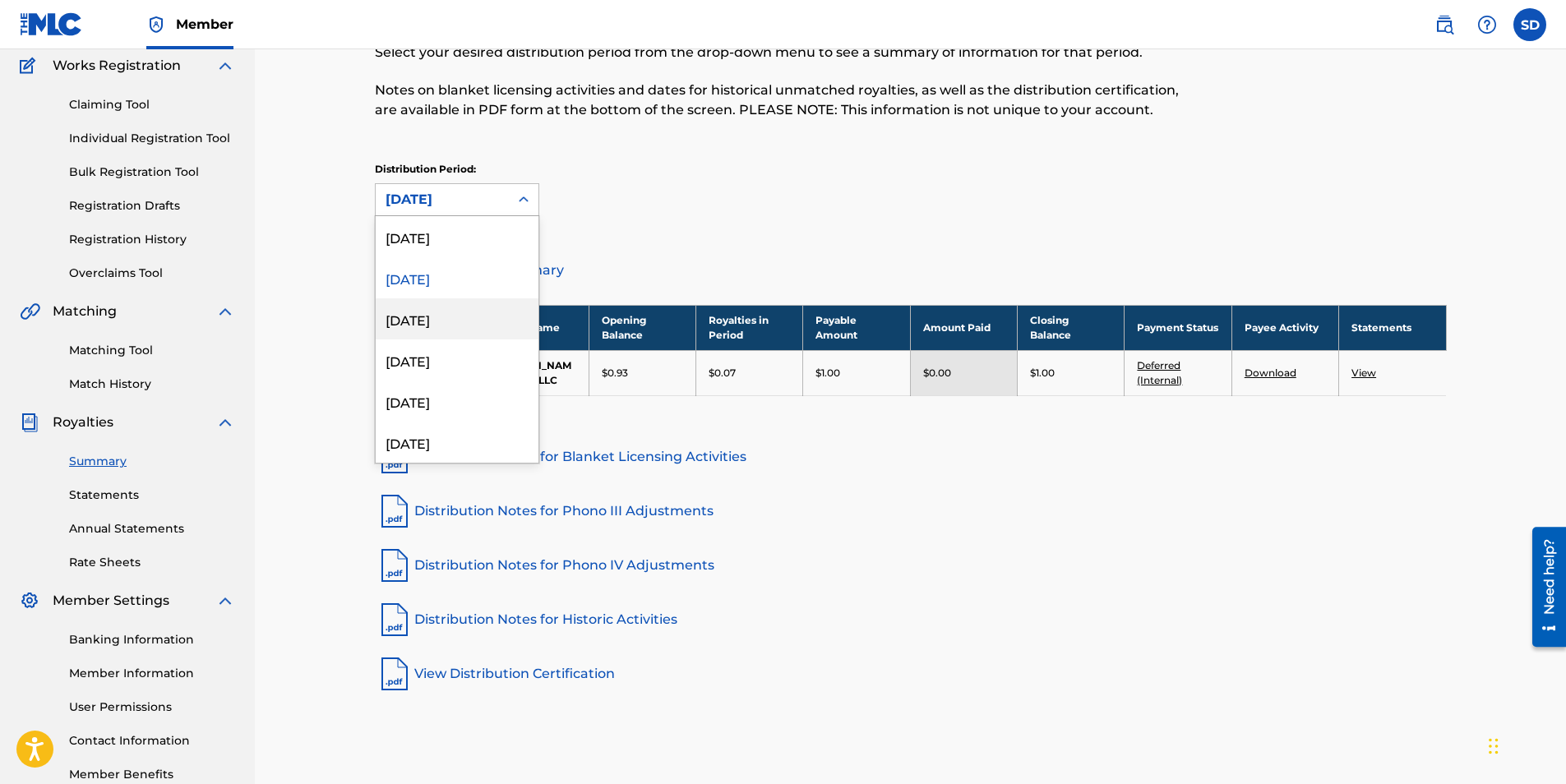
click at [413, 327] on div "[DATE]" at bounding box center [457, 319] width 163 height 41
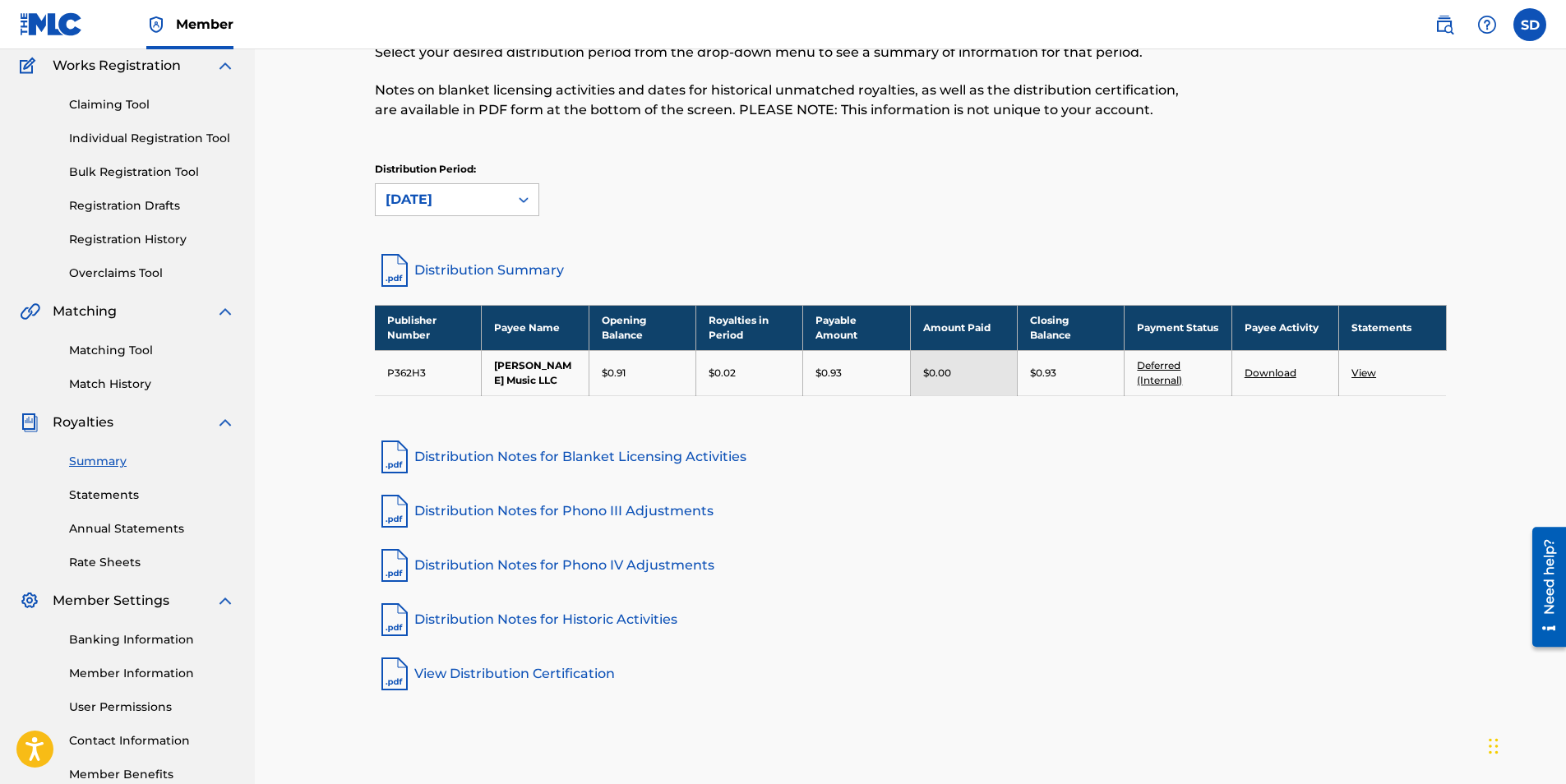
click at [528, 196] on icon at bounding box center [524, 200] width 16 height 16
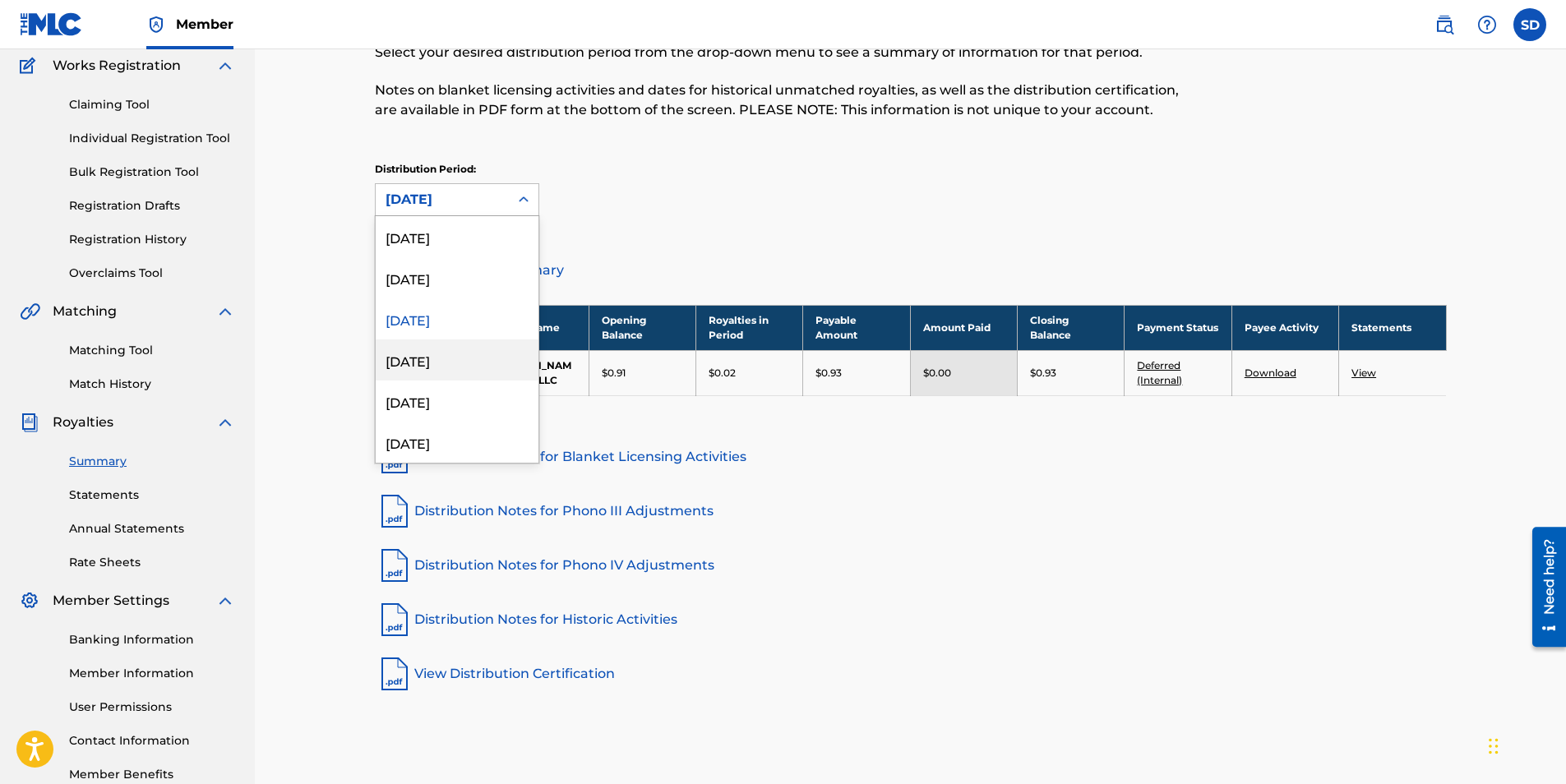
click at [413, 375] on div "[DATE]" at bounding box center [457, 360] width 163 height 41
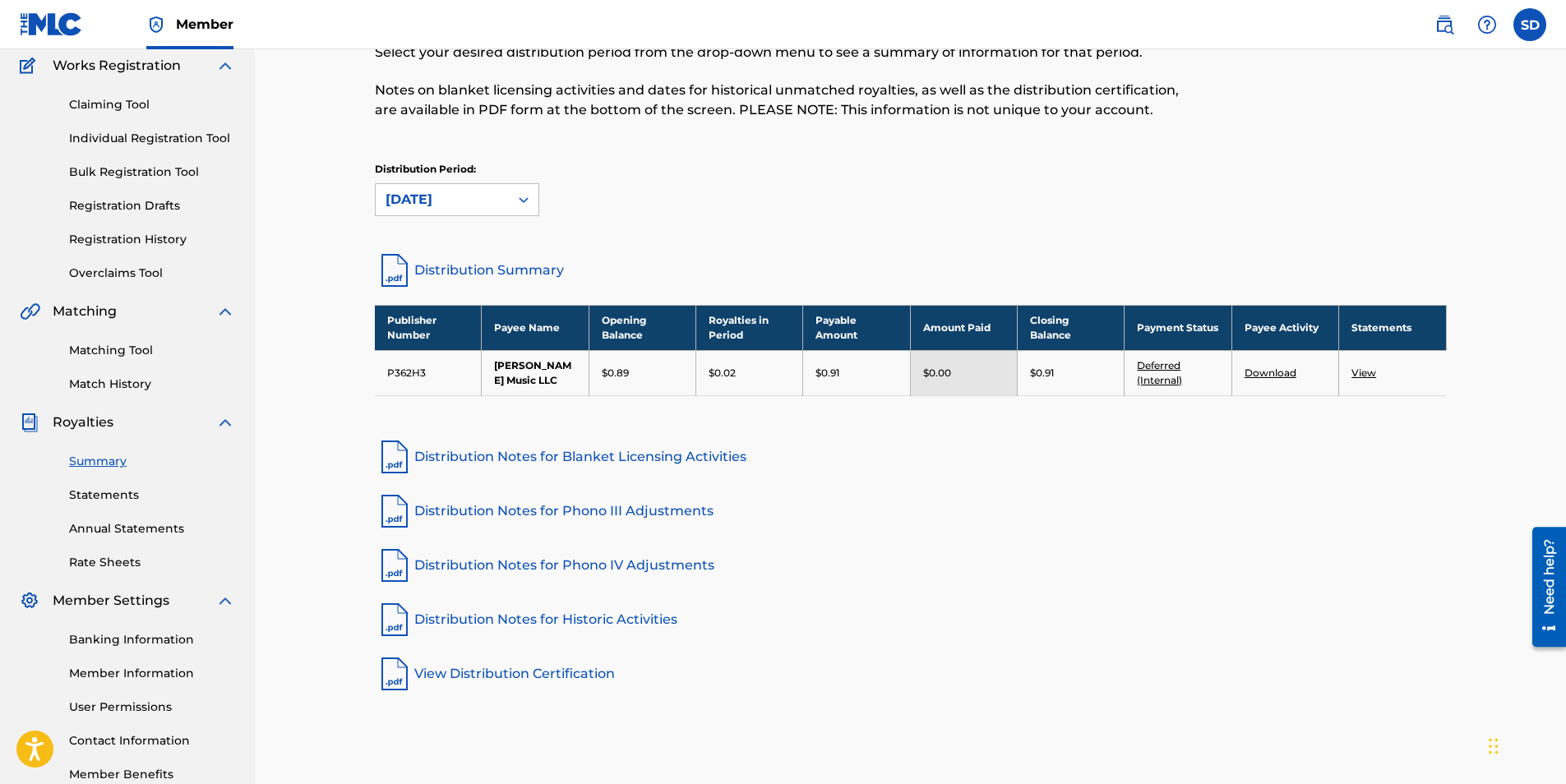
drag, startPoint x: 526, startPoint y: 200, endPoint x: 521, endPoint y: 213, distance: 13.9
click at [526, 201] on icon at bounding box center [524, 200] width 10 height 6
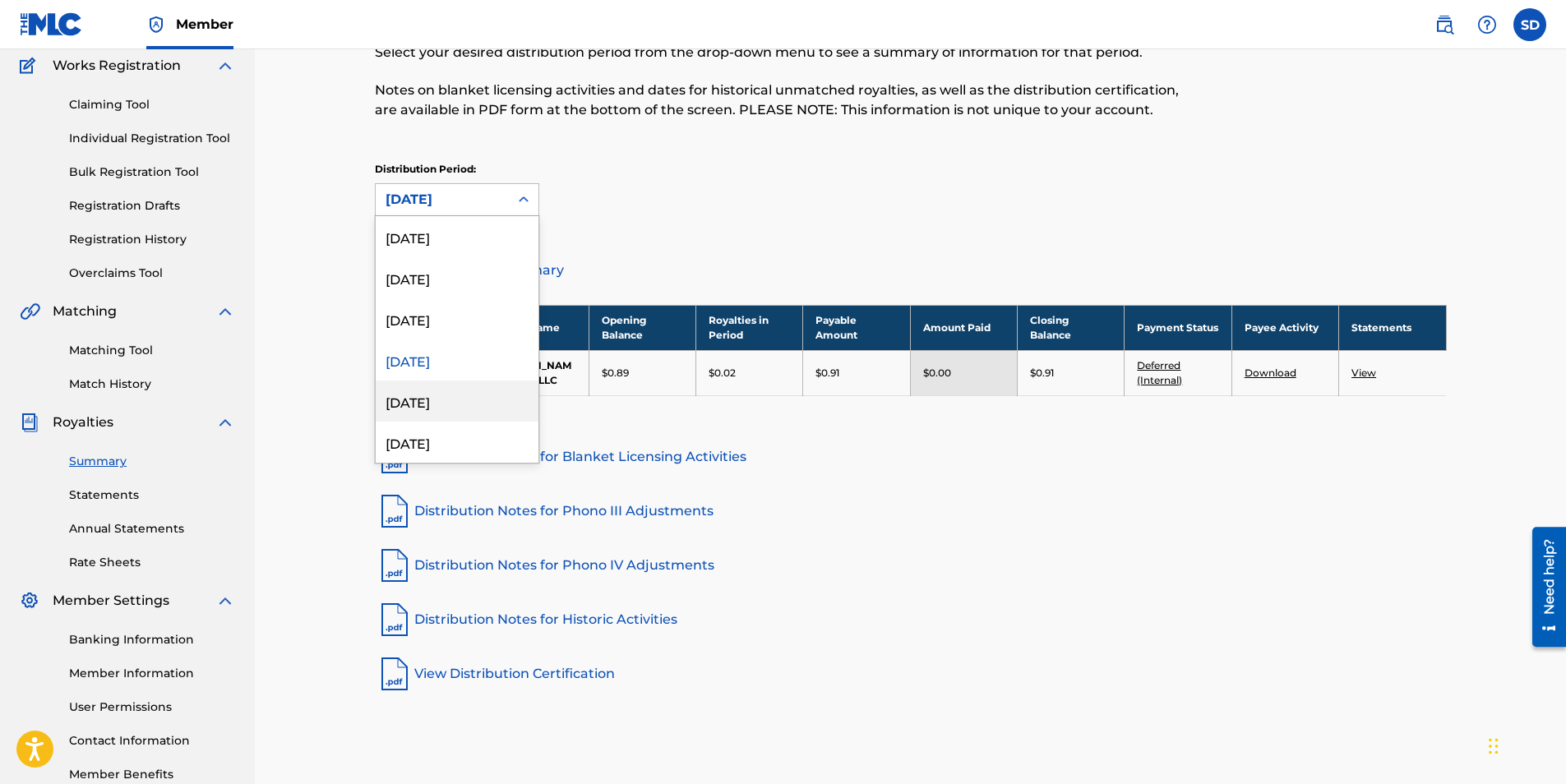
click at [436, 392] on div "[DATE]" at bounding box center [457, 400] width 163 height 41
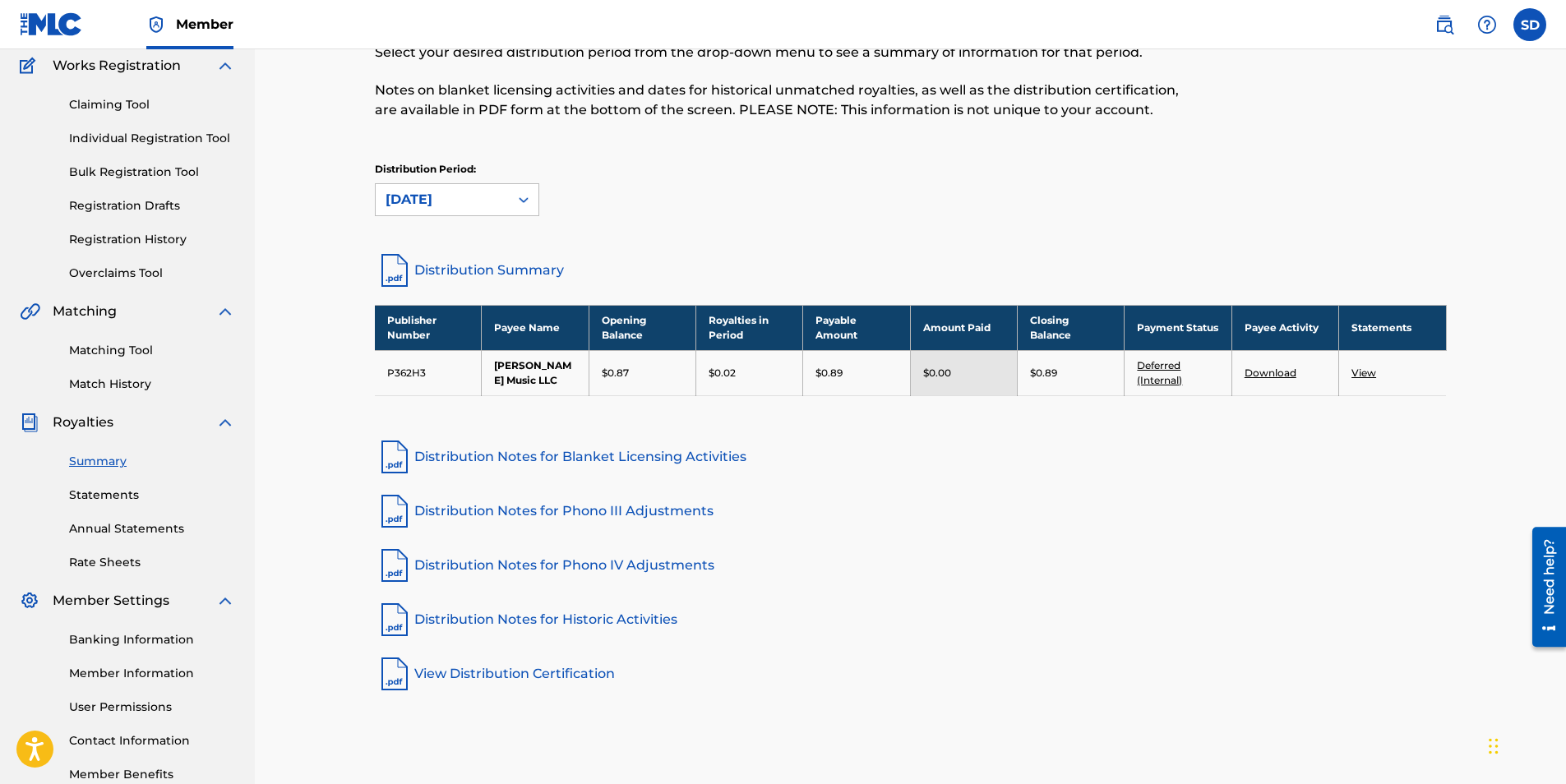
click at [529, 195] on icon at bounding box center [524, 200] width 16 height 16
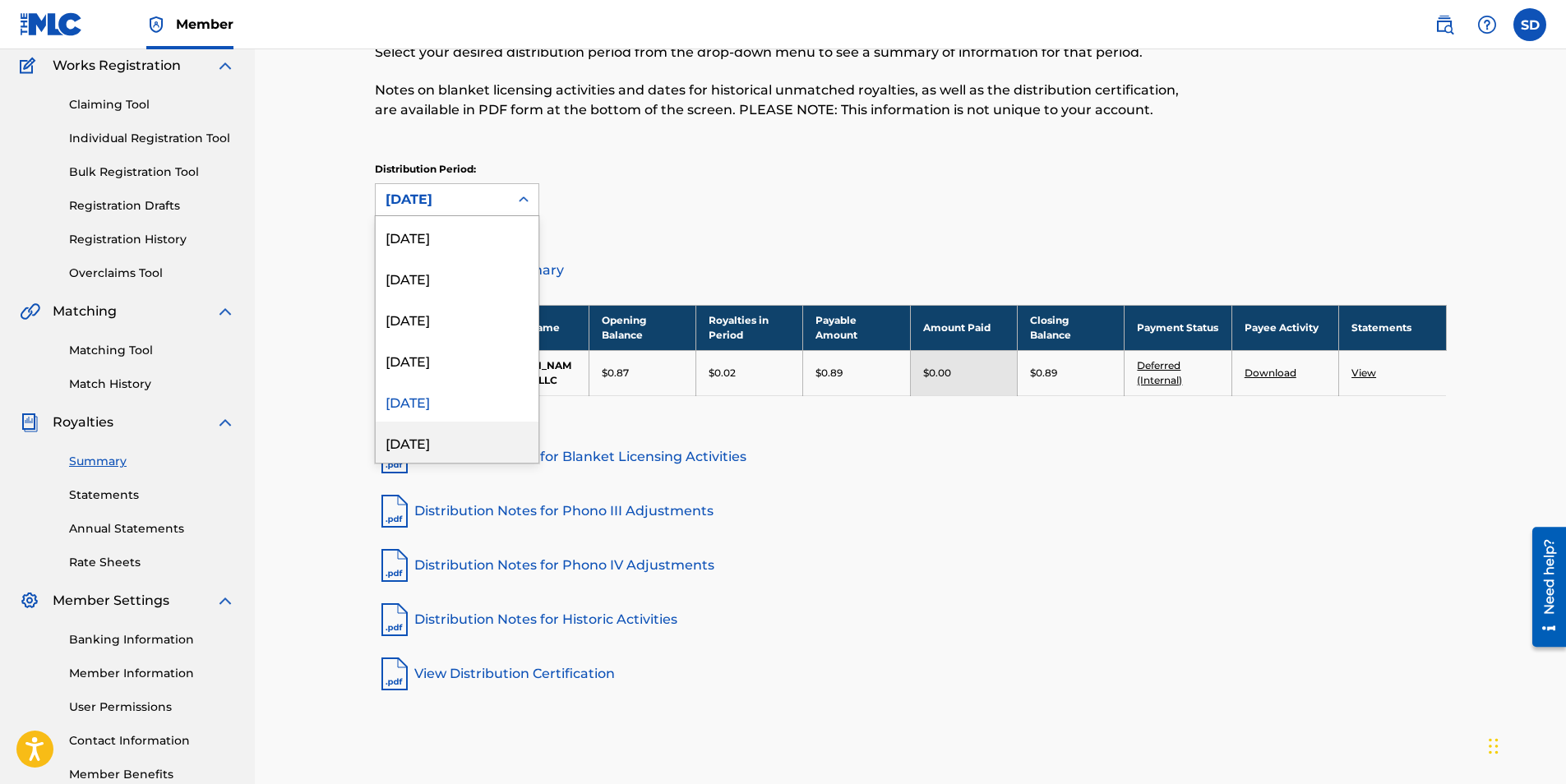
click at [415, 443] on div "[DATE]" at bounding box center [457, 441] width 163 height 41
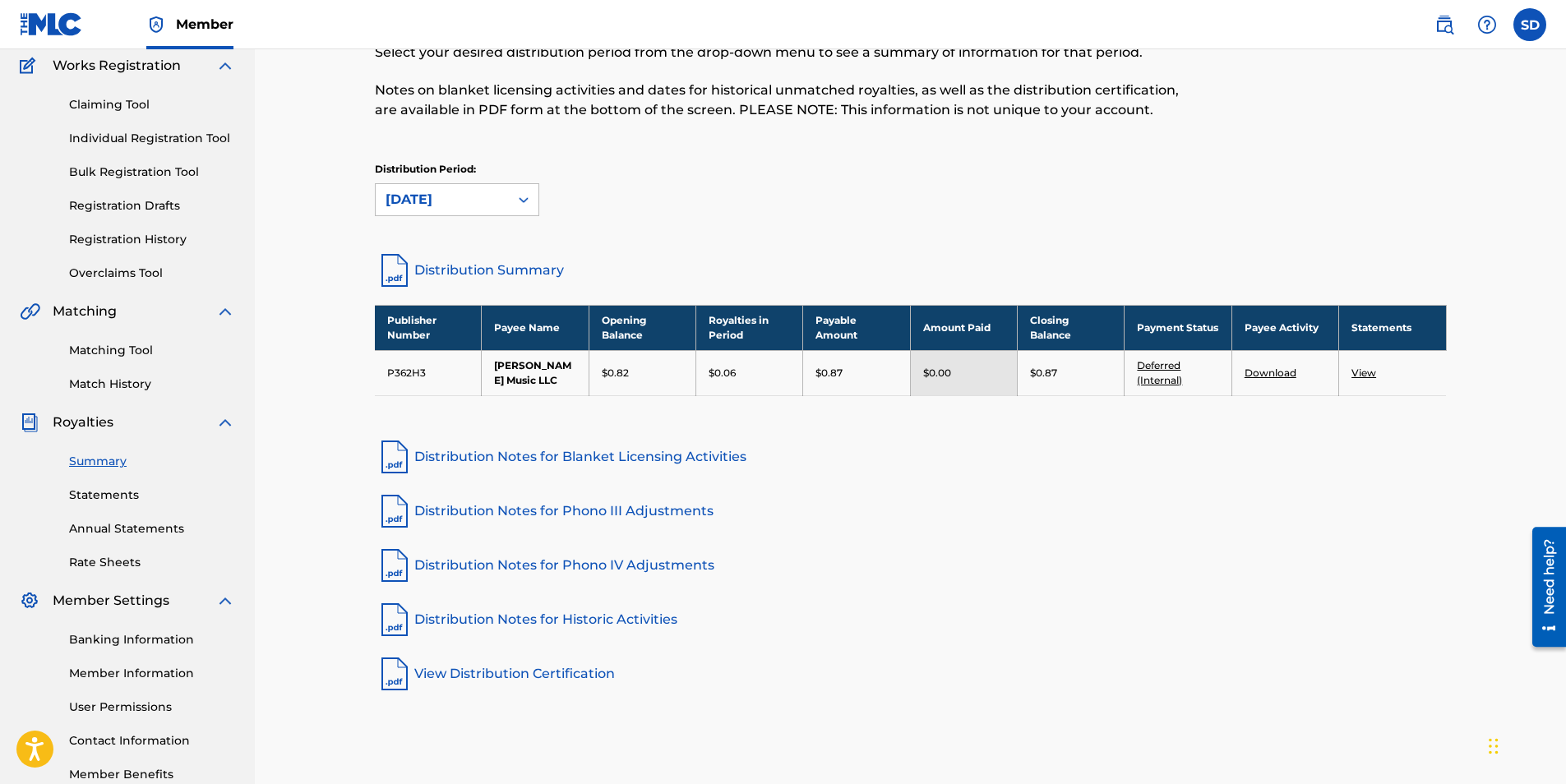
click at [527, 201] on icon at bounding box center [524, 200] width 10 height 6
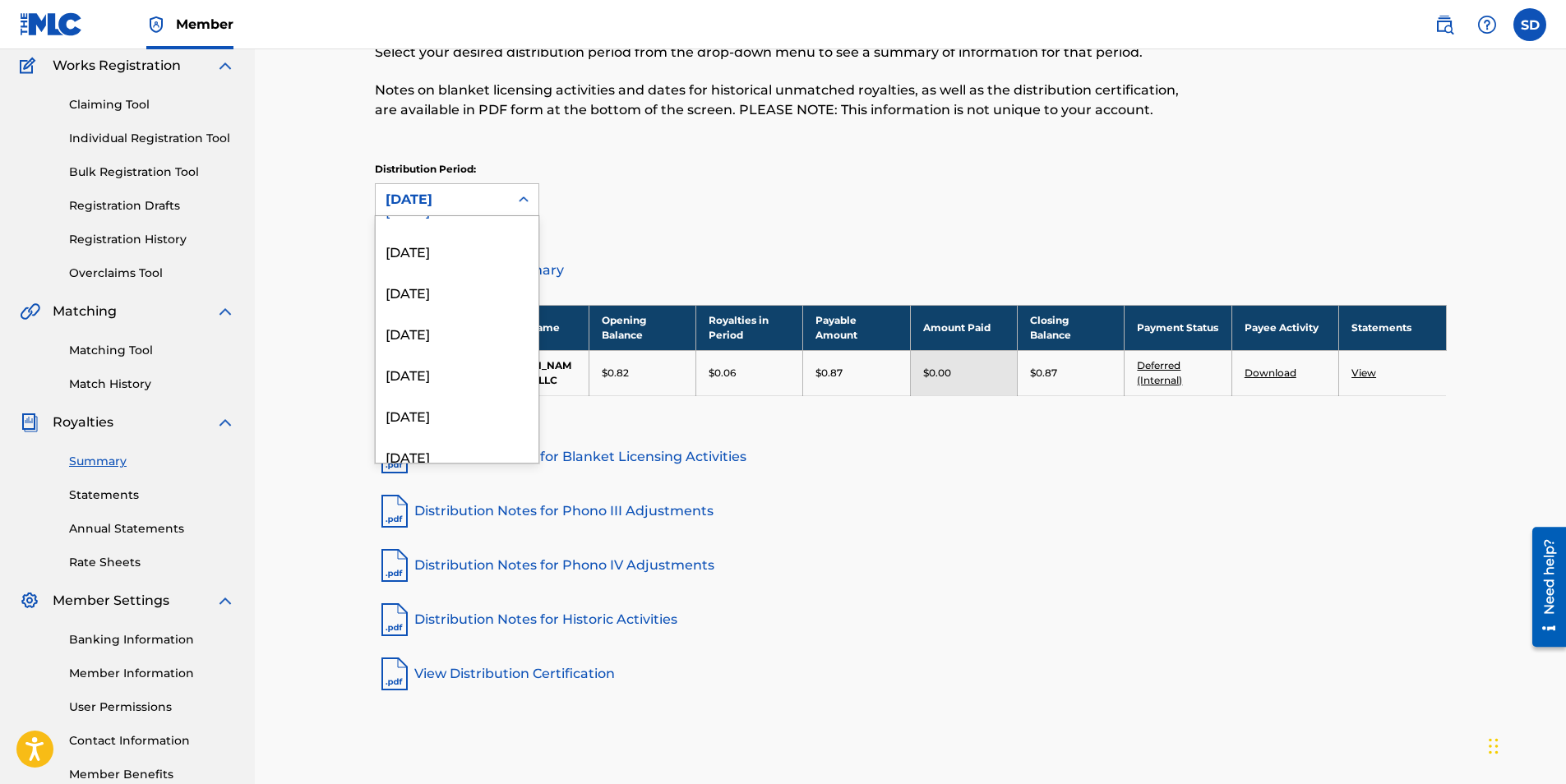
scroll to position [234, 0]
click at [453, 343] on div "[DATE]" at bounding box center [457, 332] width 163 height 41
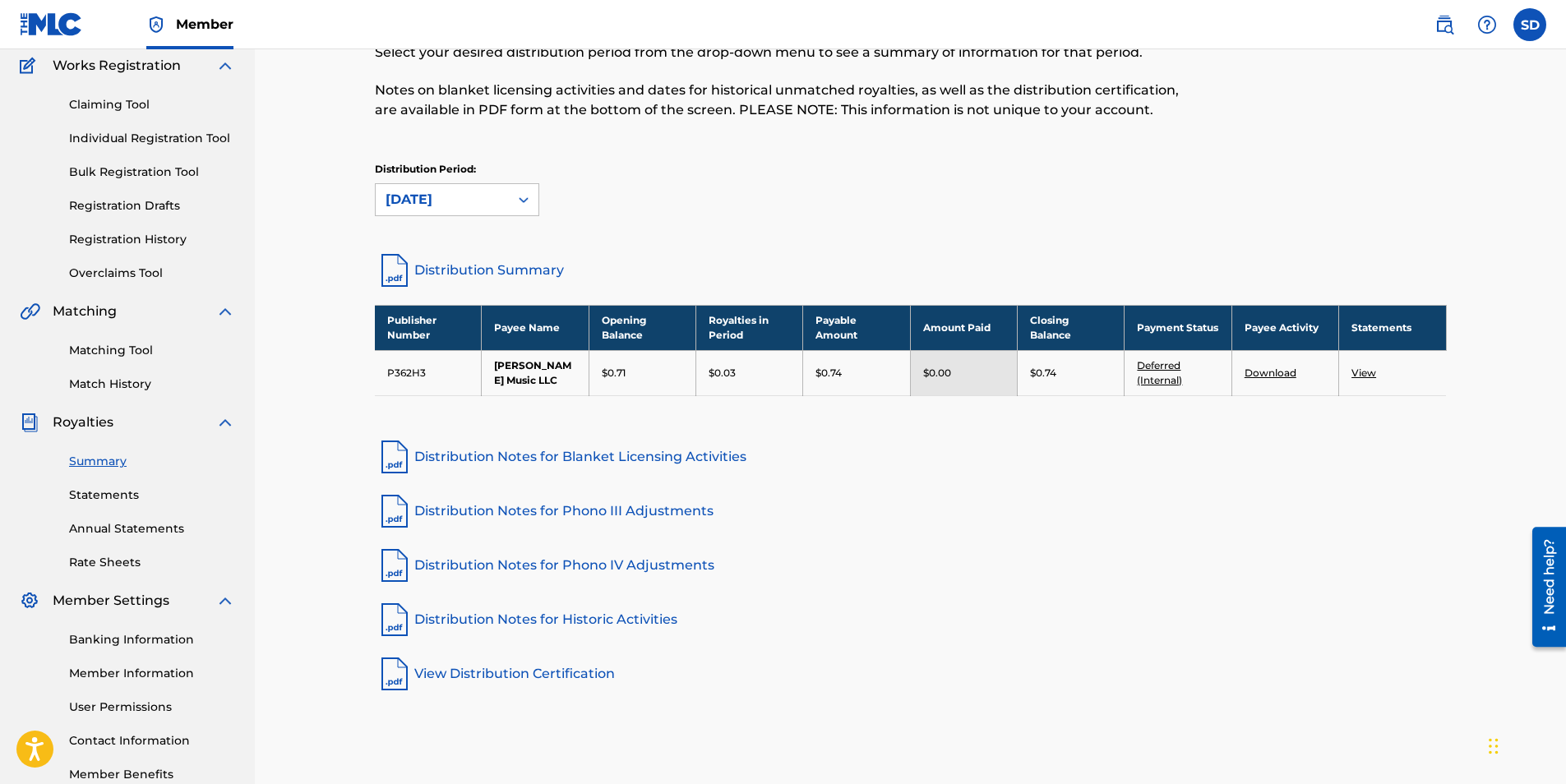
click at [530, 203] on icon at bounding box center [524, 200] width 16 height 16
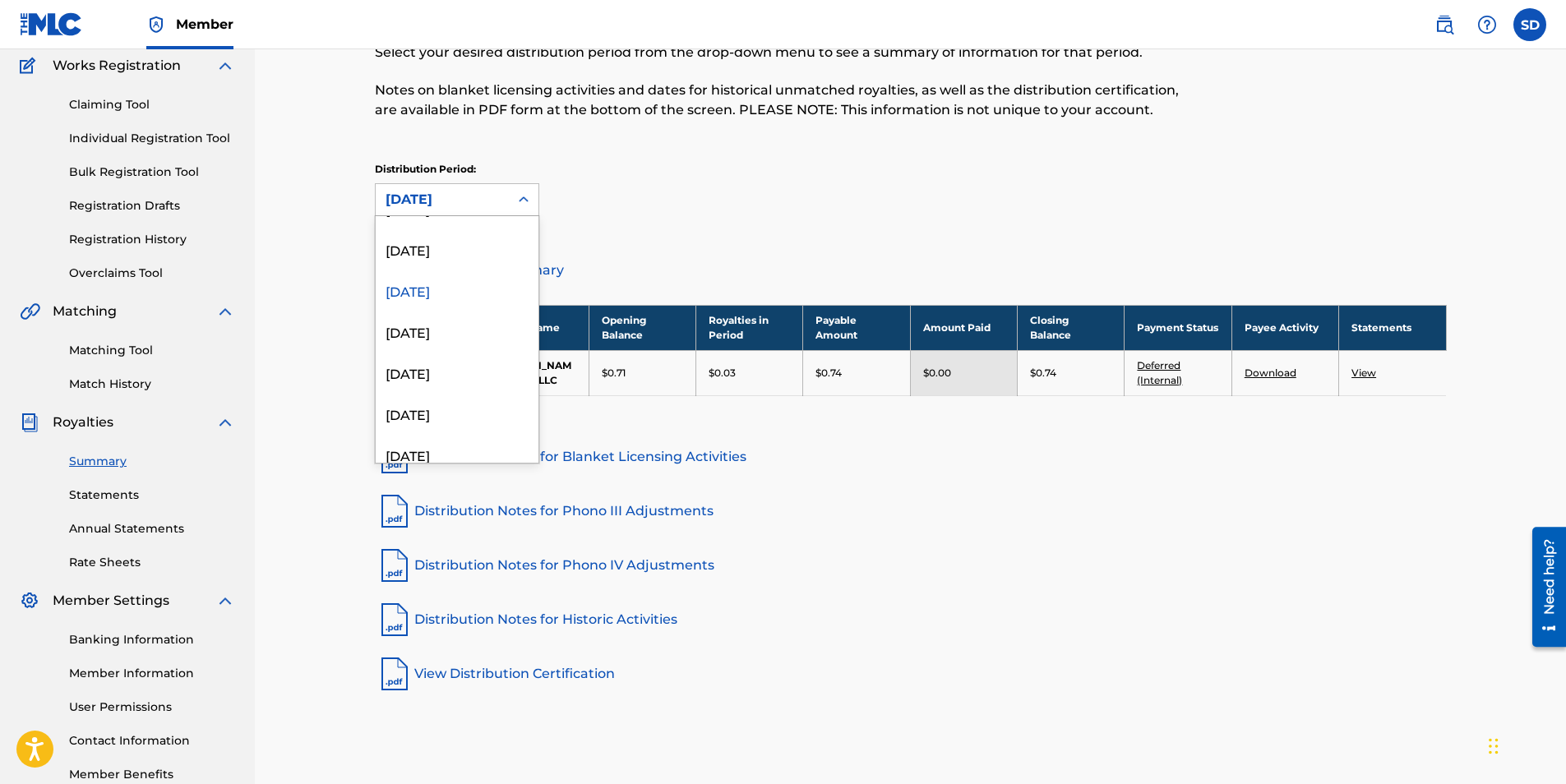
scroll to position [302, 0]
click at [455, 305] on div "[DATE]" at bounding box center [457, 305] width 163 height 41
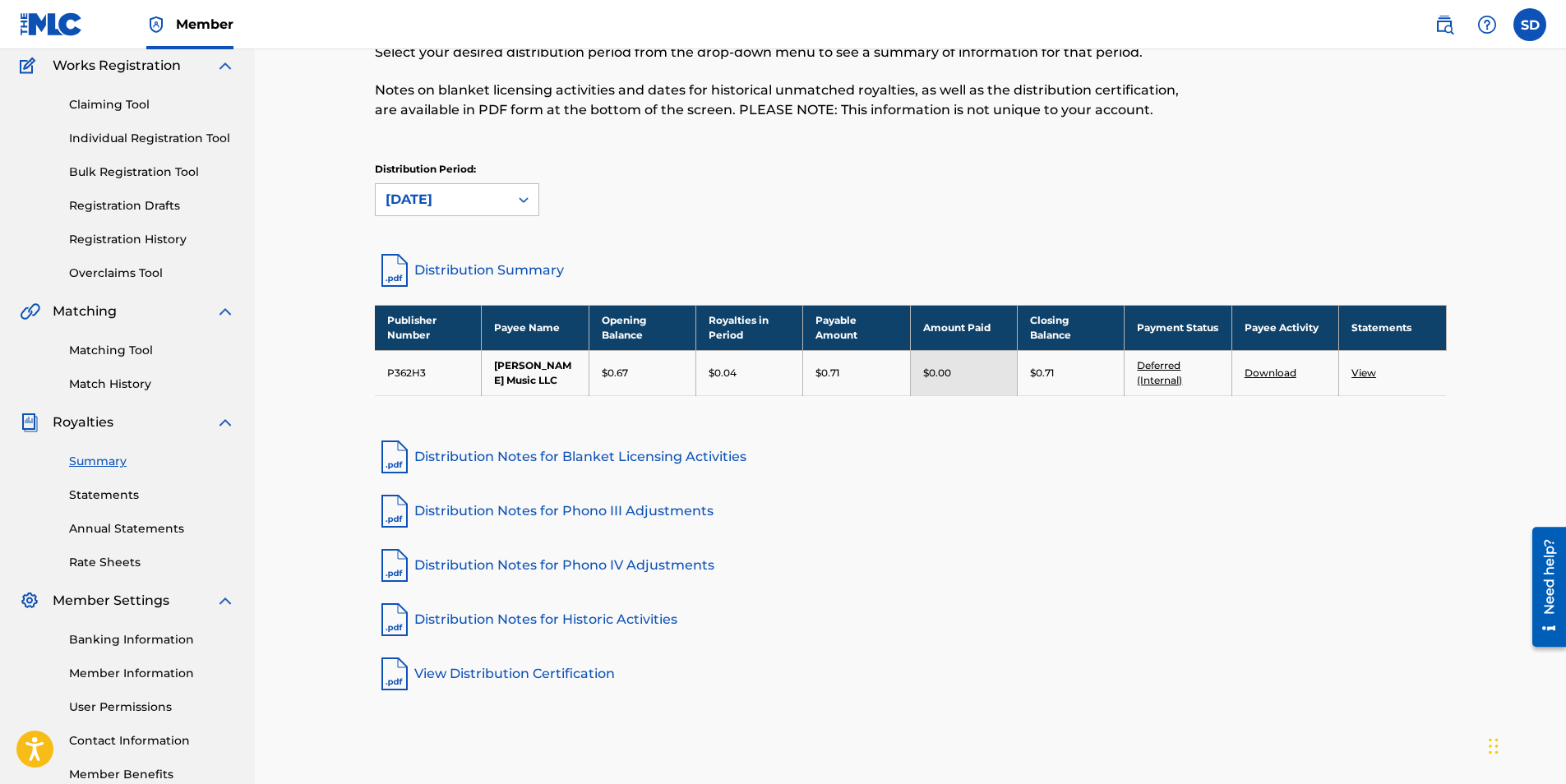
click at [536, 202] on div at bounding box center [524, 200] width 30 height 30
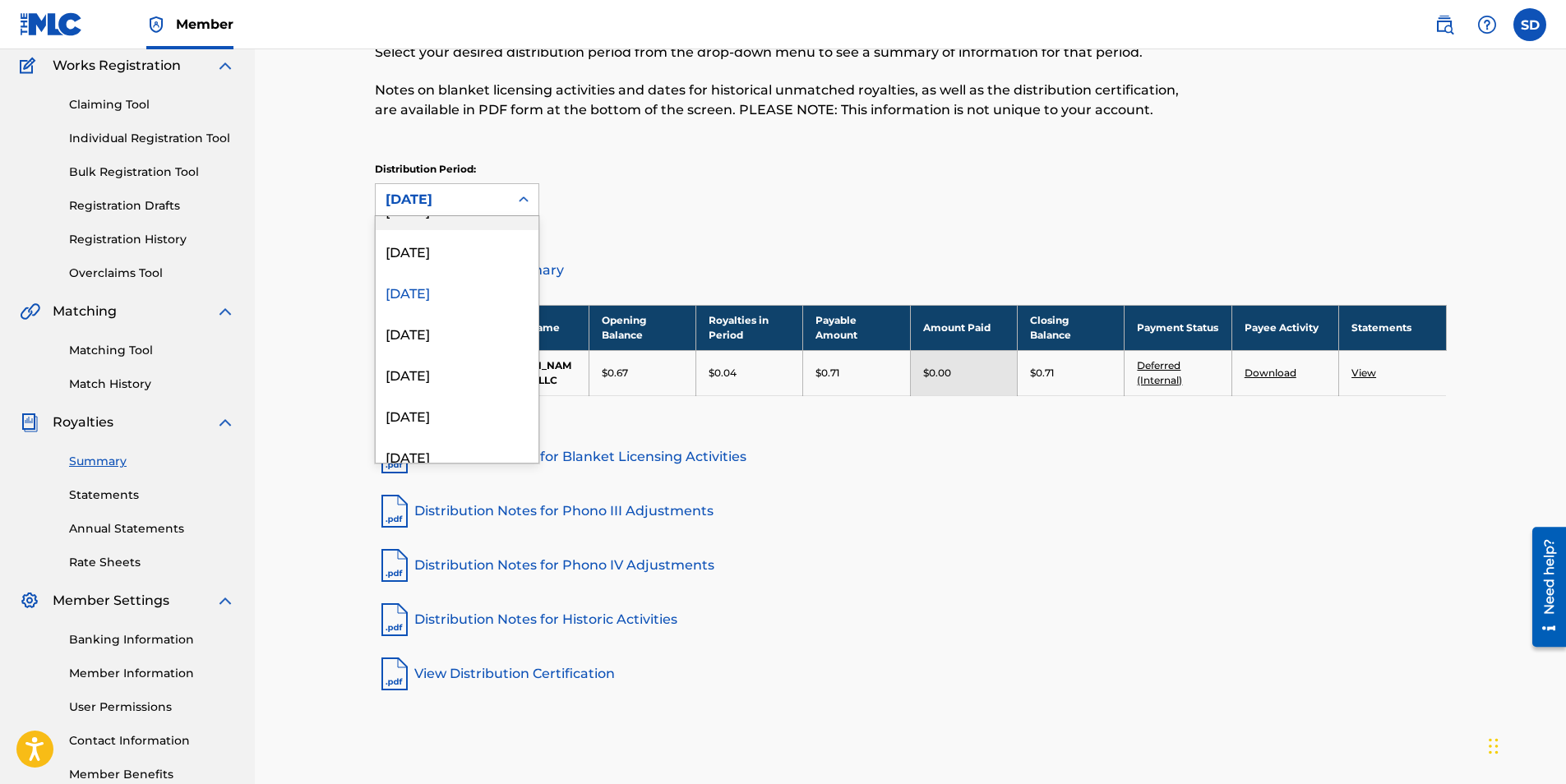
scroll to position [316, 0]
click at [445, 340] on div "[DATE]" at bounding box center [457, 332] width 163 height 41
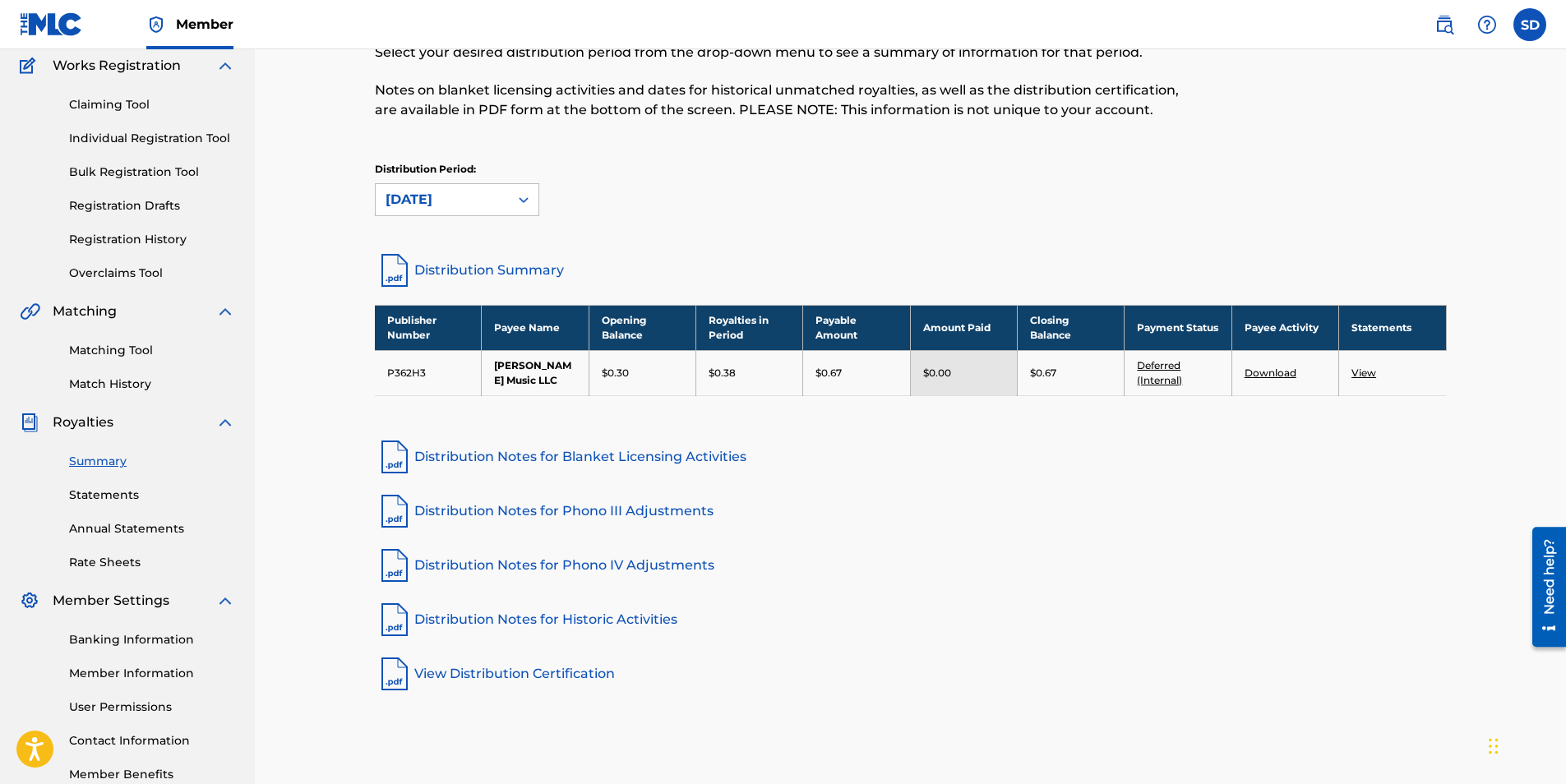
click at [531, 196] on icon at bounding box center [524, 200] width 16 height 16
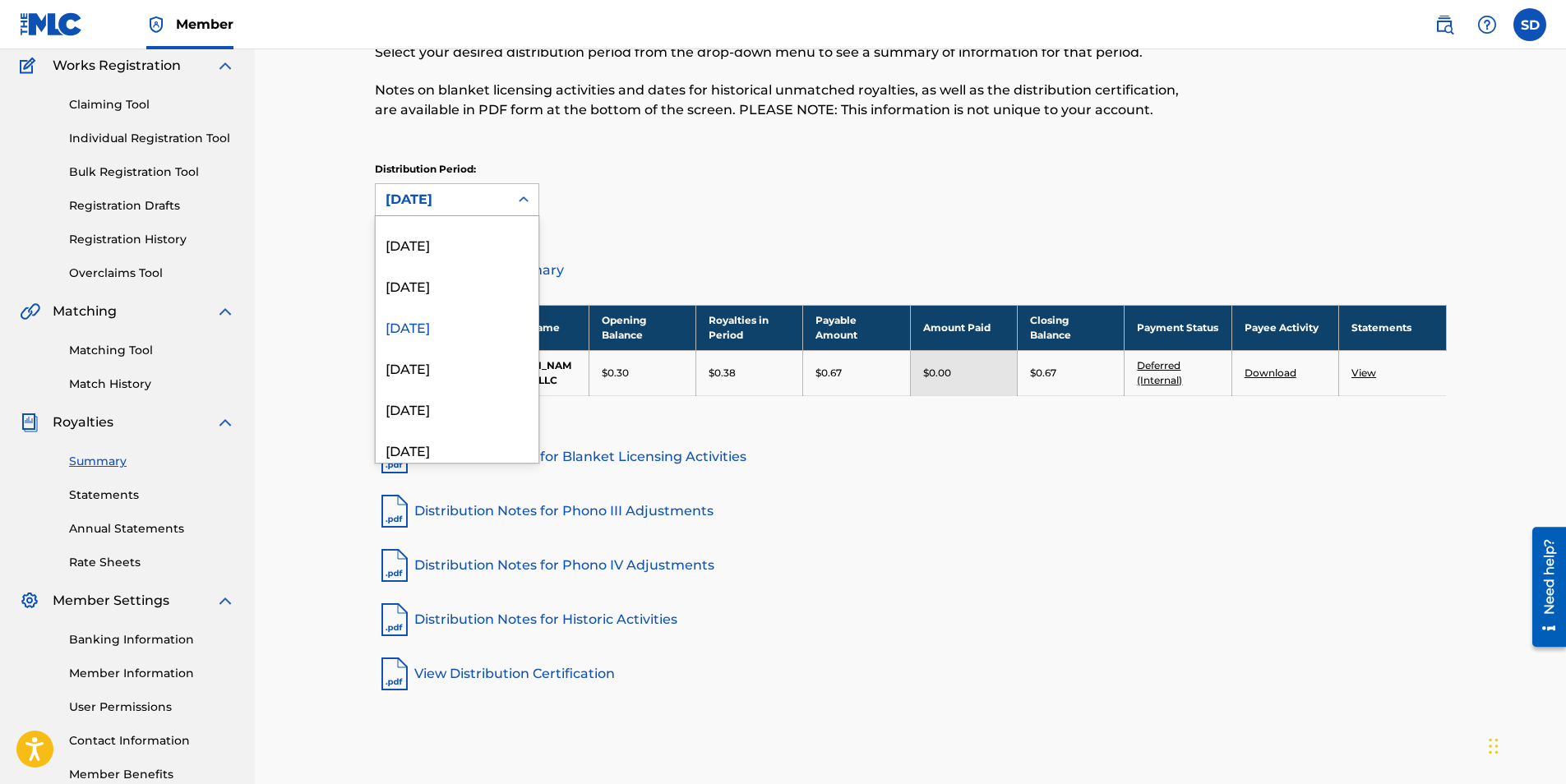
scroll to position [329, 0]
click at [440, 360] on div "[DATE]" at bounding box center [457, 360] width 163 height 41
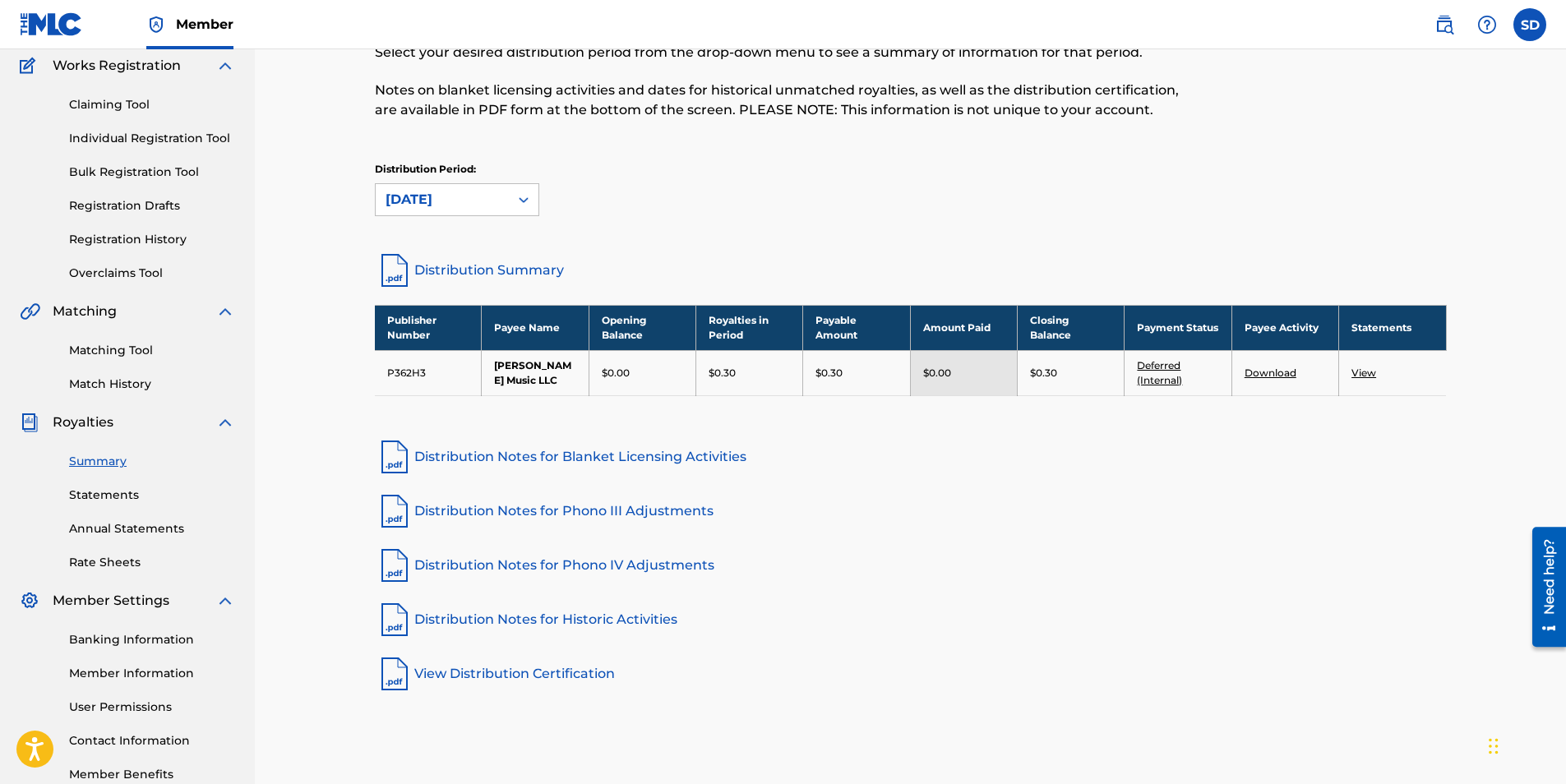
click at [527, 202] on icon at bounding box center [524, 200] width 16 height 16
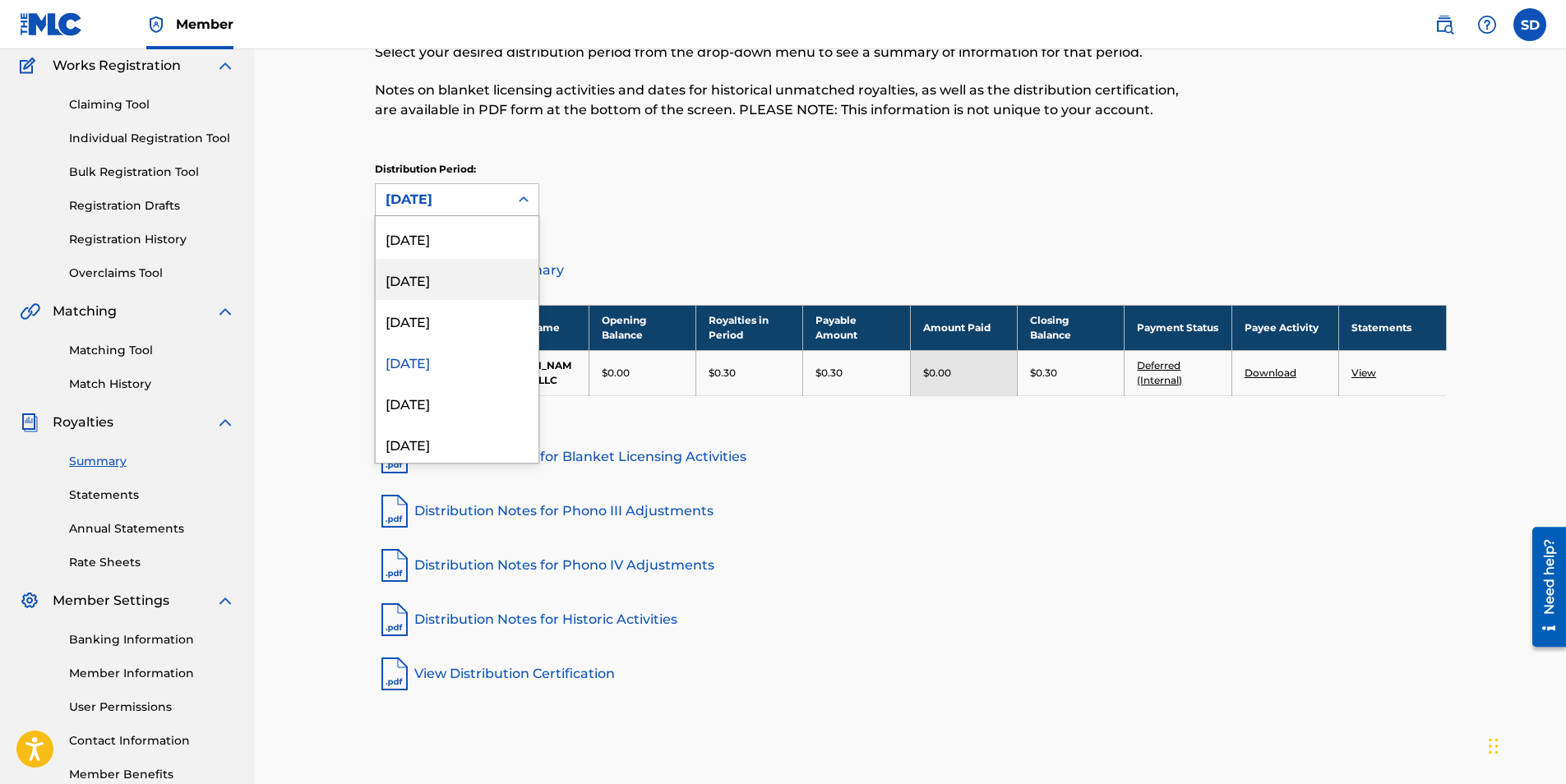
scroll to position [370, 0]
click at [447, 354] on div "[DATE]" at bounding box center [457, 360] width 163 height 41
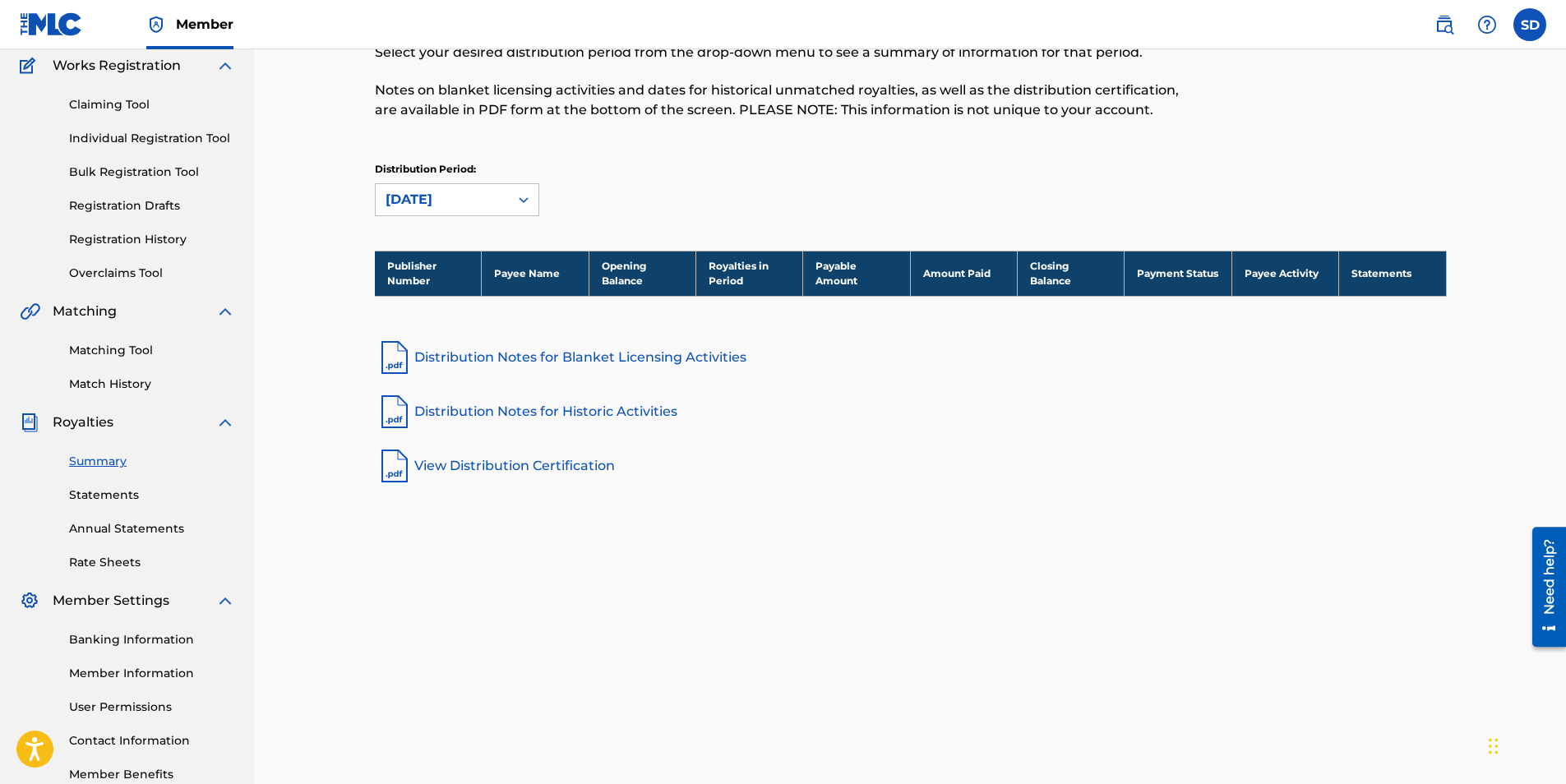
click at [530, 197] on icon at bounding box center [524, 200] width 16 height 16
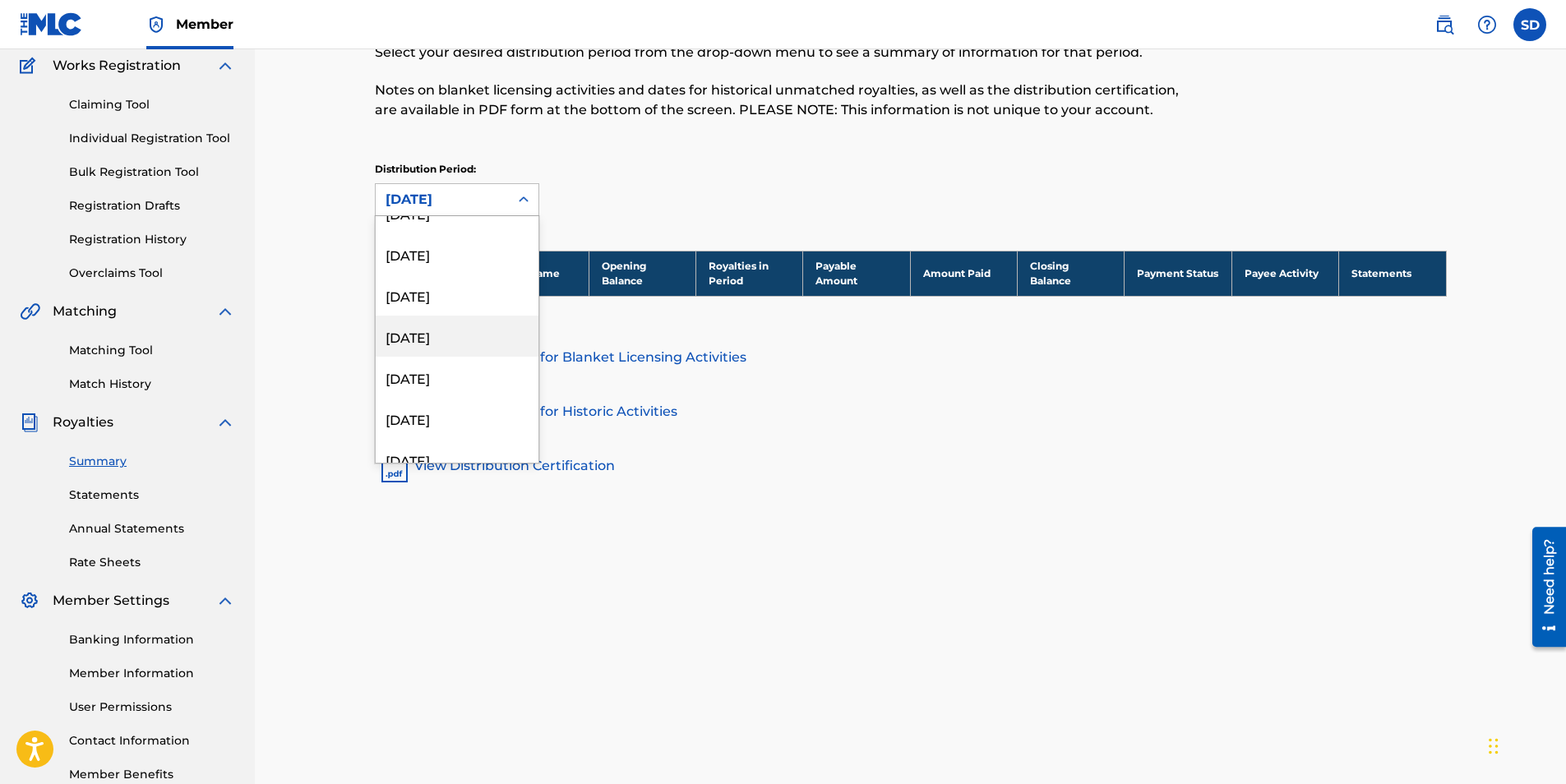
scroll to position [0, 0]
click at [661, 615] on div "Royalties Select your desired distribution period from the drop-down menu to se…" at bounding box center [911, 378] width 1151 height 850
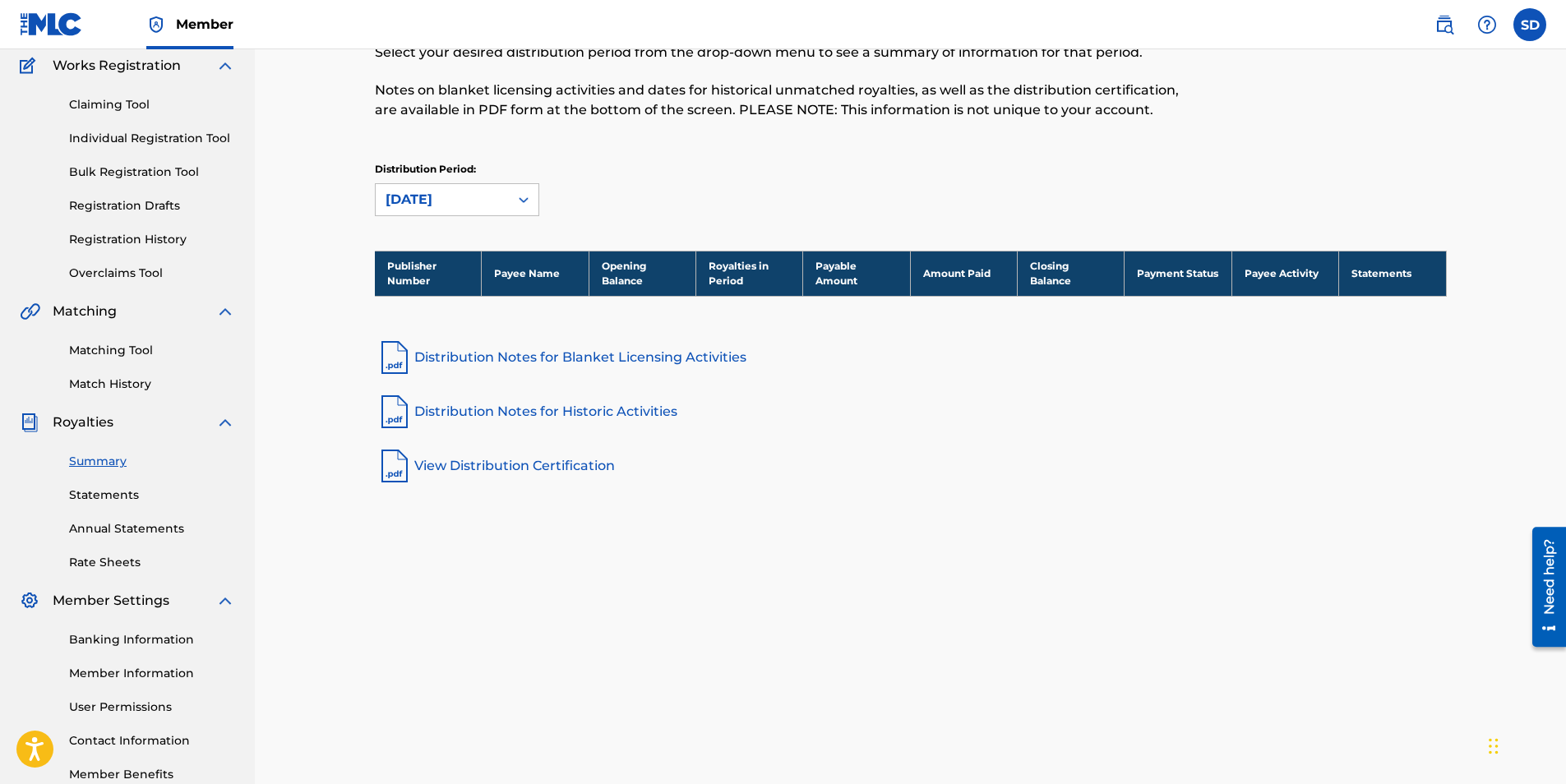
click at [109, 456] on link "Summary" at bounding box center [152, 460] width 166 height 17
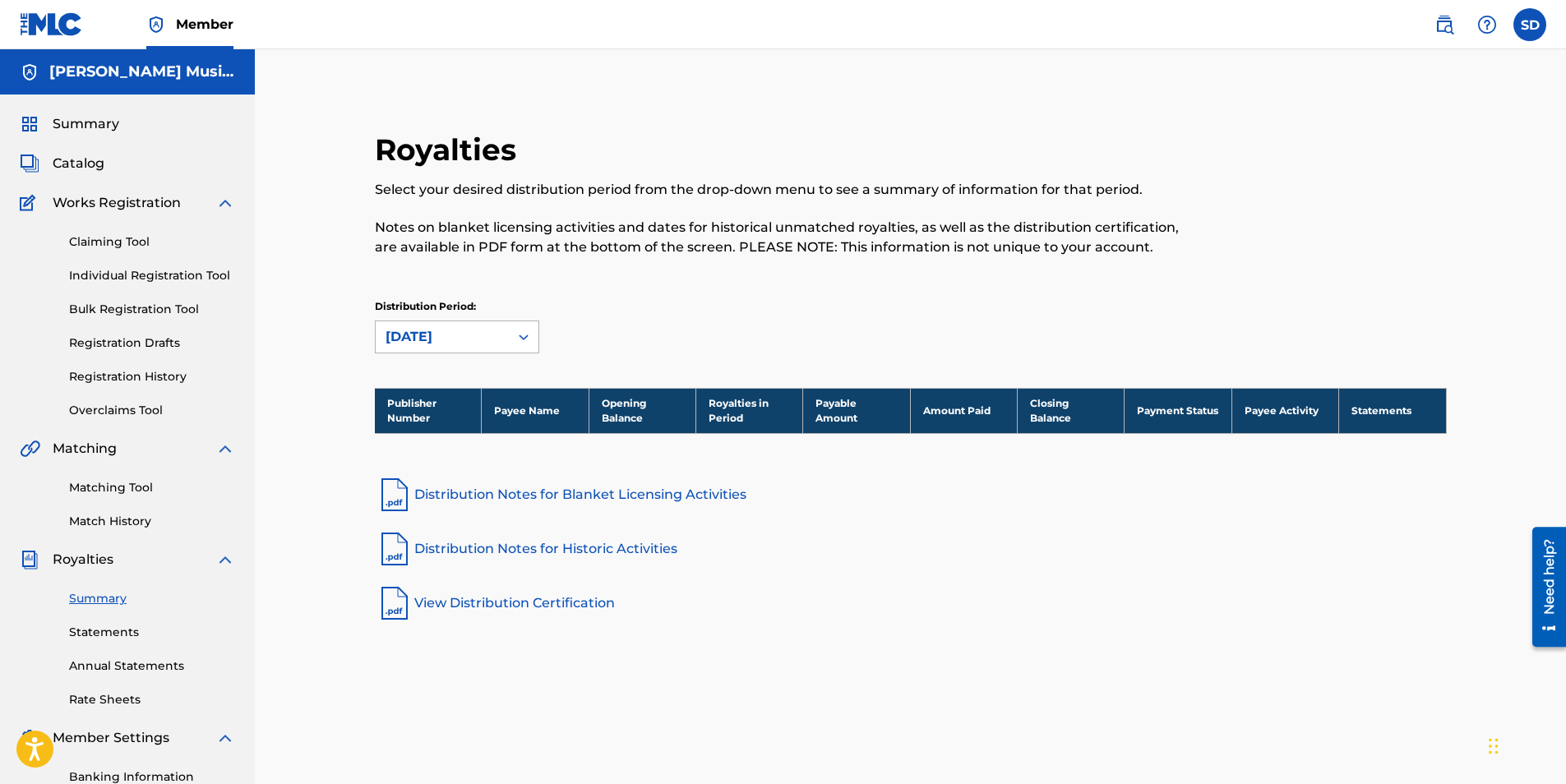
click at [522, 334] on icon at bounding box center [524, 337] width 16 height 16
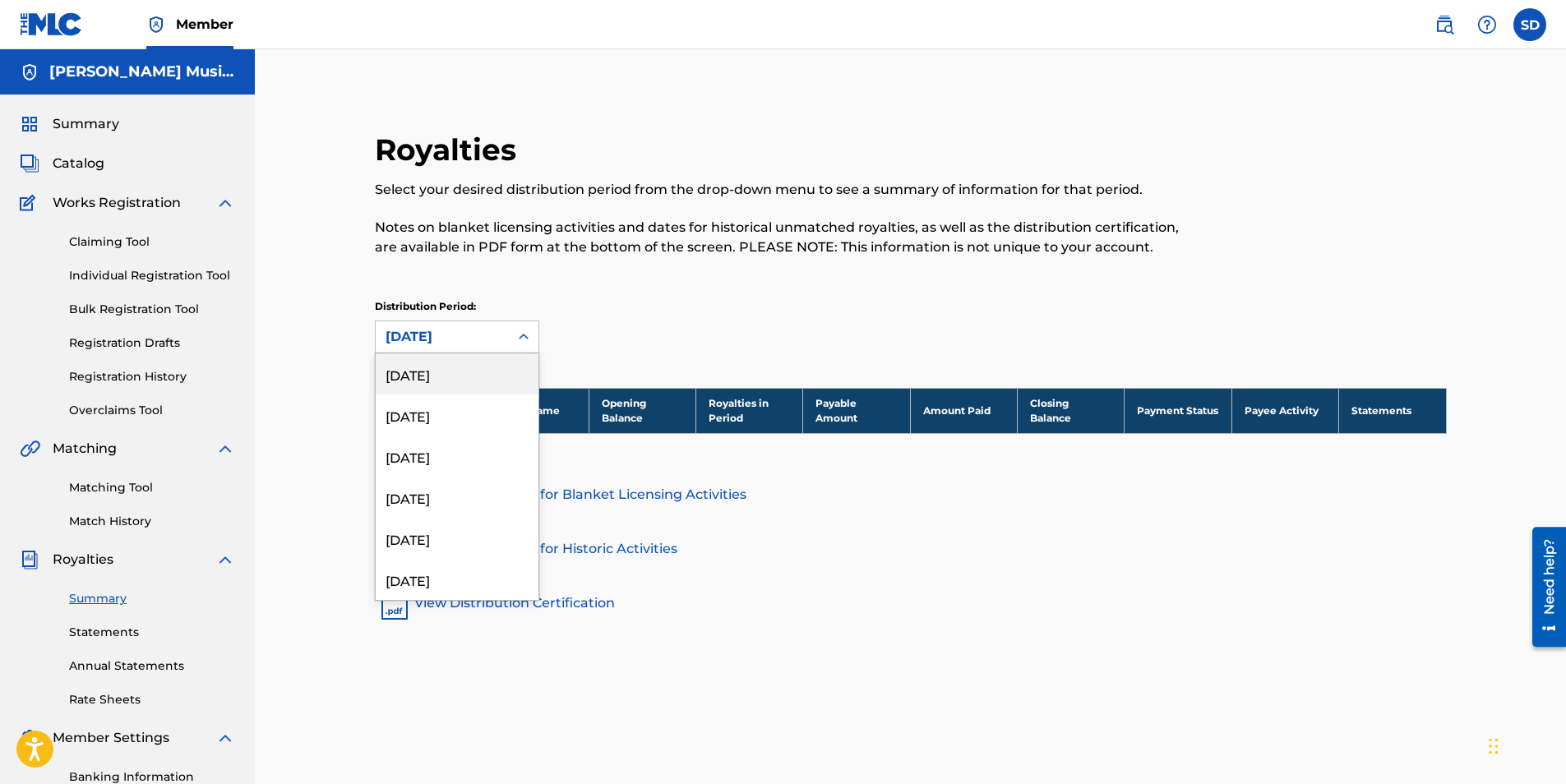
click at [426, 383] on div "[DATE]" at bounding box center [457, 374] width 163 height 41
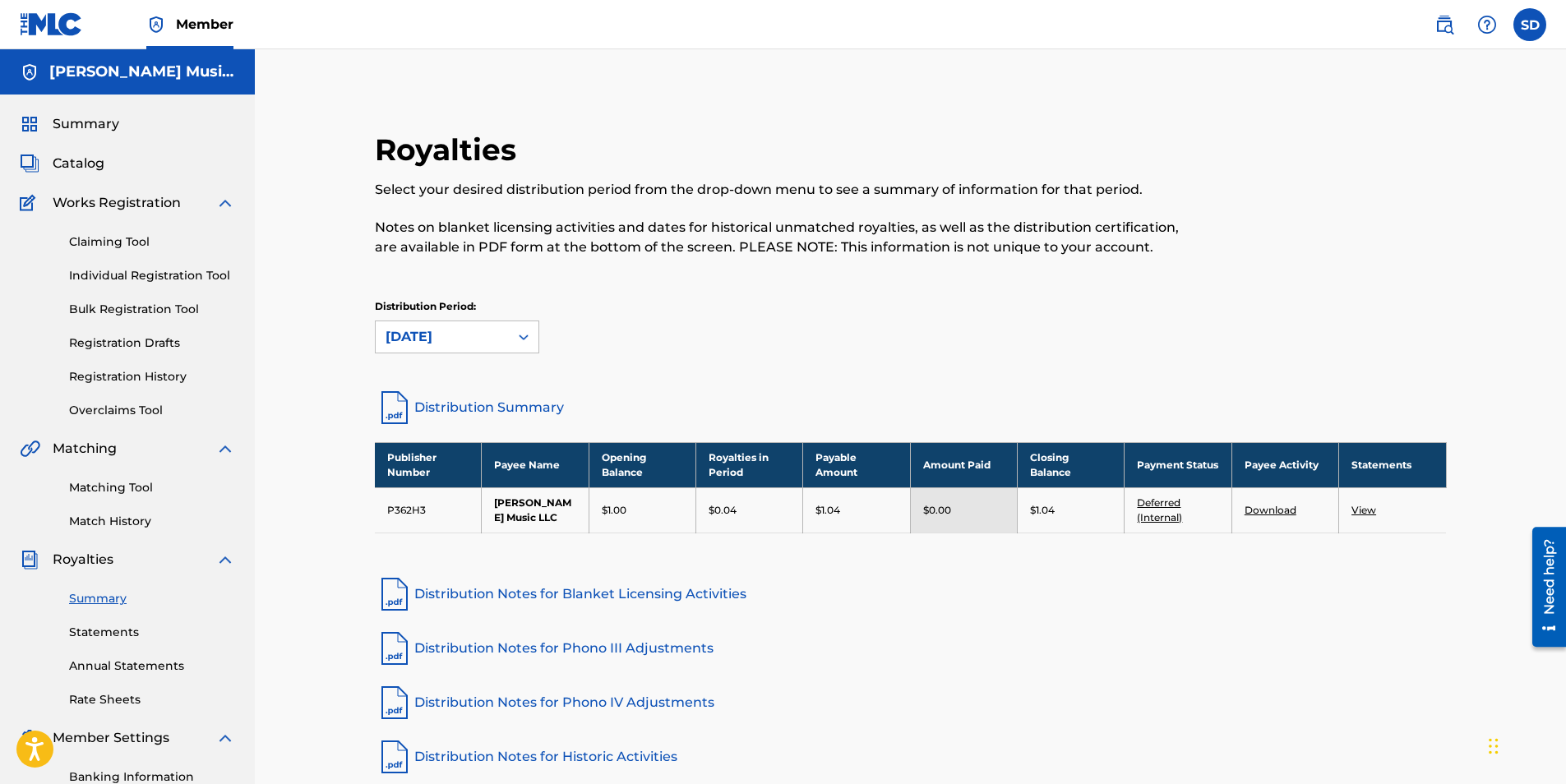
click at [1525, 29] on label at bounding box center [1530, 24] width 33 height 33
click at [1530, 25] on input "SD [PERSON_NAME] [PERSON_NAME][EMAIL_ADDRESS][DOMAIN_NAME] Notification Prefere…" at bounding box center [1530, 25] width 0 height 0
click at [1365, 234] on p "Log out" at bounding box center [1371, 232] width 39 height 15
click at [1530, 25] on input "SD [PERSON_NAME] [PERSON_NAME][EMAIL_ADDRESS][DOMAIN_NAME] Notification Prefere…" at bounding box center [1530, 25] width 0 height 0
